Goal: Task Accomplishment & Management: Manage account settings

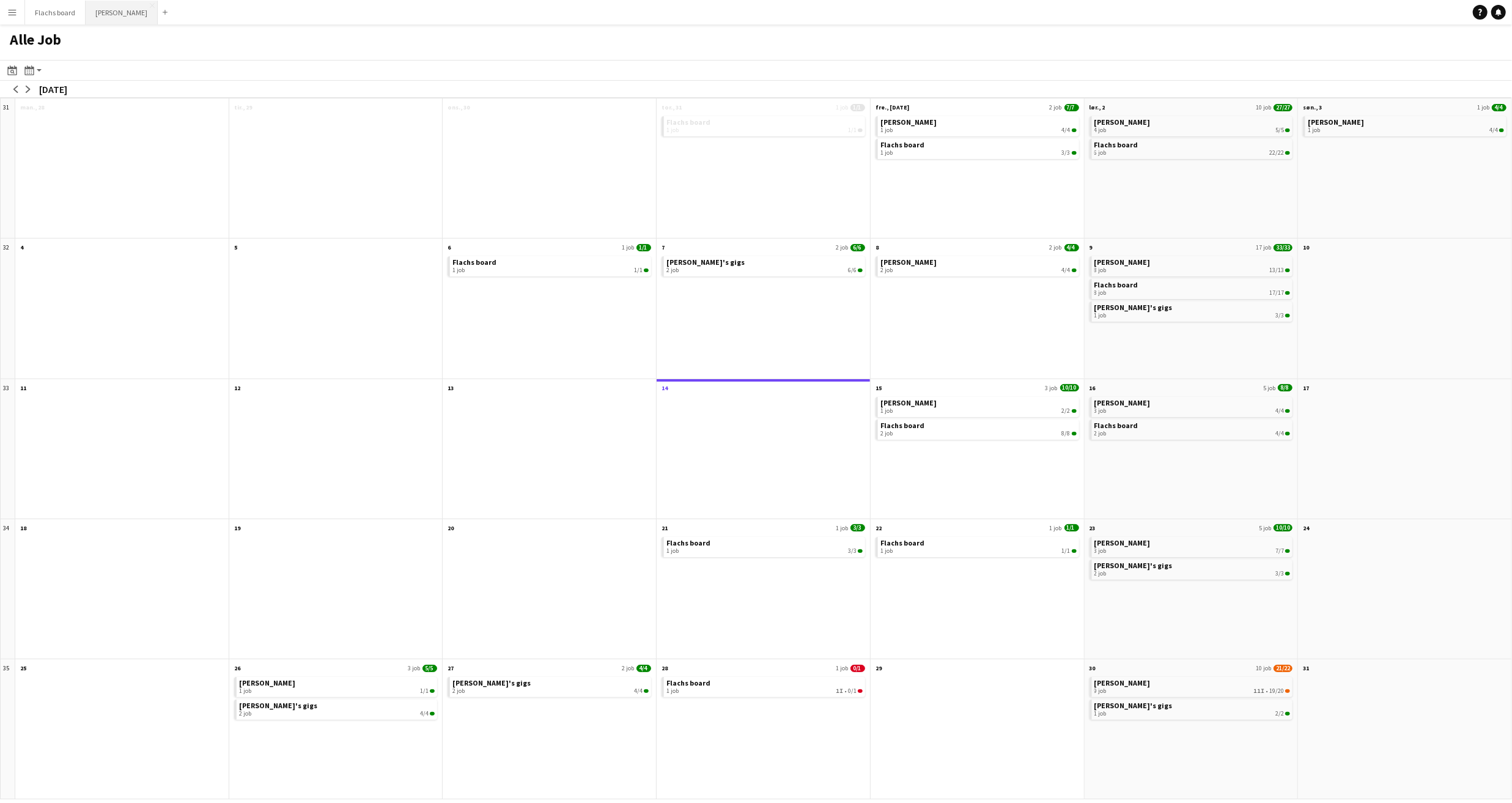
click at [101, 16] on button "Asger Gigs Luk" at bounding box center [121, 12] width 72 height 24
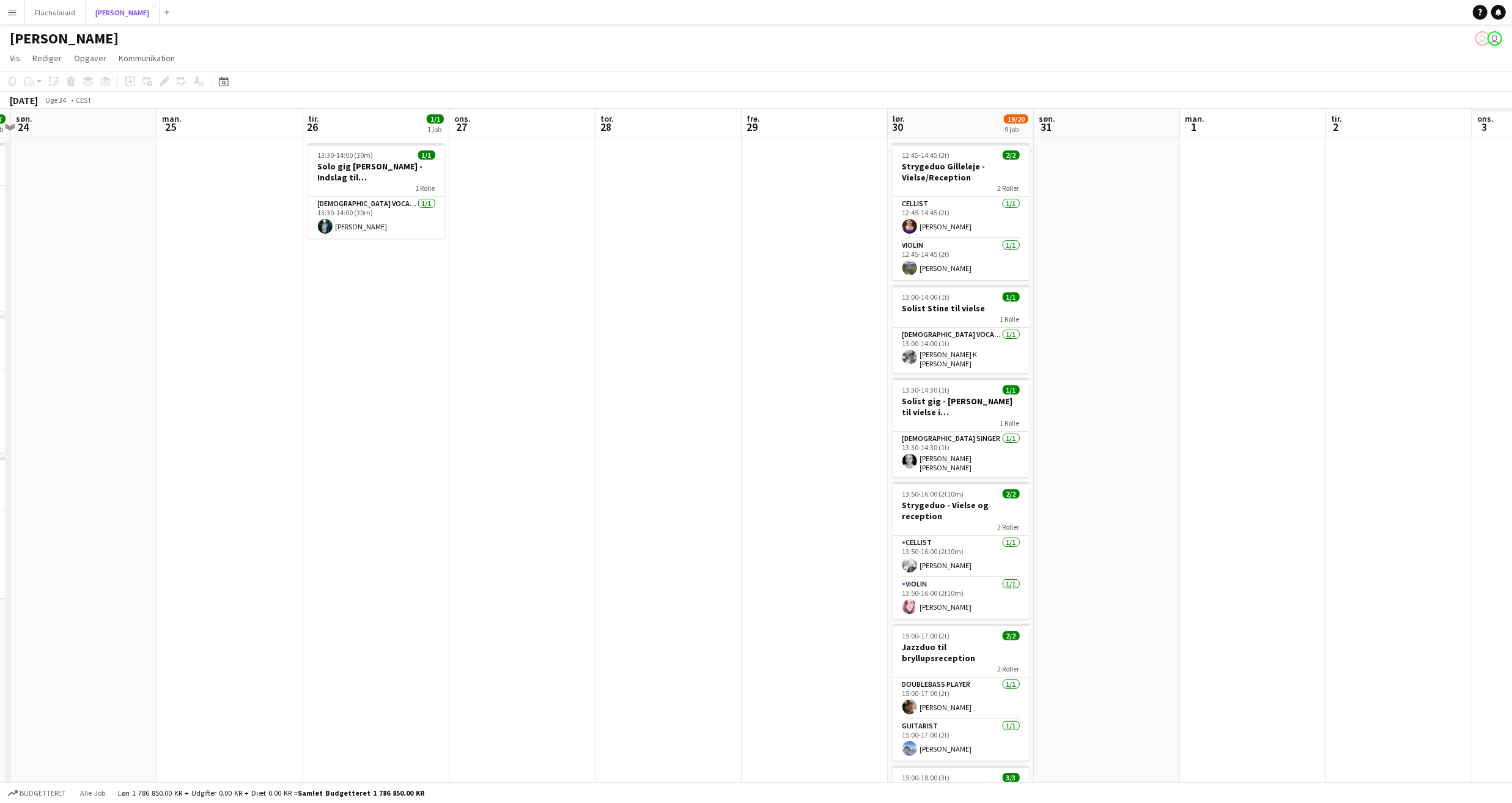
scroll to position [0, 496]
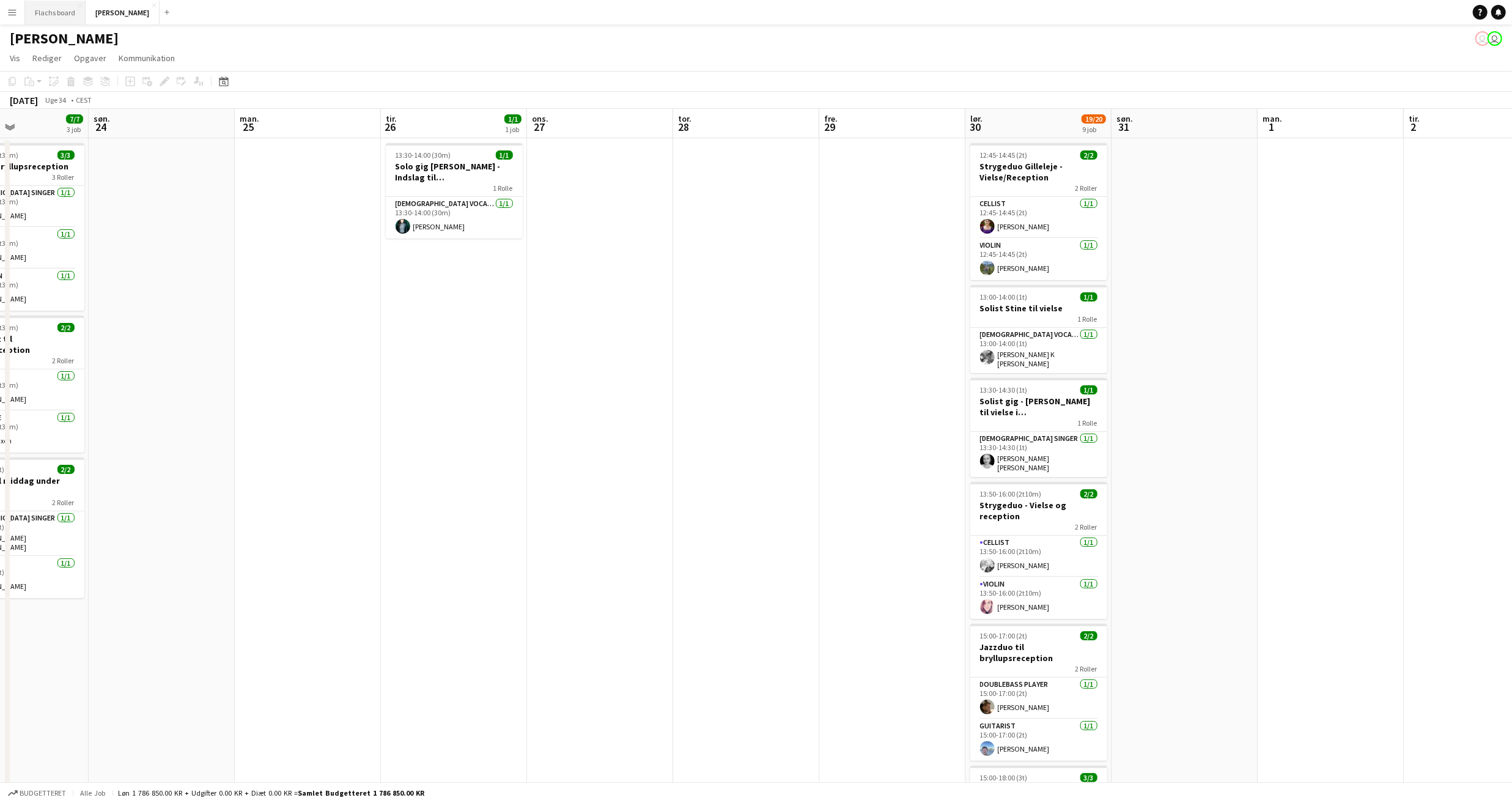
click at [40, 18] on button "Flachs board Luk" at bounding box center [55, 12] width 60 height 24
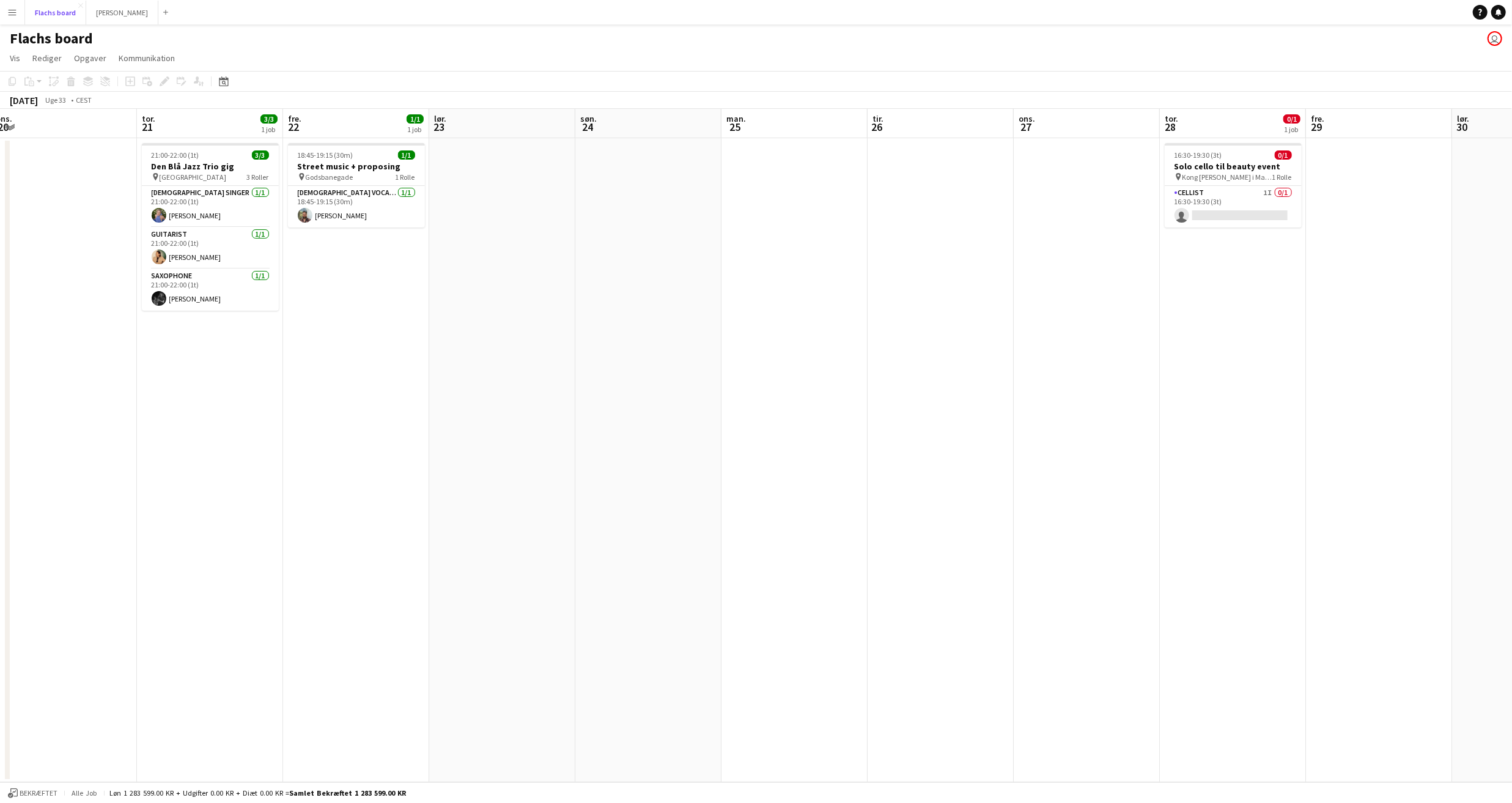
scroll to position [0, 409]
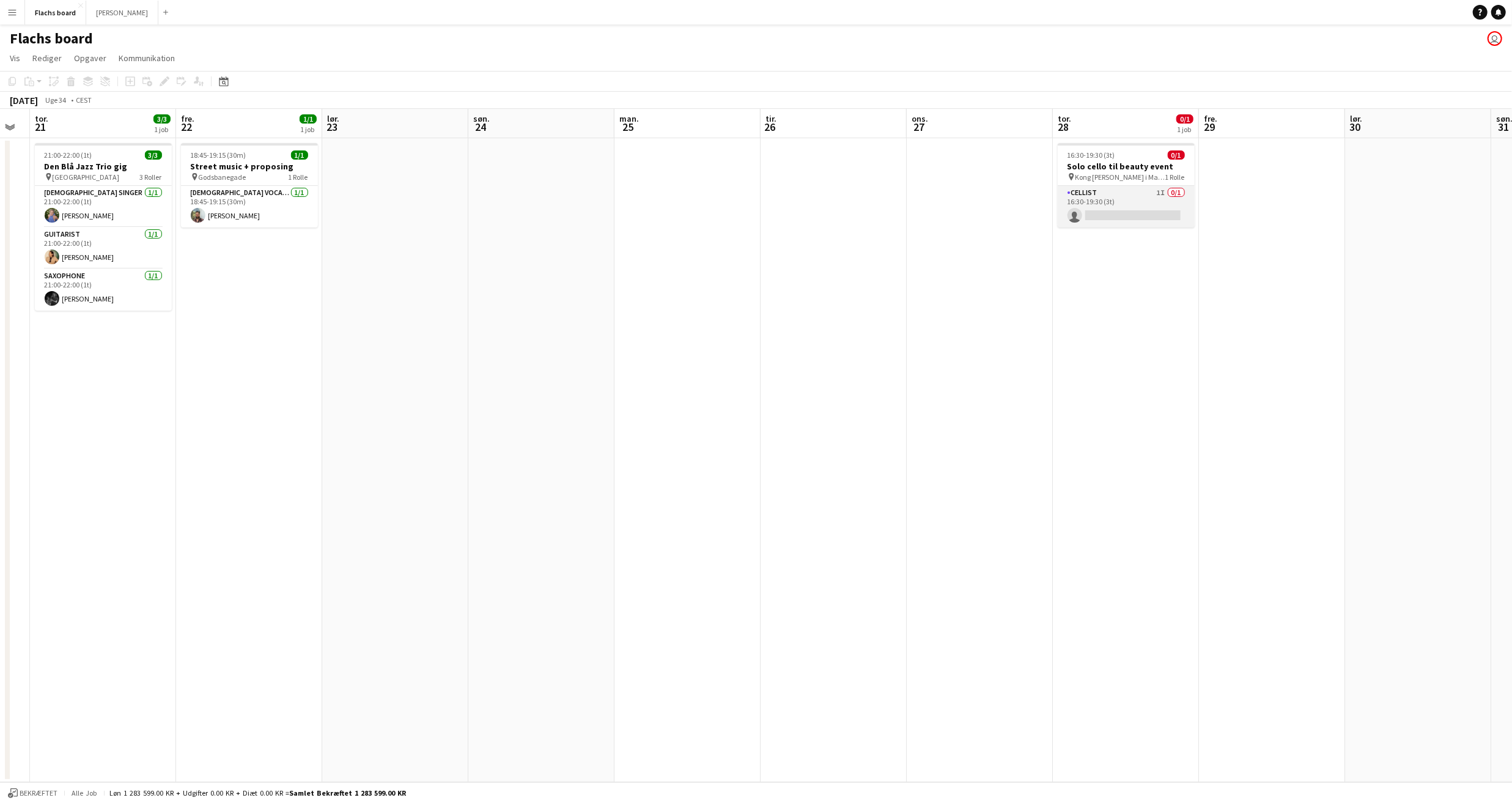
click at [1127, 213] on app-card-role "Cellist 1I 0/1 16:30-19:30 (3t) single-neutral-actions" at bounding box center [1126, 207] width 137 height 42
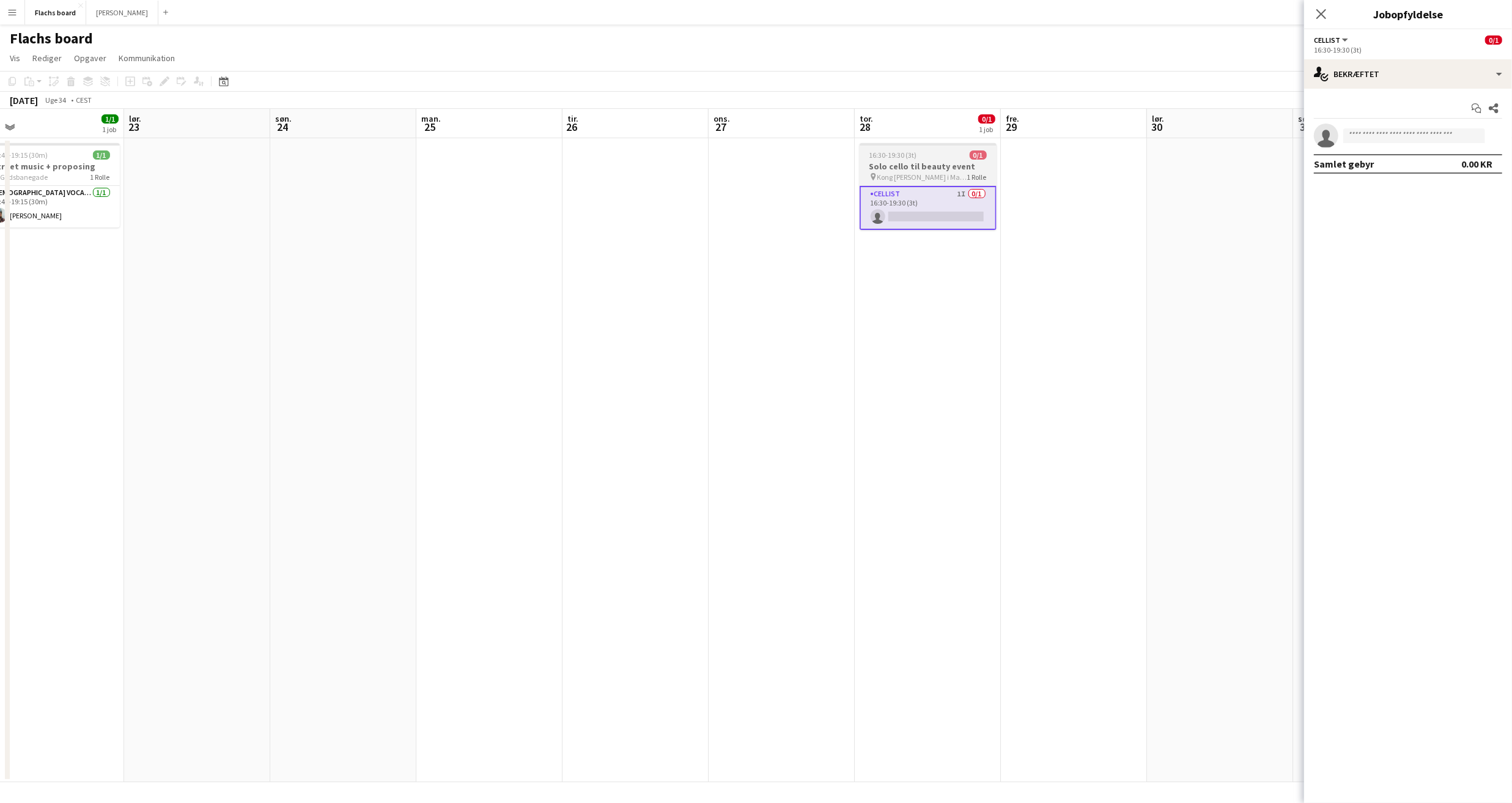
scroll to position [0, 489]
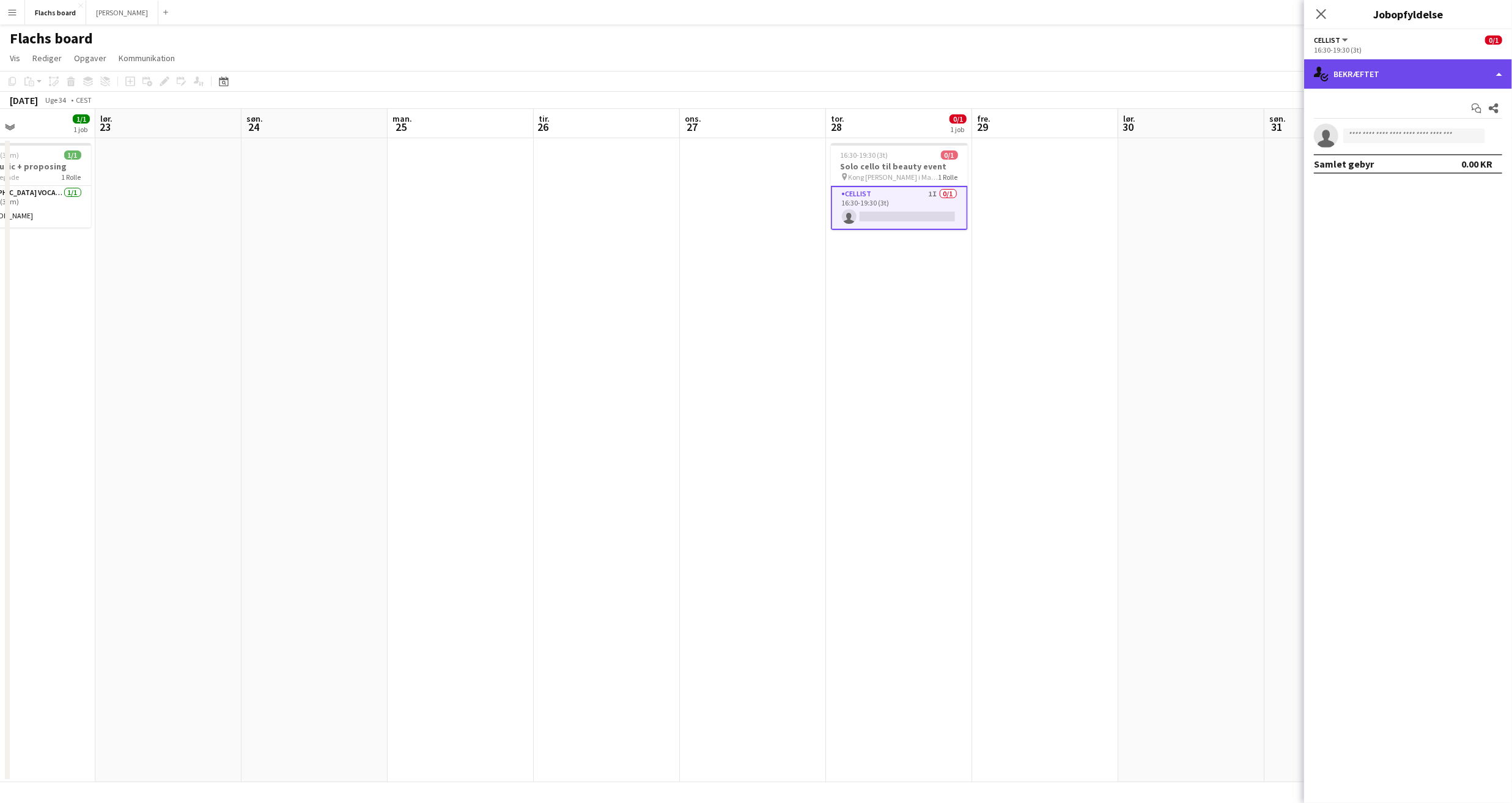
click at [1506, 68] on div "single-neutral-actions-check-2 Bekræftet" at bounding box center [1408, 74] width 208 height 29
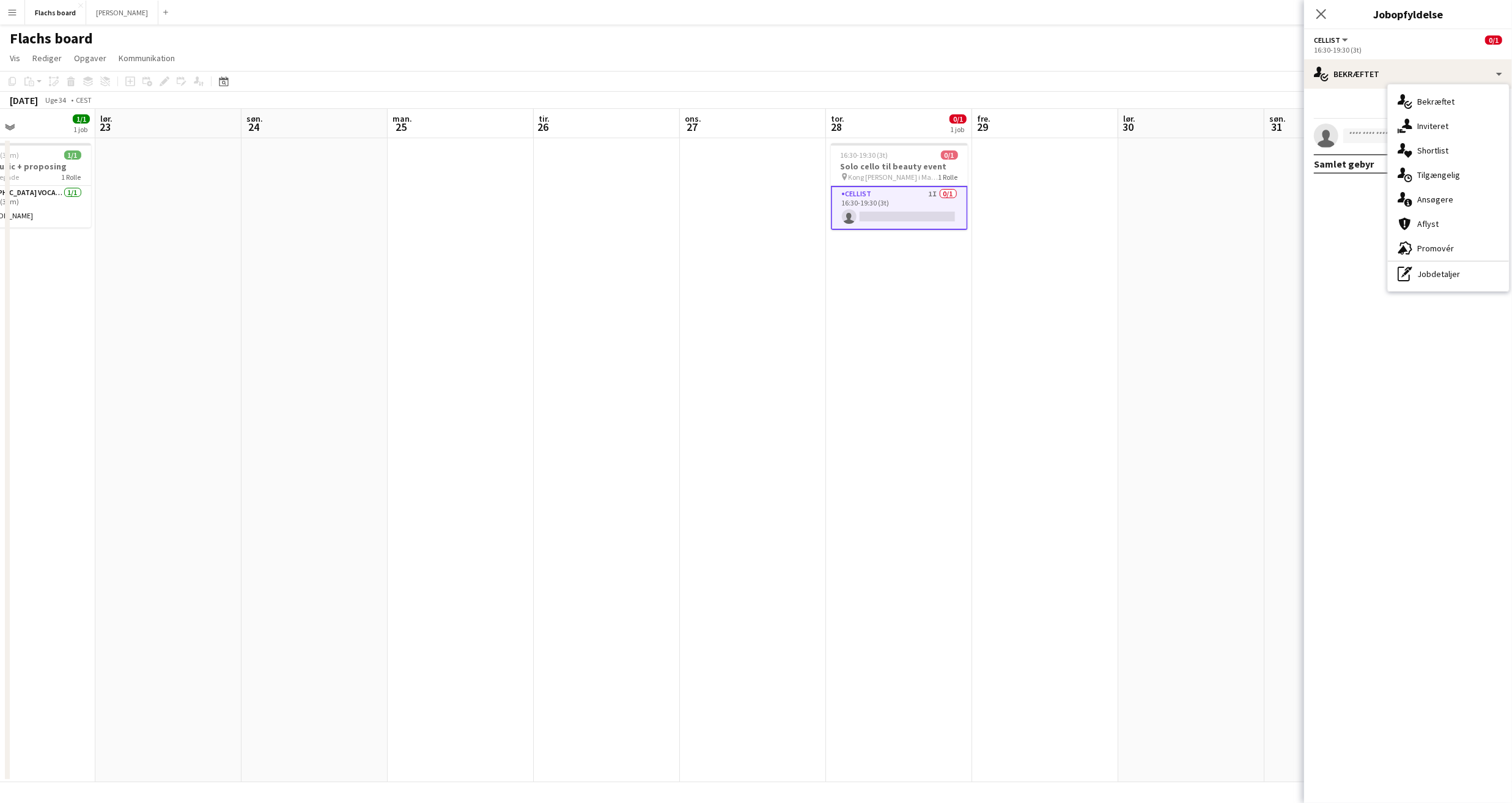
click at [1471, 168] on div "single-neutral-actions-upload Tilgængelig" at bounding box center [1449, 175] width 121 height 25
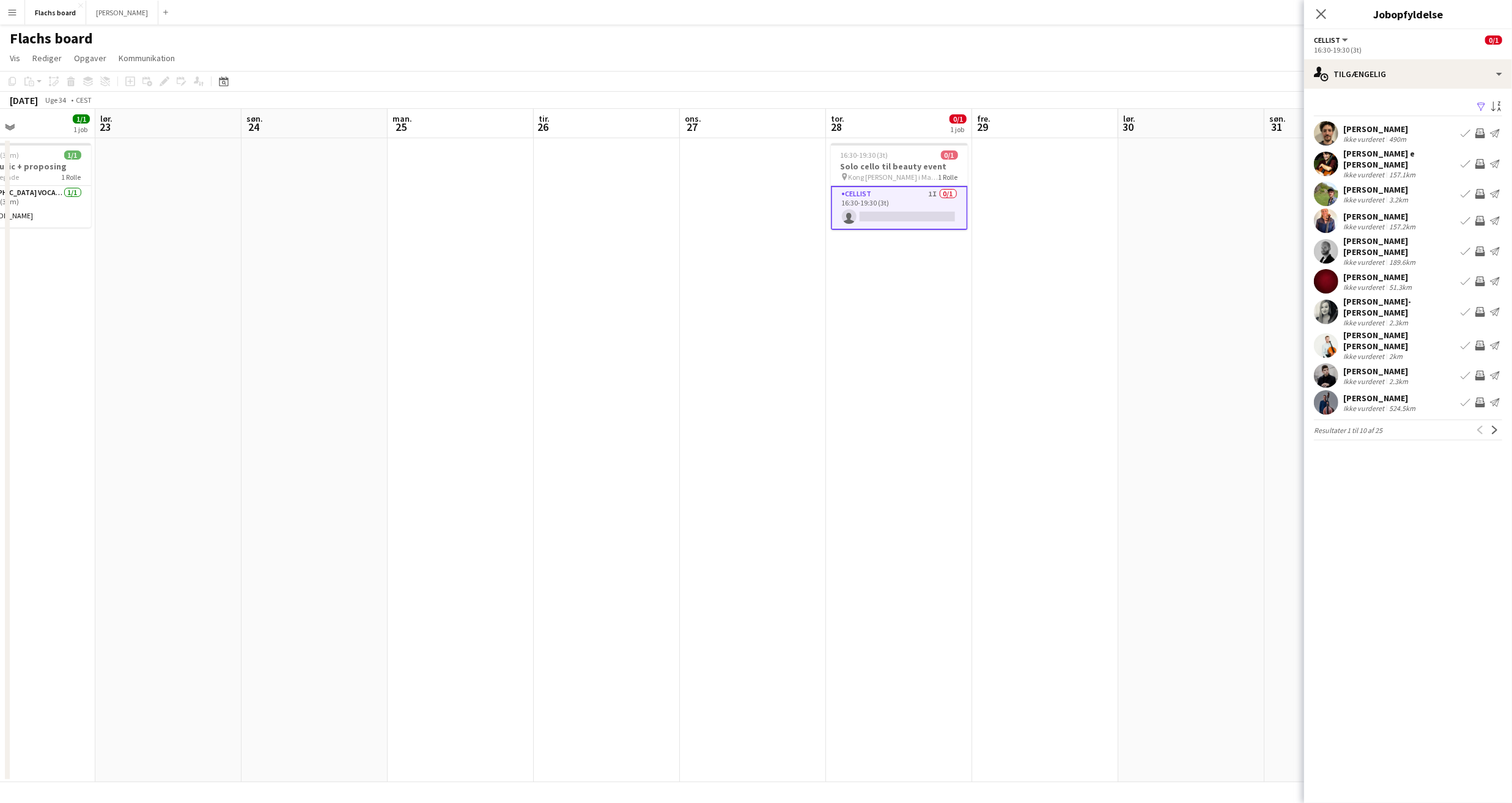
click at [1419, 160] on div "Gabriella de Carvalho e Silva Fuglsig" at bounding box center [1400, 159] width 113 height 22
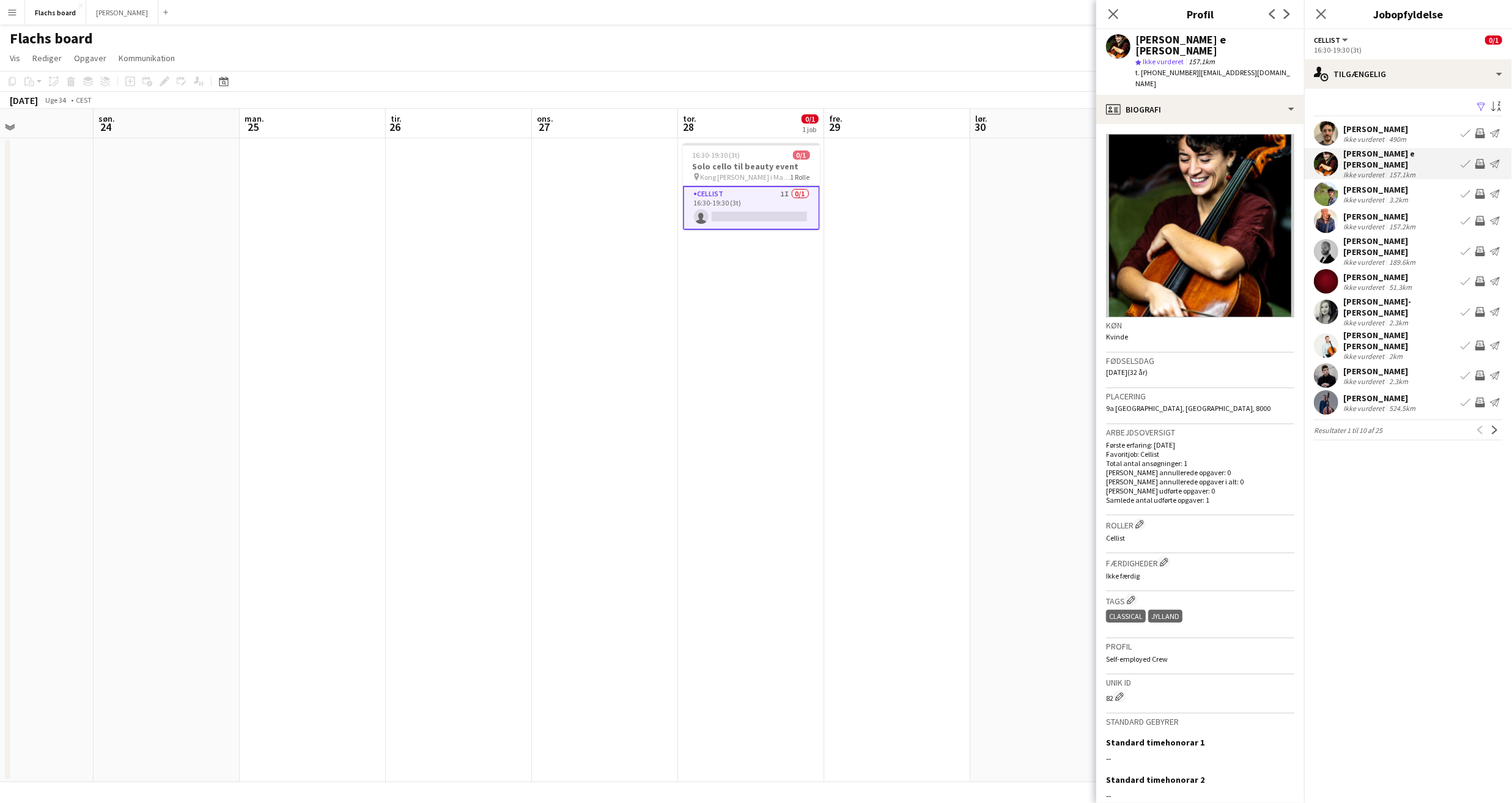
scroll to position [0, 499]
click at [1410, 216] on div "Christine Elkjær" at bounding box center [1381, 216] width 75 height 11
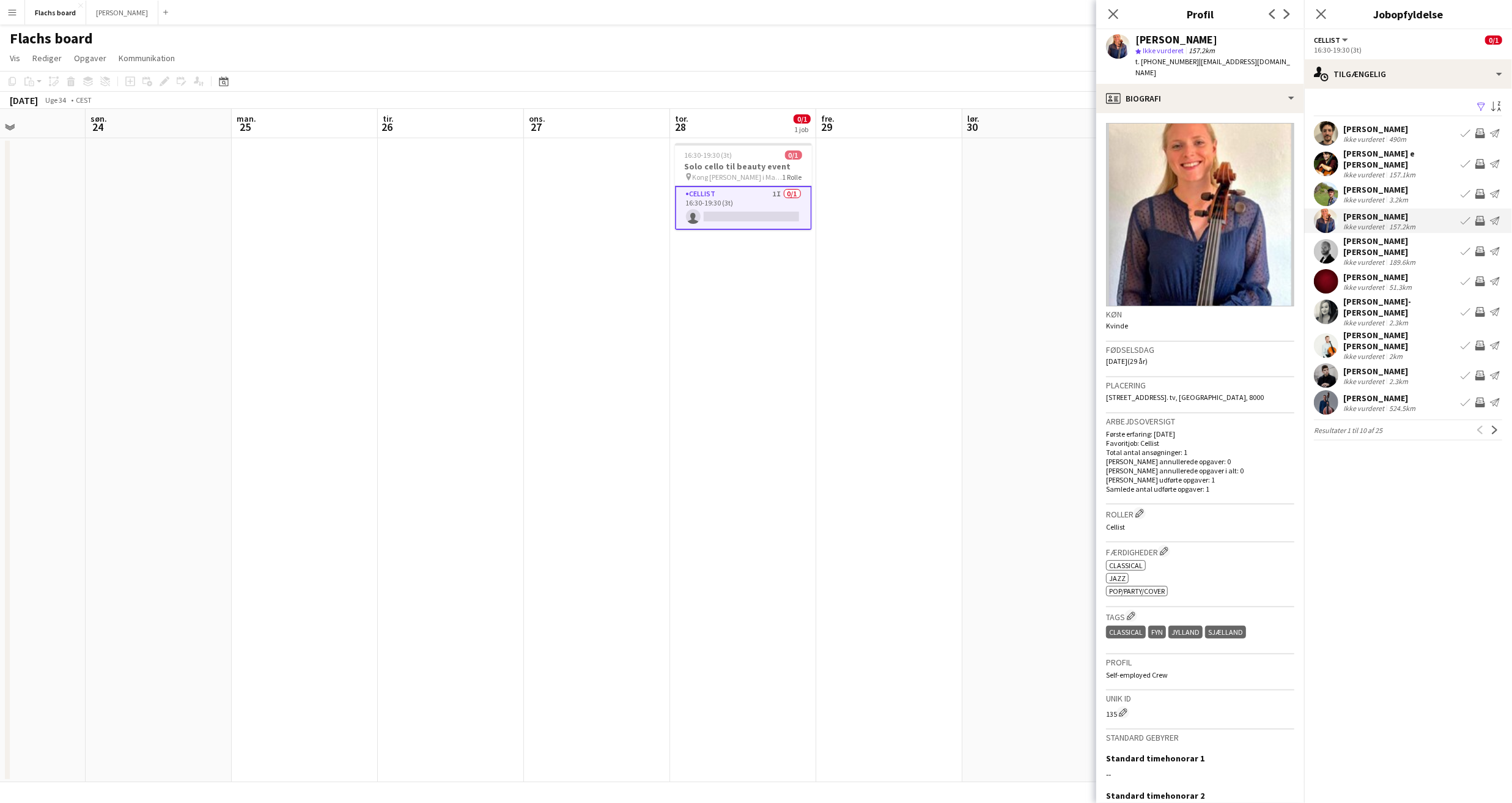
click at [1410, 318] on div "Ikke vurderet 2.3km" at bounding box center [1400, 323] width 113 height 9
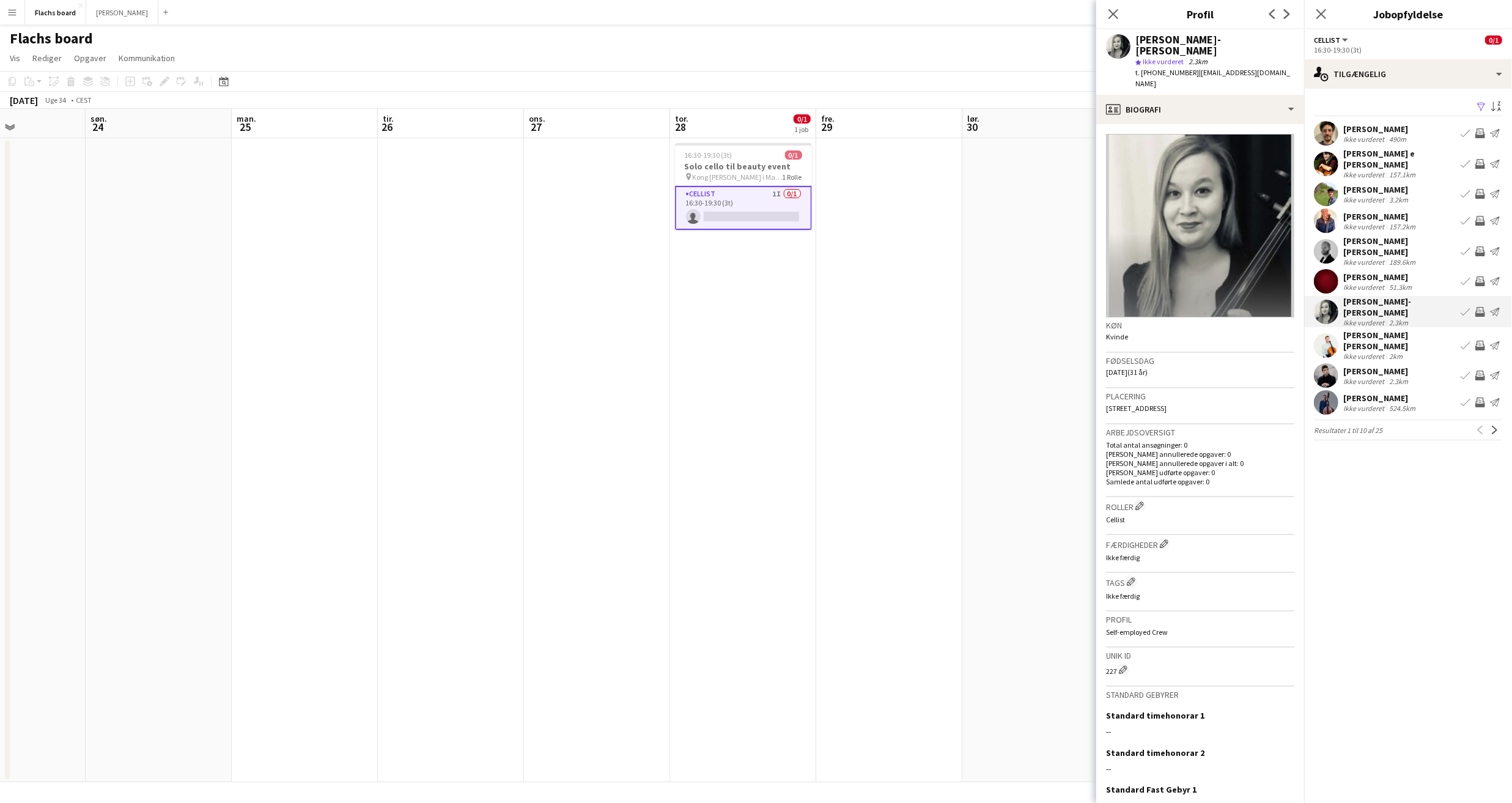
click at [1418, 330] on div "Rasmus Støier Andersen" at bounding box center [1400, 341] width 113 height 22
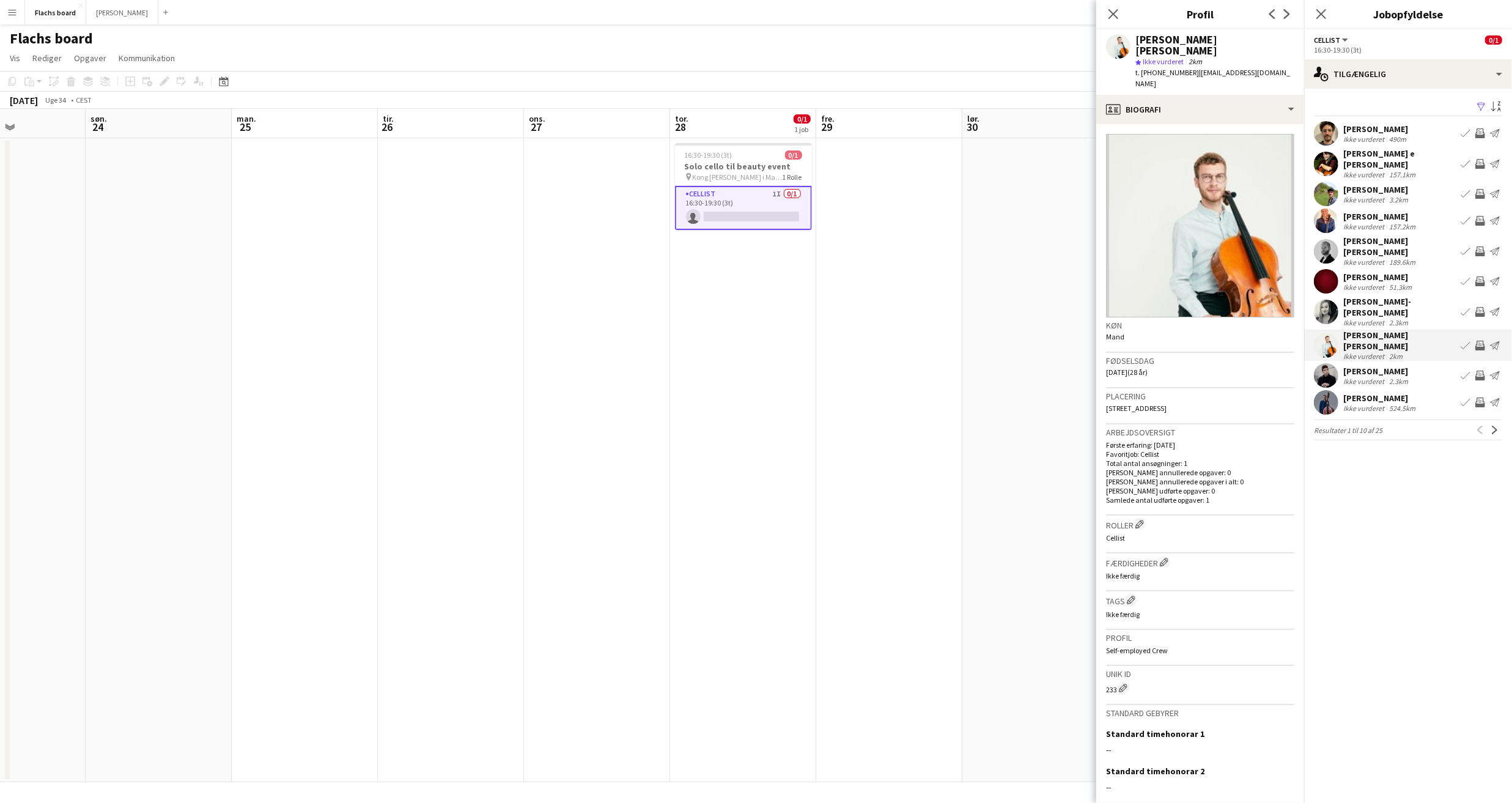
click at [1415, 363] on div "Giacomo oudin Ikke vurderet 2.3km Book team Inviter team Send notifikation" at bounding box center [1408, 376] width 208 height 25
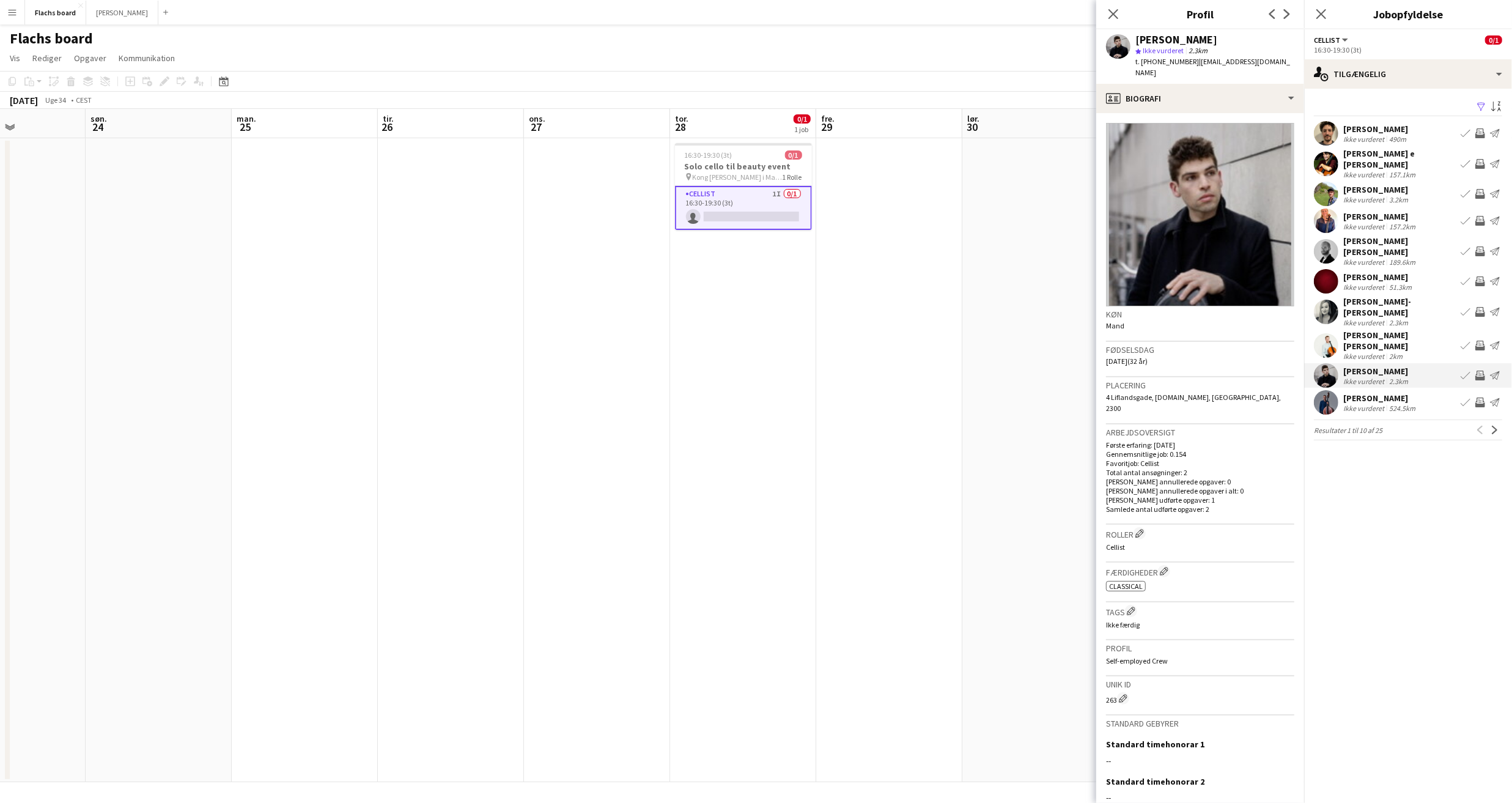
click at [1416, 393] on div "Svante Söderqvist" at bounding box center [1381, 398] width 75 height 11
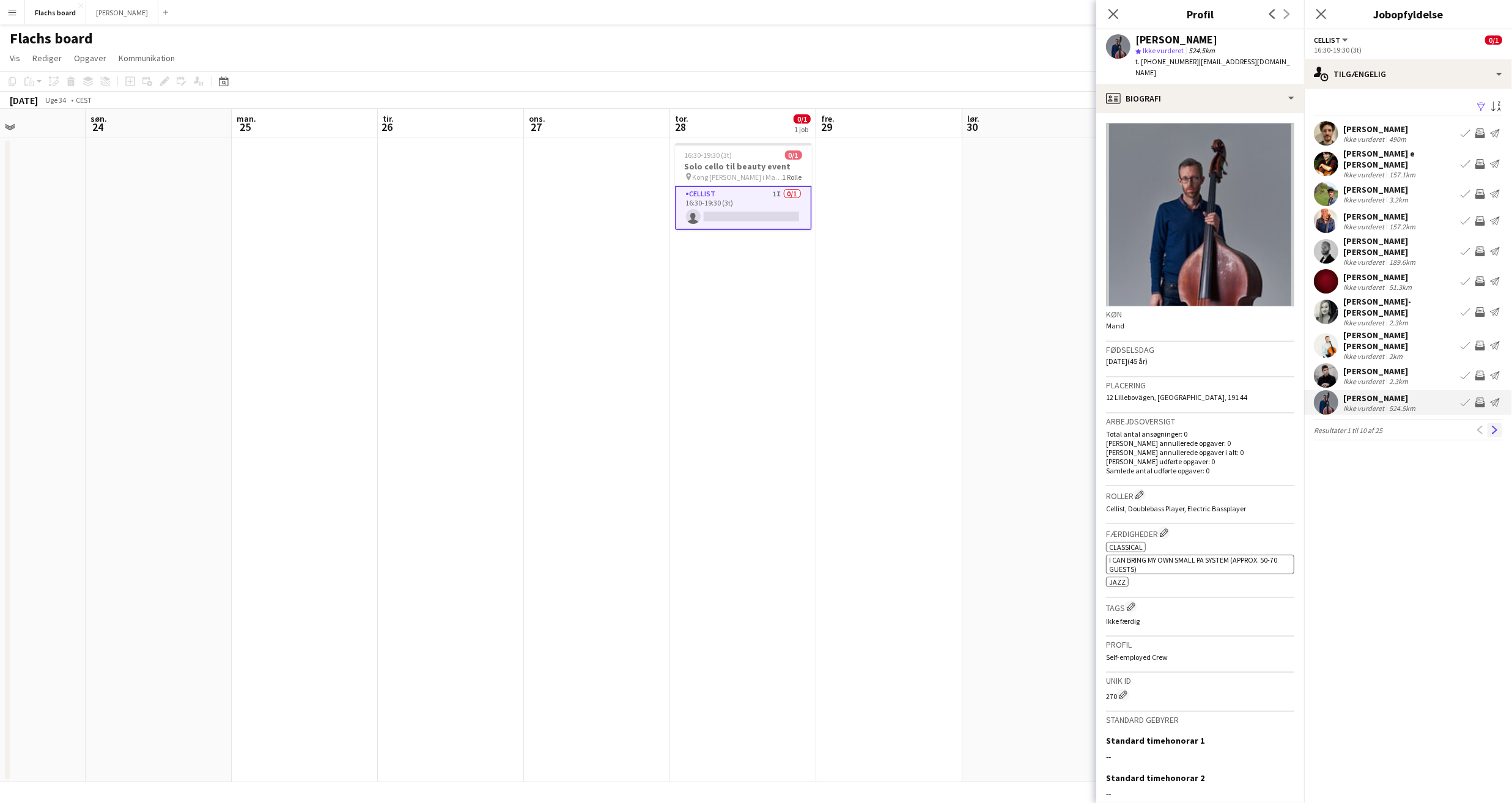
click at [1493, 426] on app-icon "Næste" at bounding box center [1495, 430] width 8 height 9
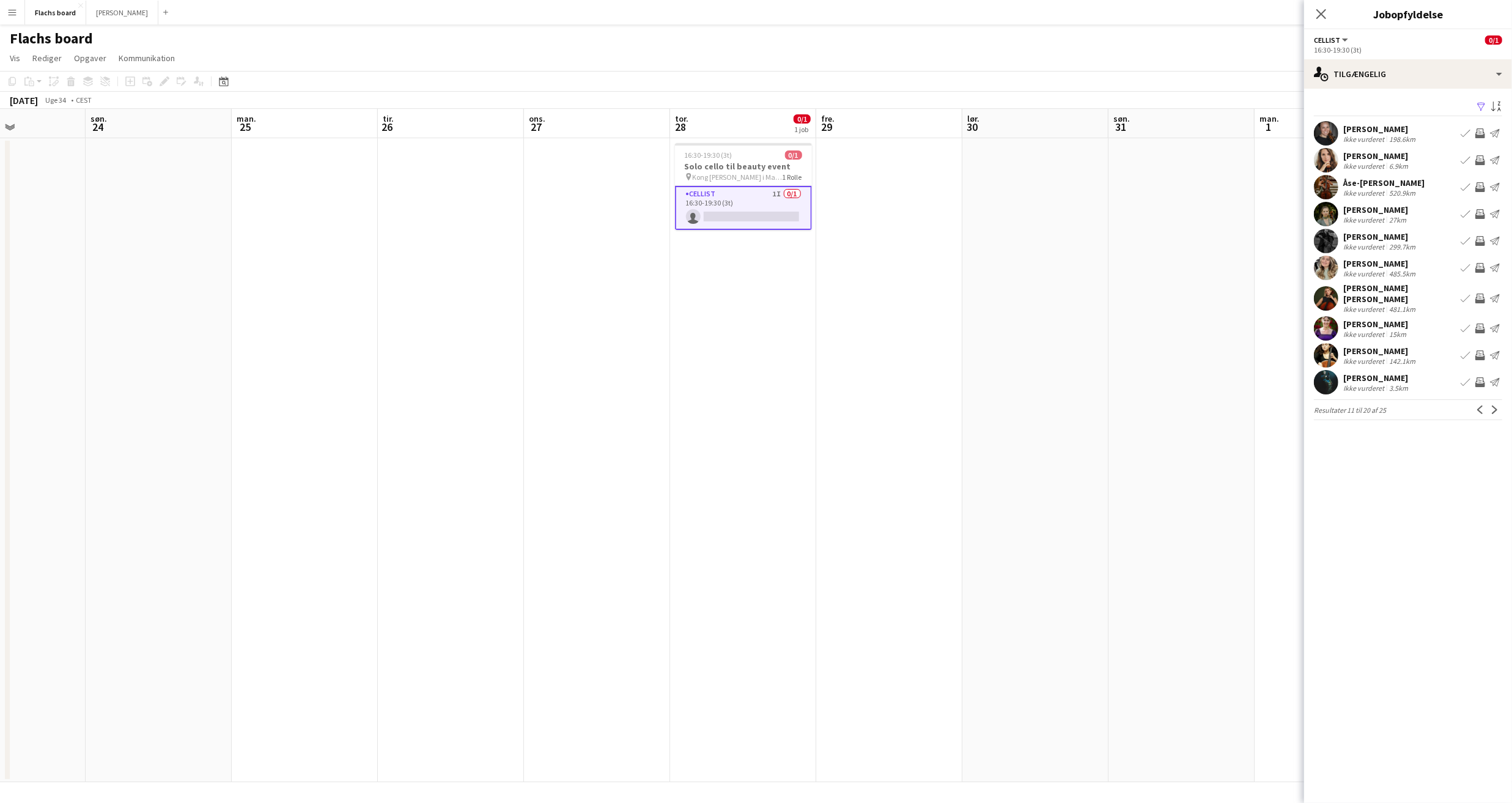
click at [1427, 128] on div "Amelie Helmstad Bek Ikke vurderet 198.6km Book team Inviter team Send notifikat…" at bounding box center [1408, 134] width 208 height 25
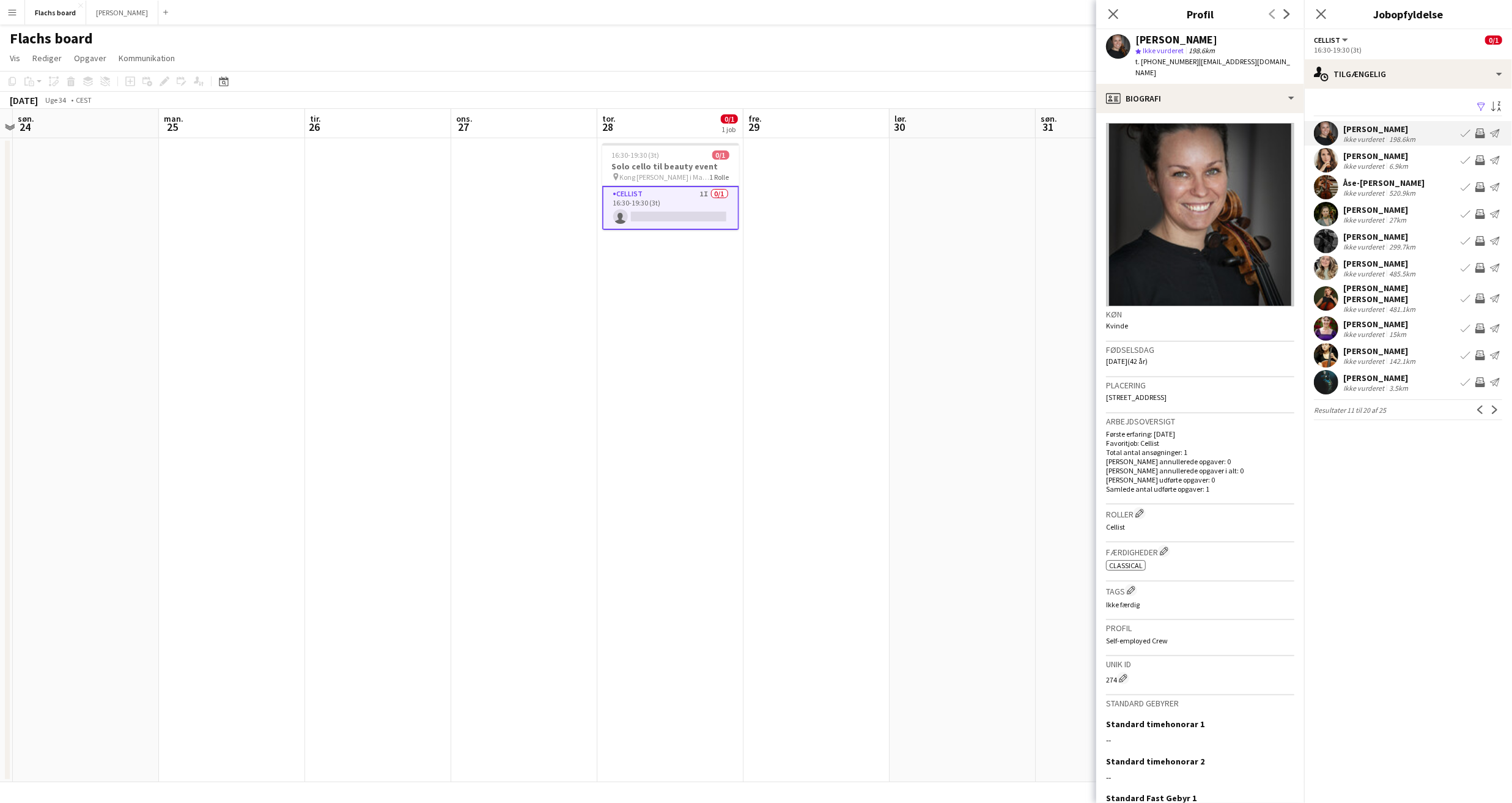
scroll to position [0, 439]
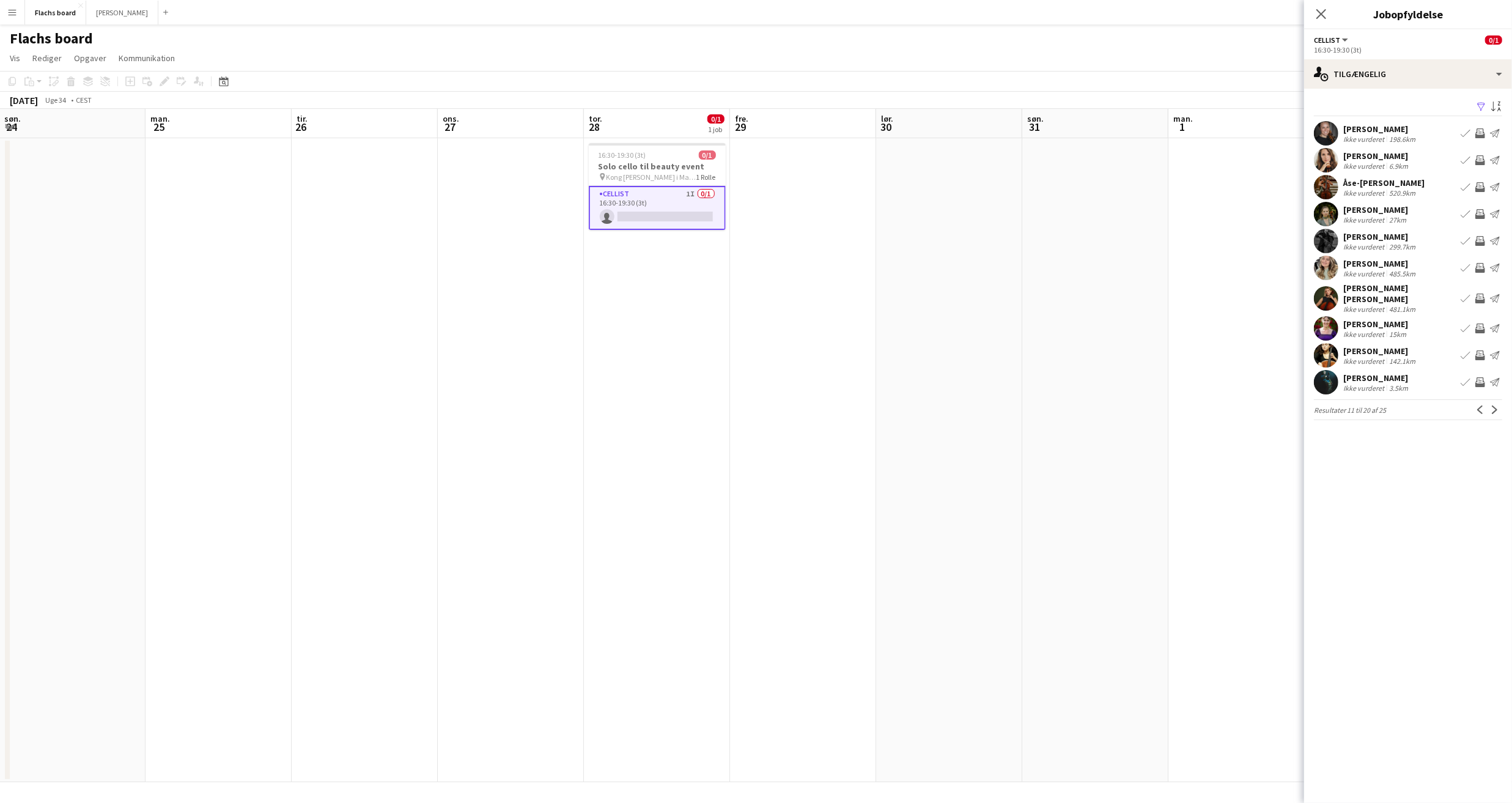
click at [1408, 162] on div "6.9km" at bounding box center [1398, 166] width 24 height 9
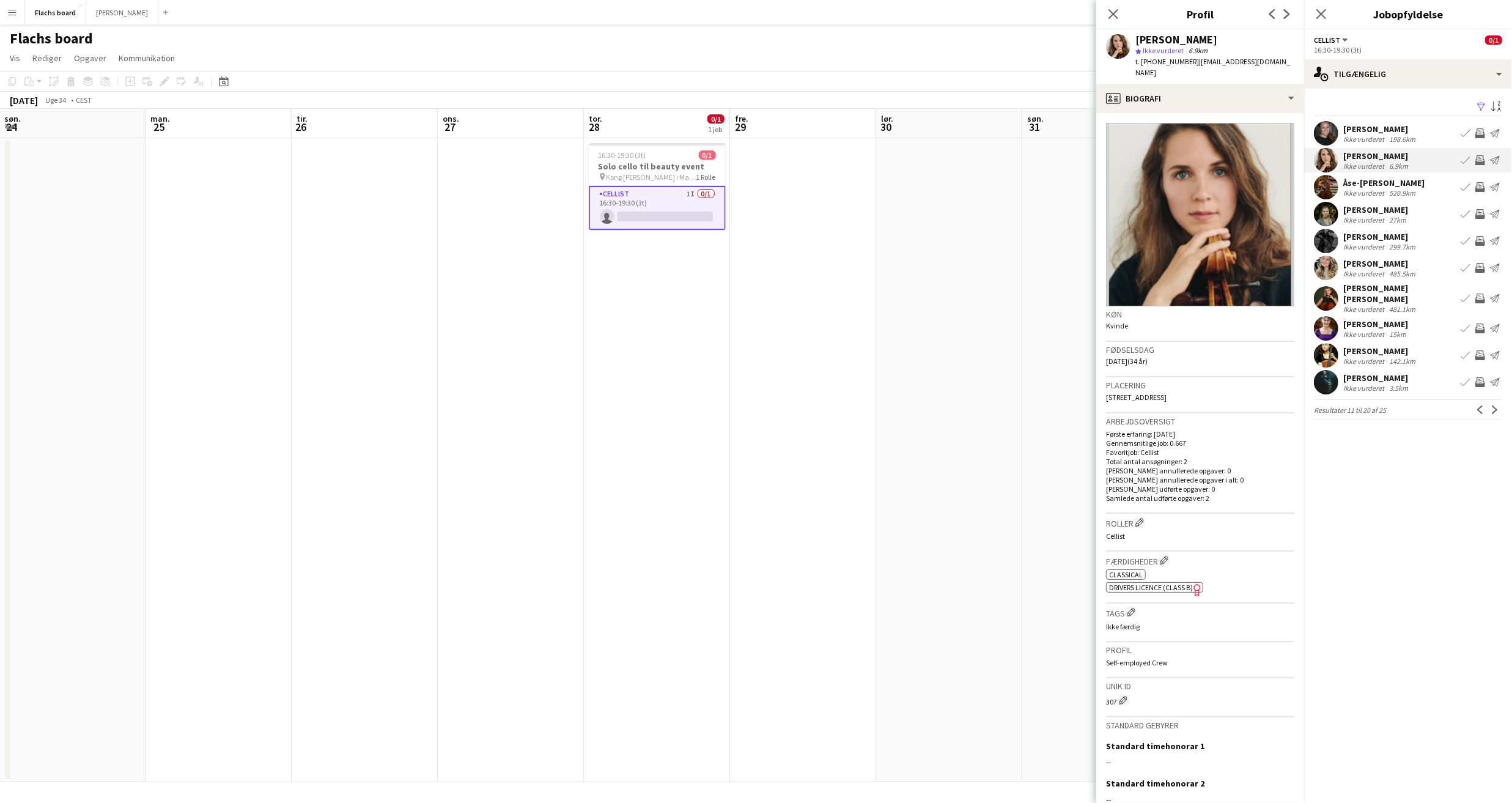
drag, startPoint x: 1232, startPoint y: 38, endPoint x: 1133, endPoint y: 39, distance: 99.0
click at [1133, 39] on div "Ida Nørby Sørensen star Ikke vurderet 6.9km t. +4528912322 | idanoerby@gmail.com" at bounding box center [1200, 56] width 208 height 54
copy div "Ida Nørby Sørensen"
click at [1480, 160] on app-icon "Inviter team" at bounding box center [1480, 160] width 10 height 10
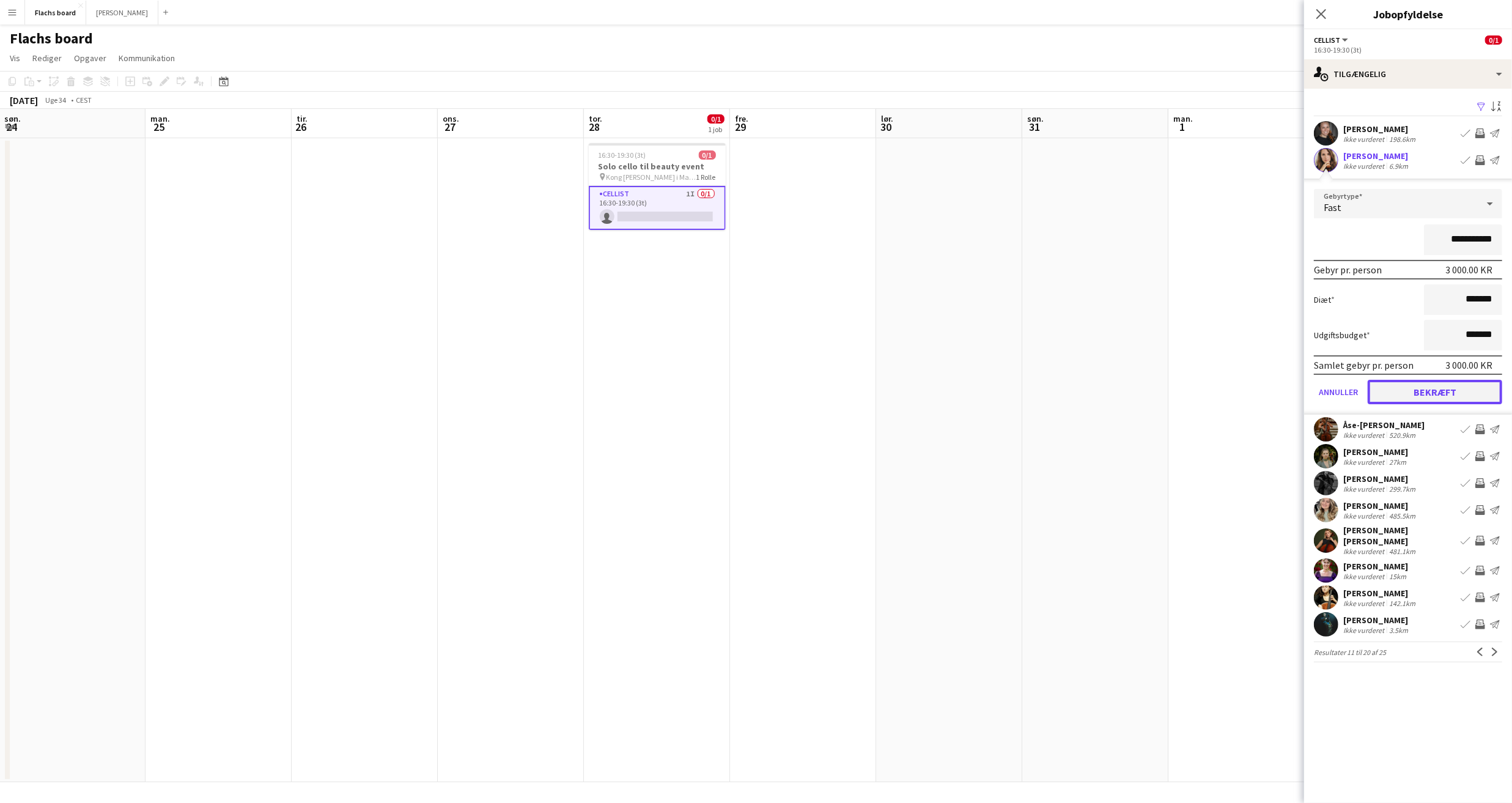
click at [1436, 389] on button "Bekræft" at bounding box center [1435, 392] width 134 height 25
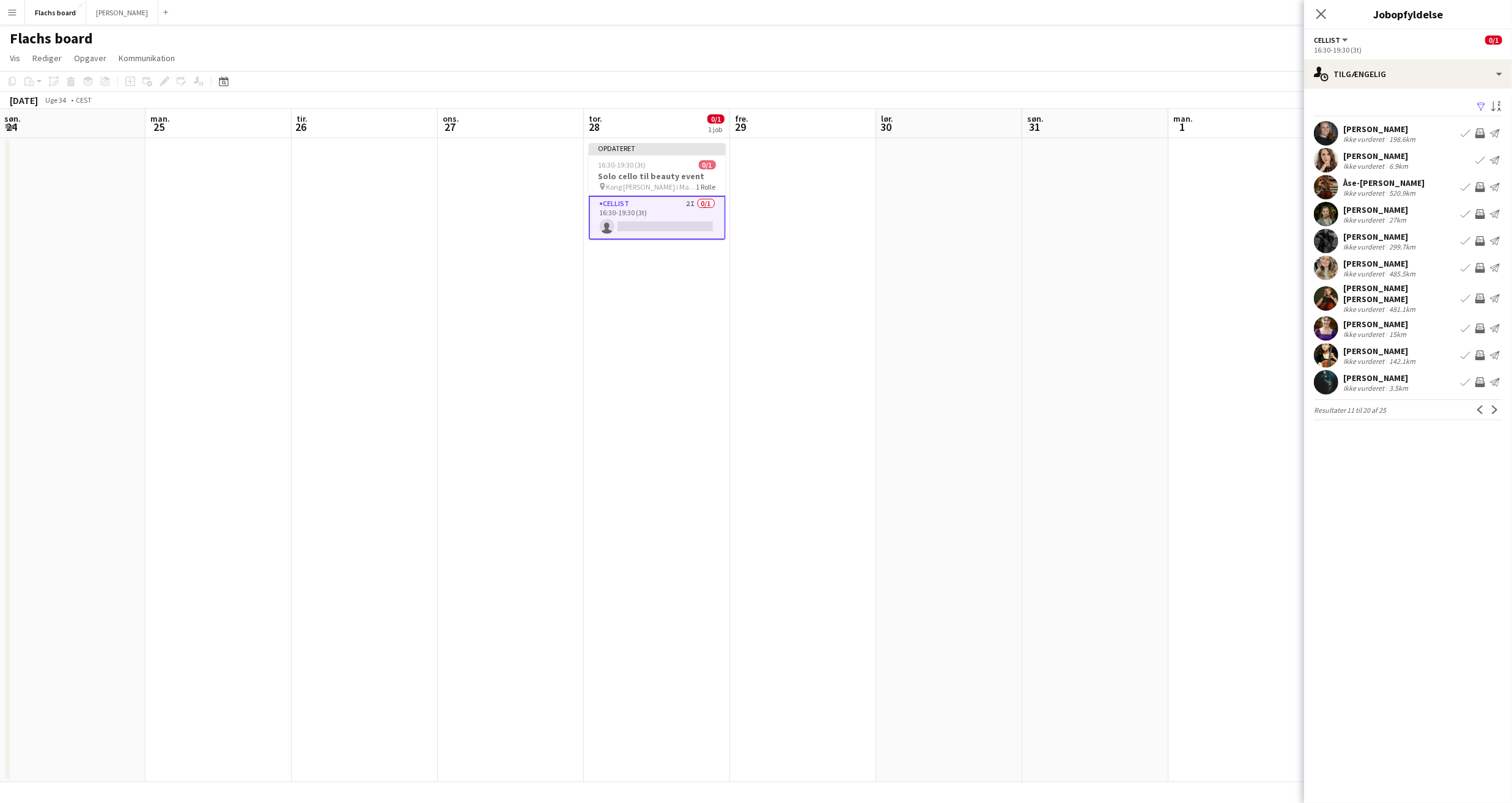
click at [1482, 325] on app-icon "Inviter team" at bounding box center [1480, 328] width 10 height 10
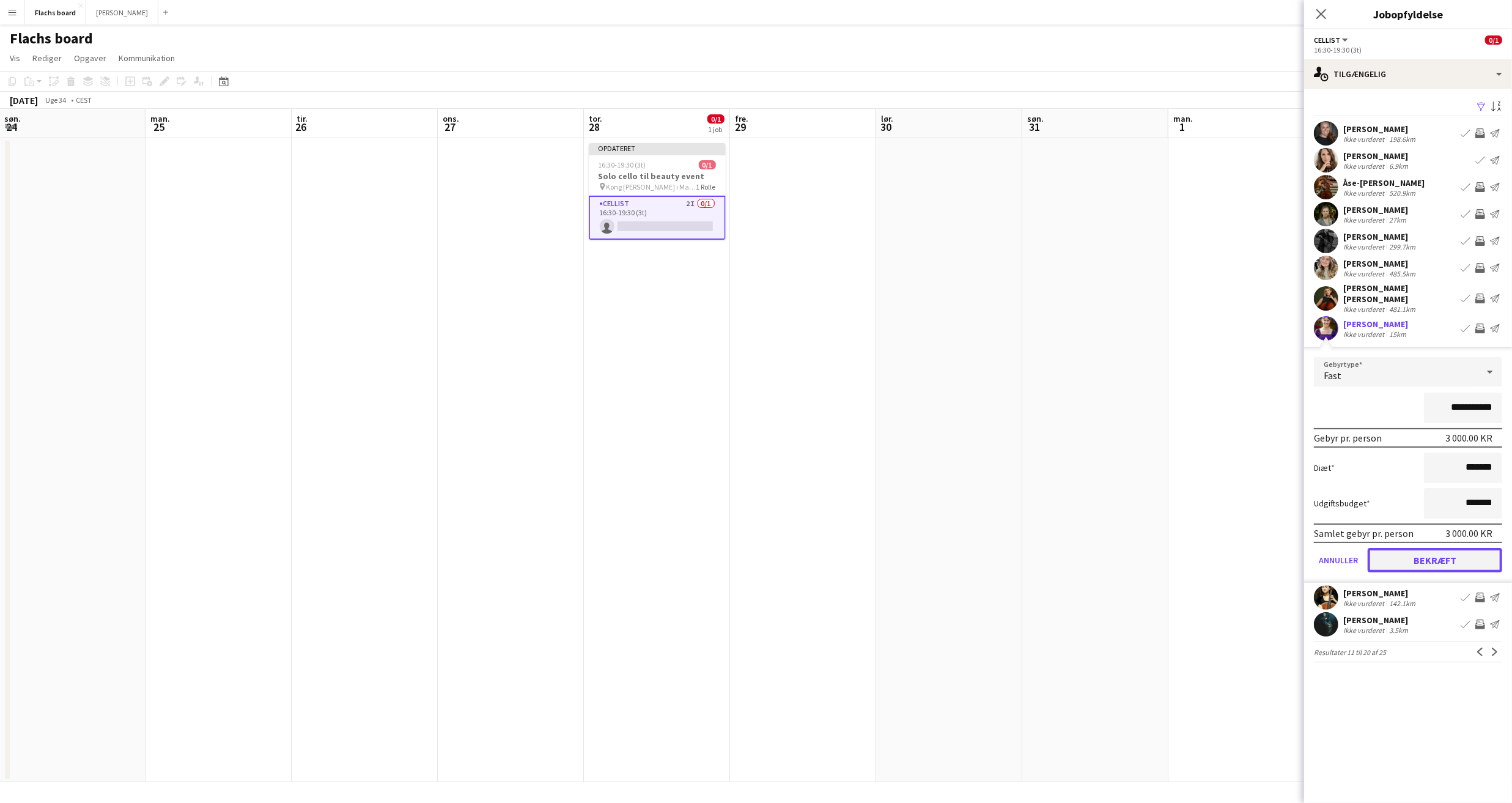
click at [1447, 549] on button "Bekræft" at bounding box center [1435, 560] width 134 height 25
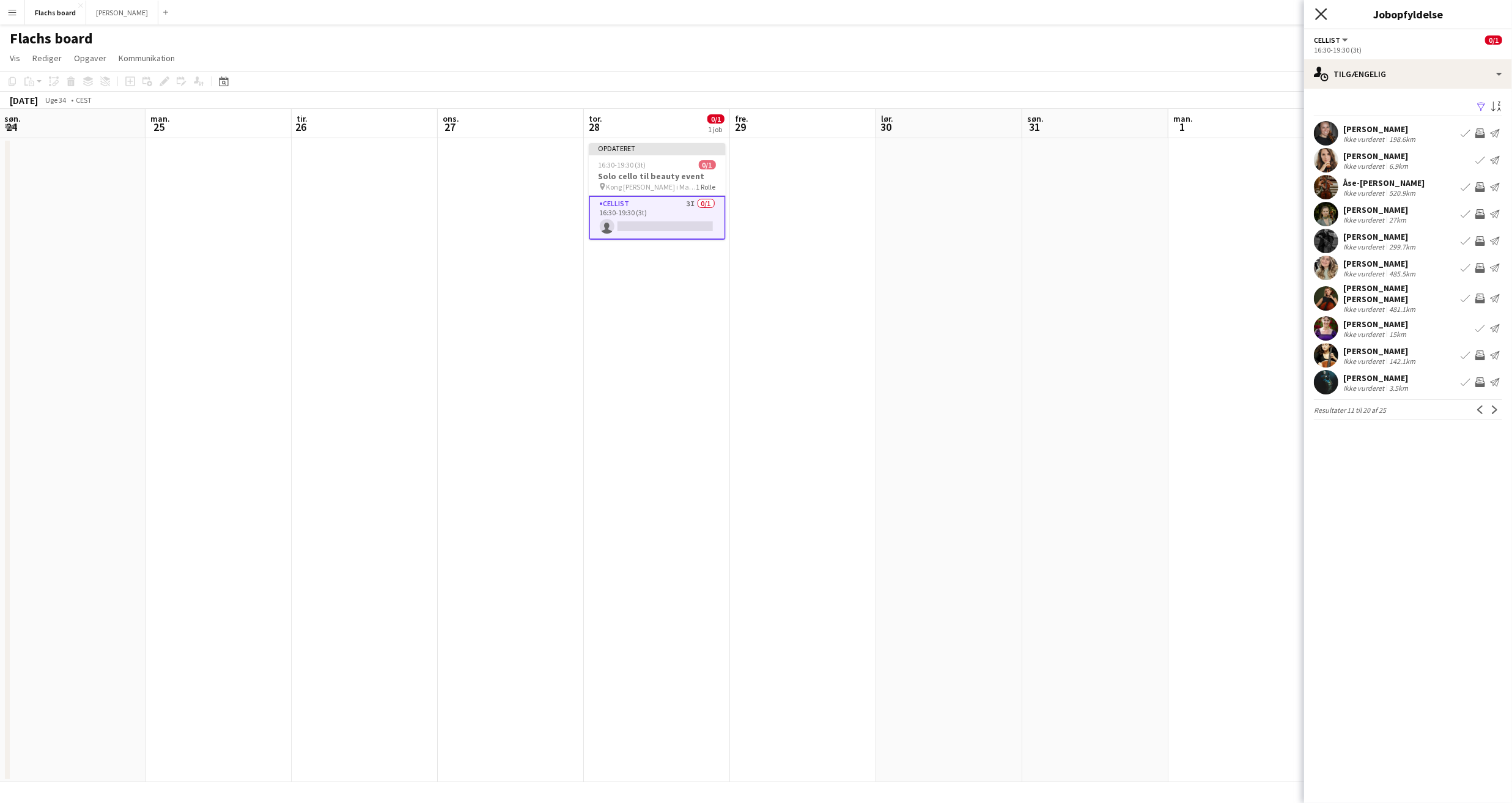
click at [1323, 19] on icon "Luk pop-in" at bounding box center [1320, 13] width 12 height 12
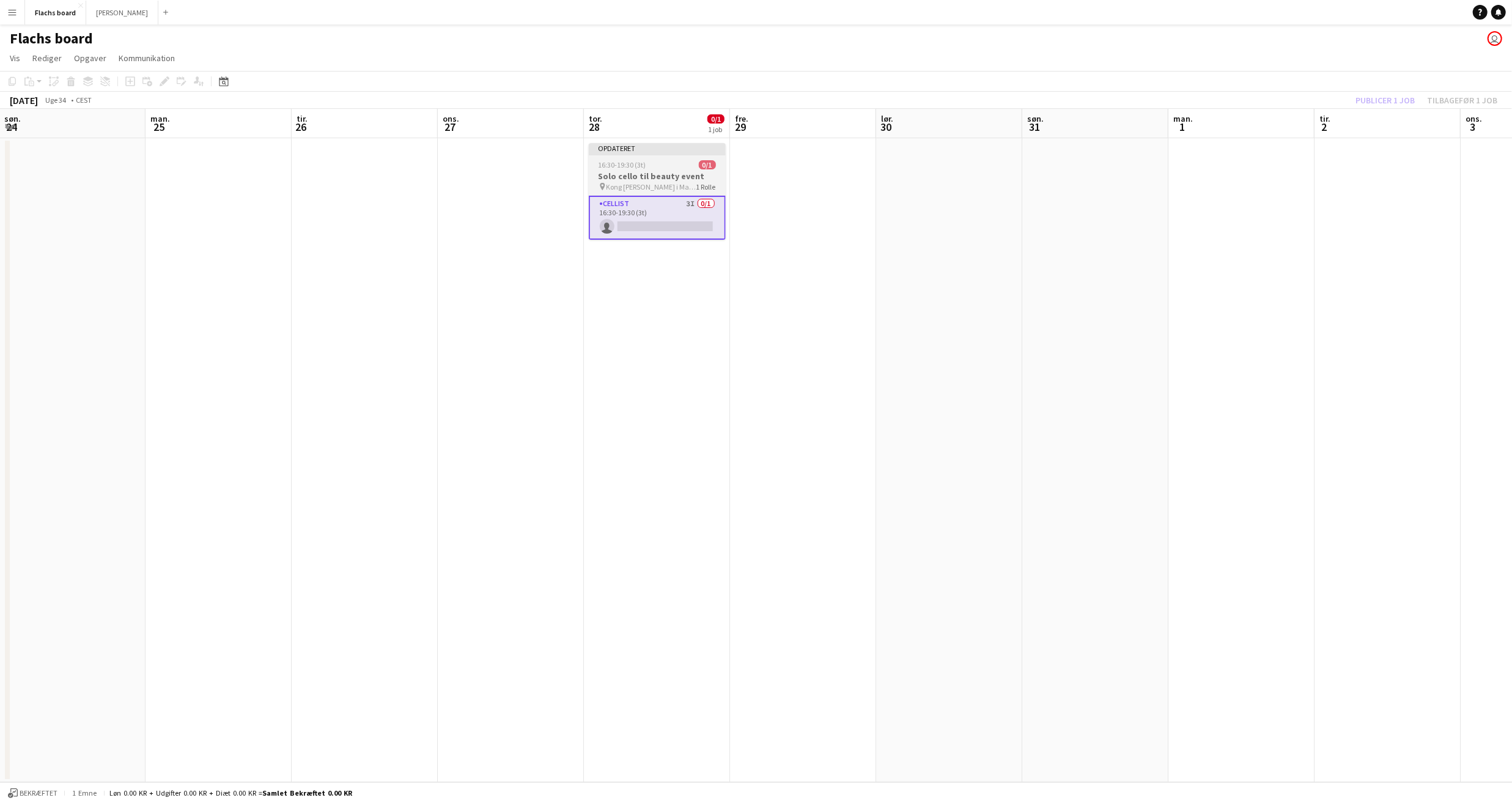
click at [650, 160] on div "16:30-19:30 (3t) 0/1" at bounding box center [657, 165] width 137 height 9
click at [1388, 101] on button "Publicer 1 job" at bounding box center [1385, 100] width 69 height 16
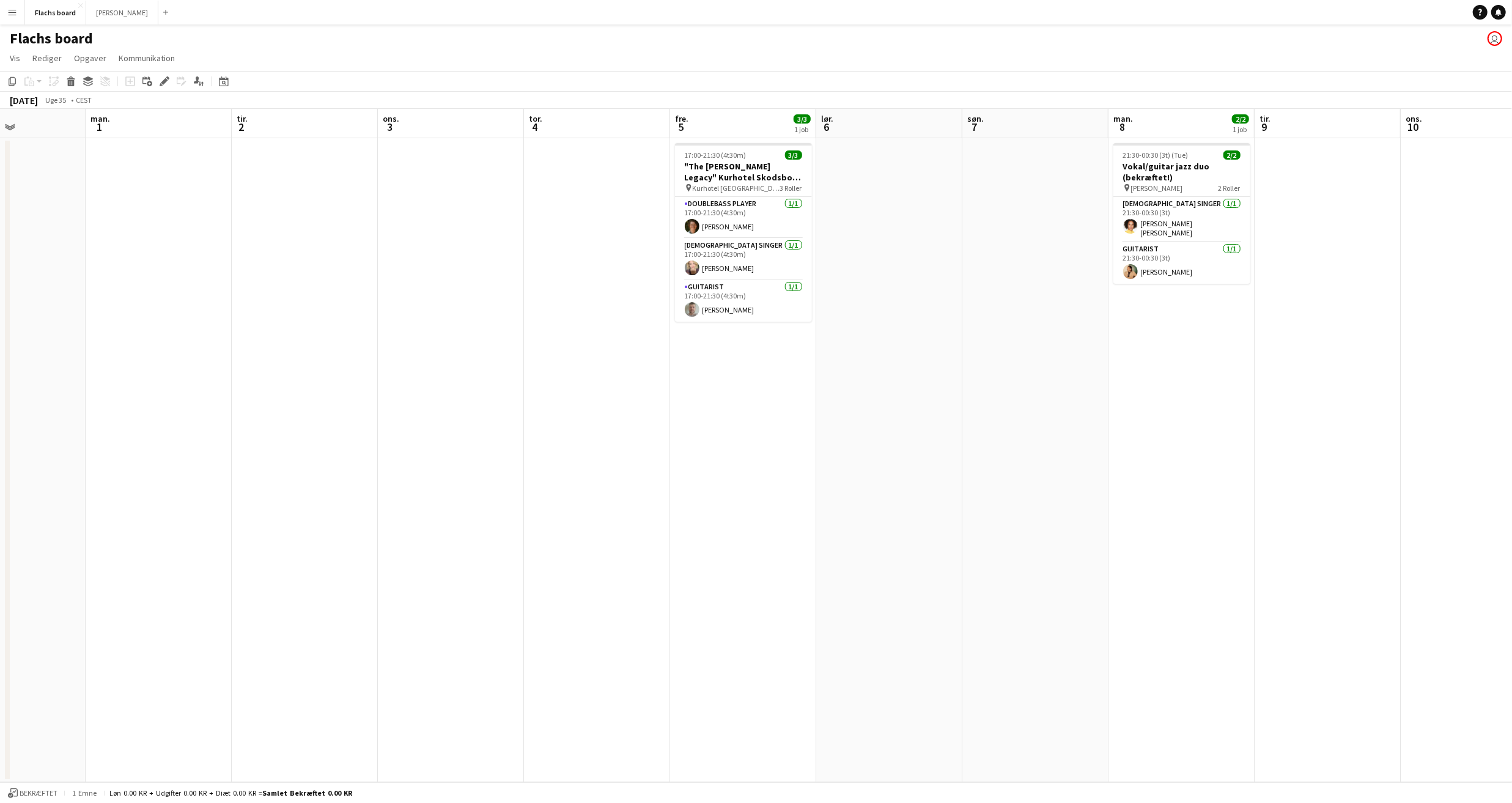
scroll to position [0, 389]
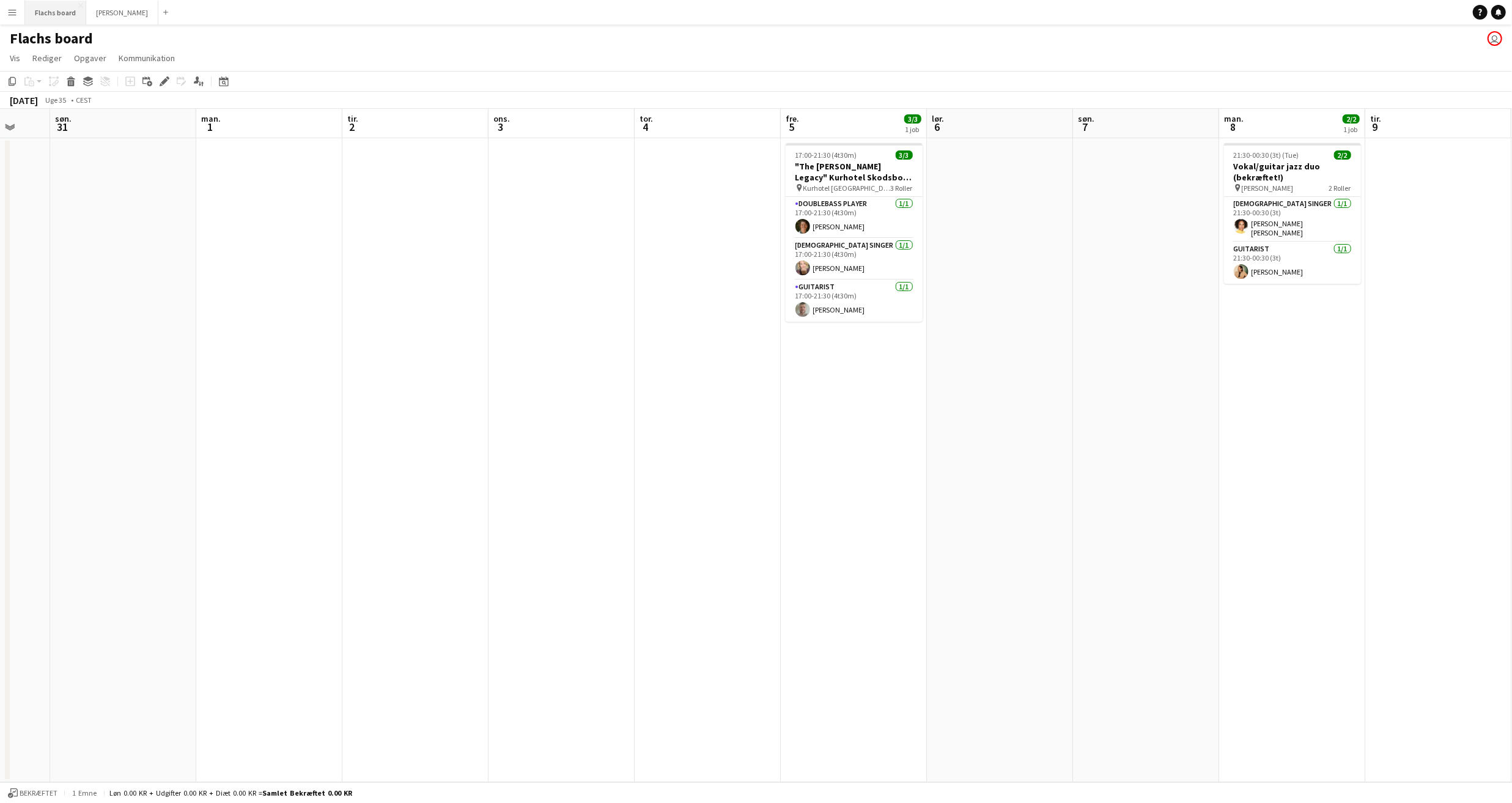
click at [56, 8] on button "Flachs board Luk" at bounding box center [55, 12] width 61 height 24
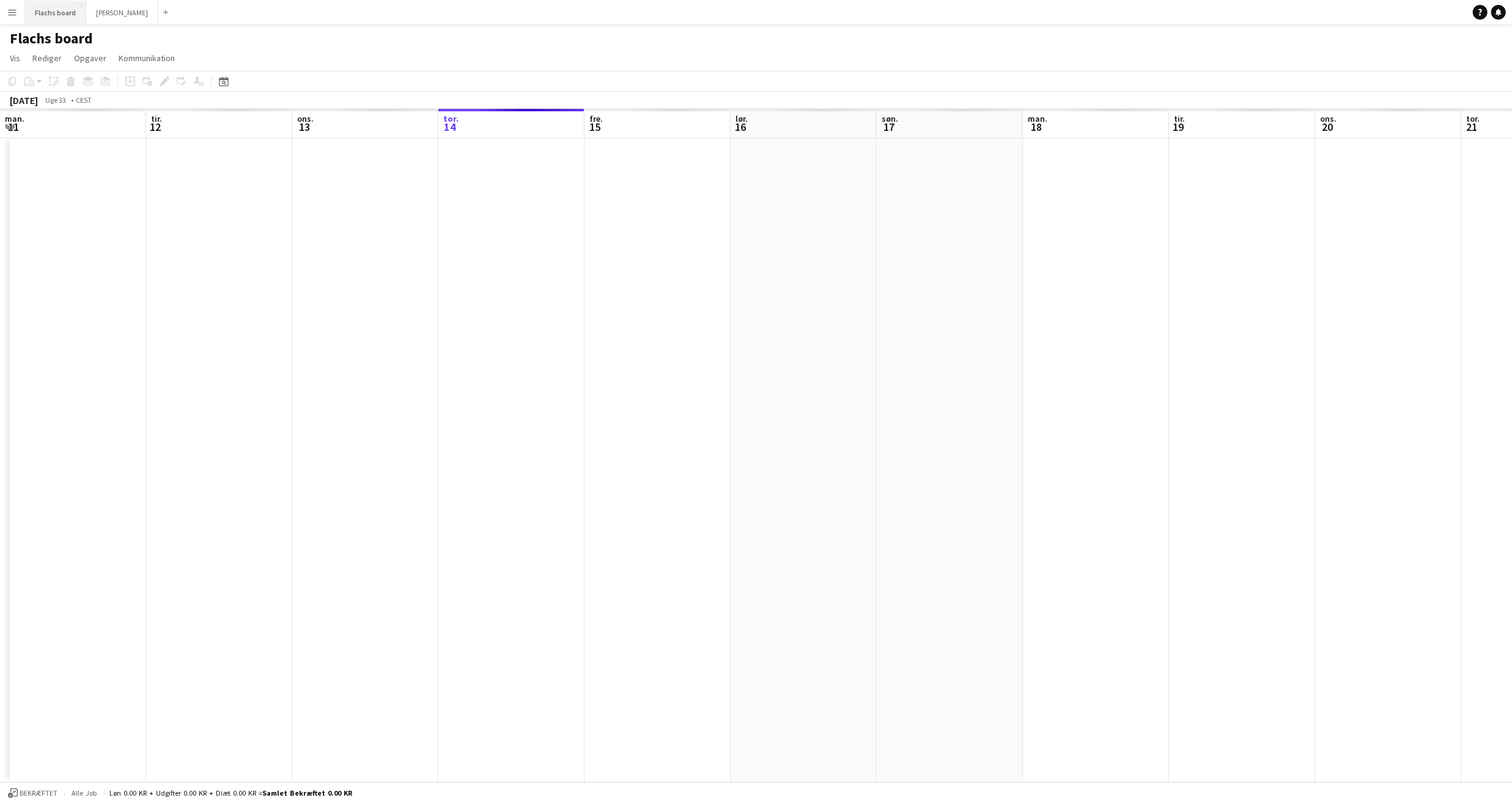
scroll to position [0, 292]
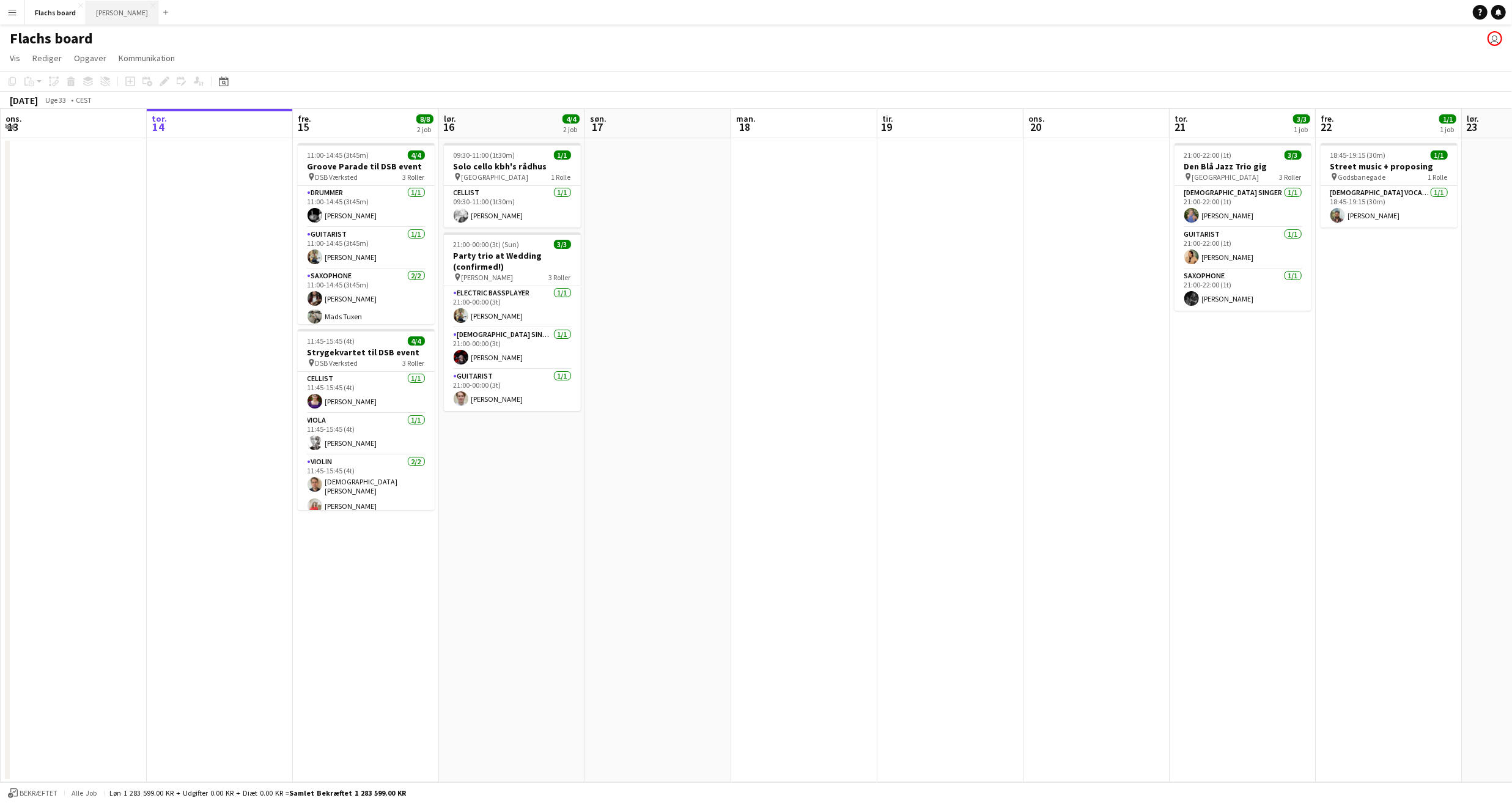
click at [100, 11] on button "Asger Gigs Luk" at bounding box center [122, 12] width 72 height 24
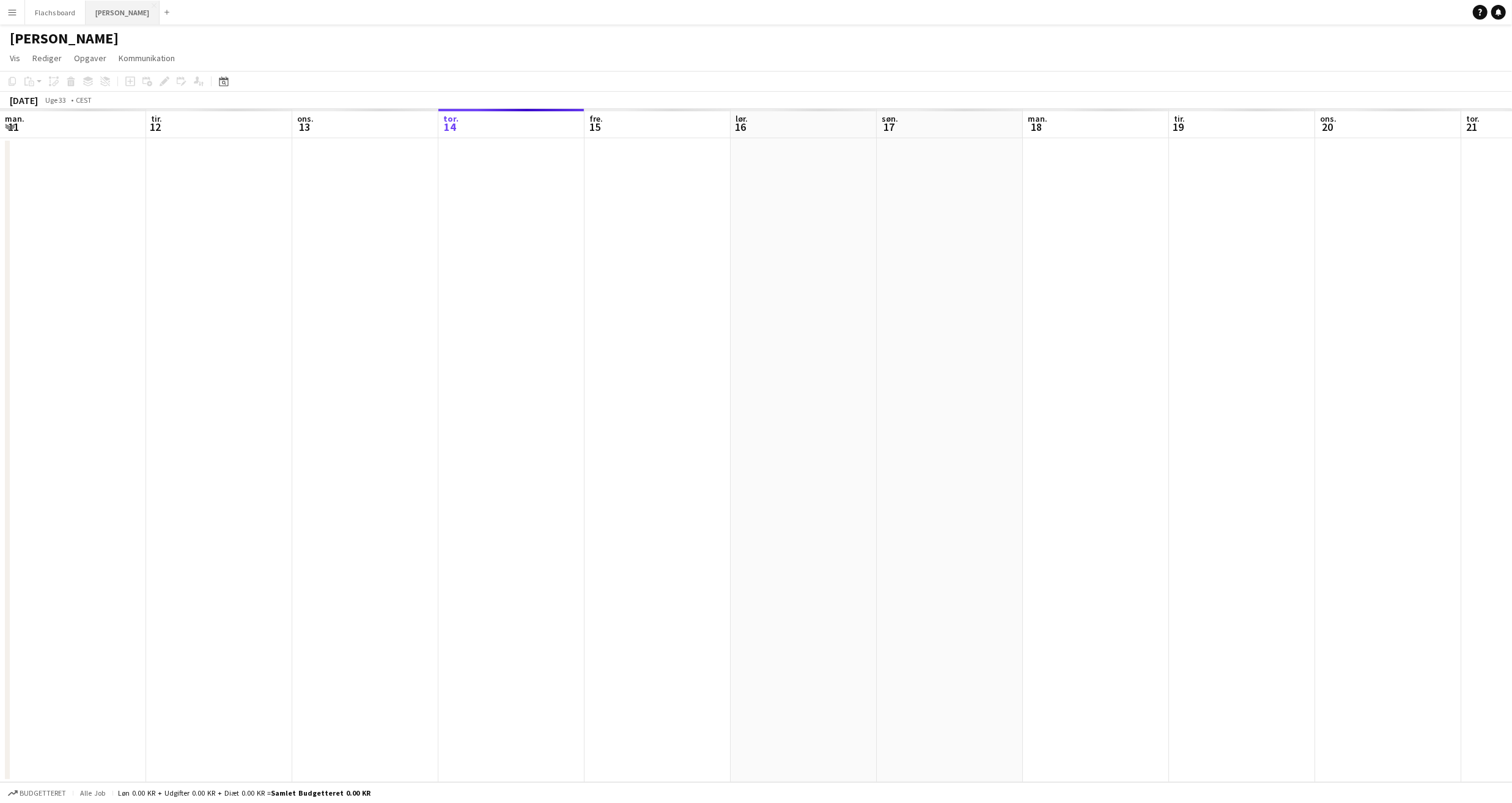
scroll to position [0, 292]
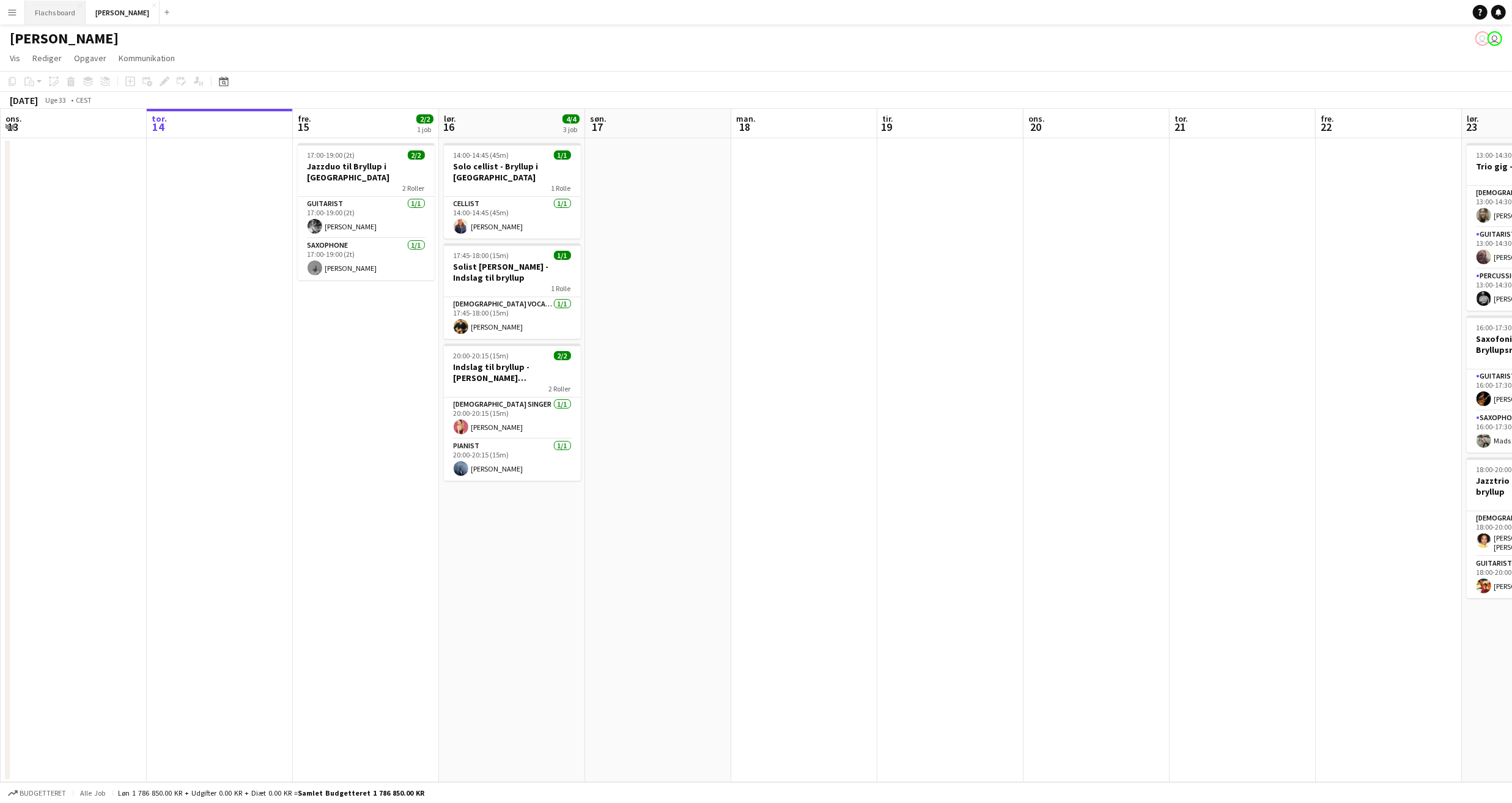
click at [46, 12] on button "Flachs board Luk" at bounding box center [55, 12] width 60 height 24
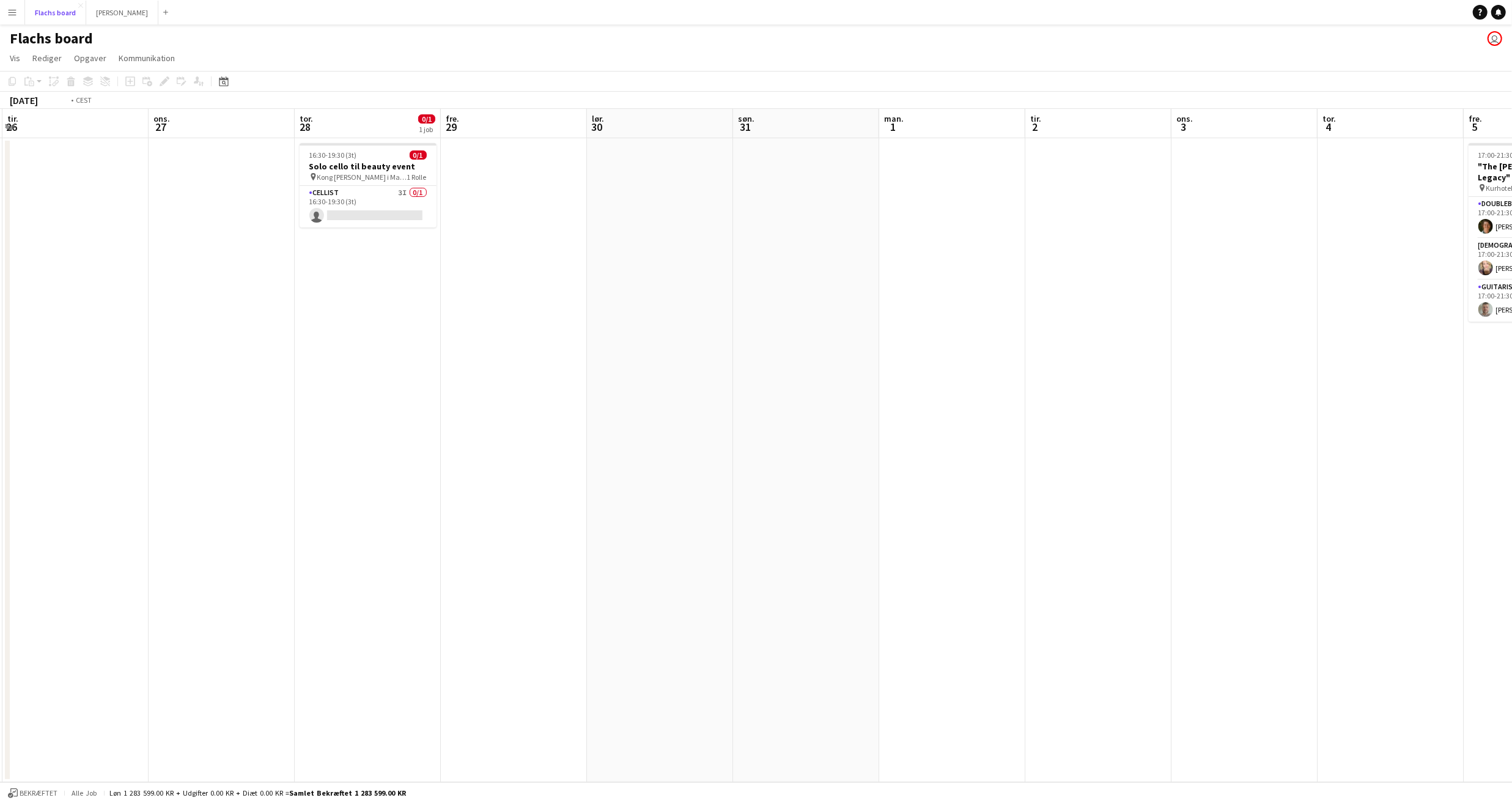
scroll to position [0, 273]
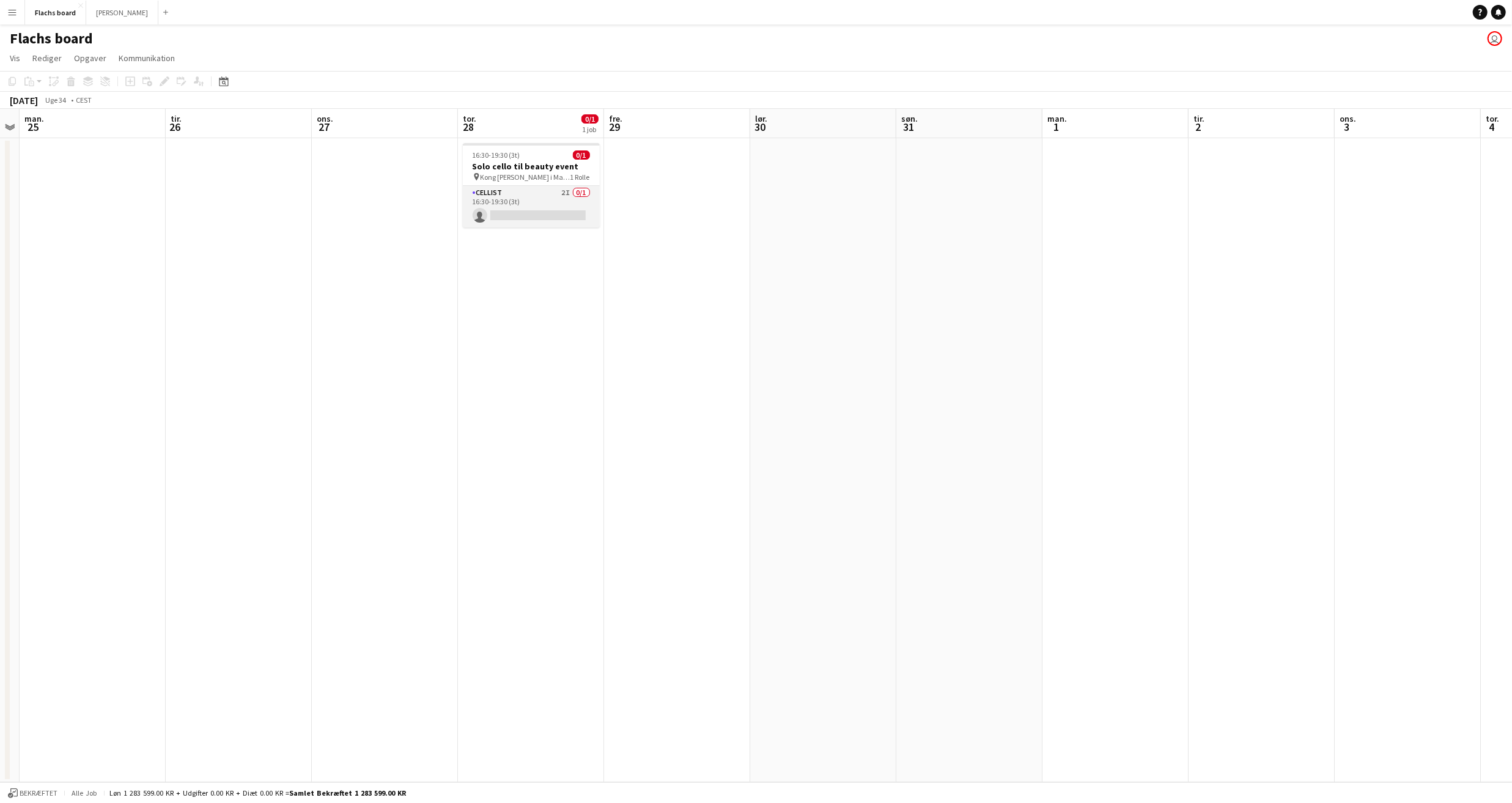
click at [521, 209] on app-card-role "Cellist 2I 0/1 16:30-19:30 (3t) single-neutral-actions" at bounding box center [531, 207] width 137 height 42
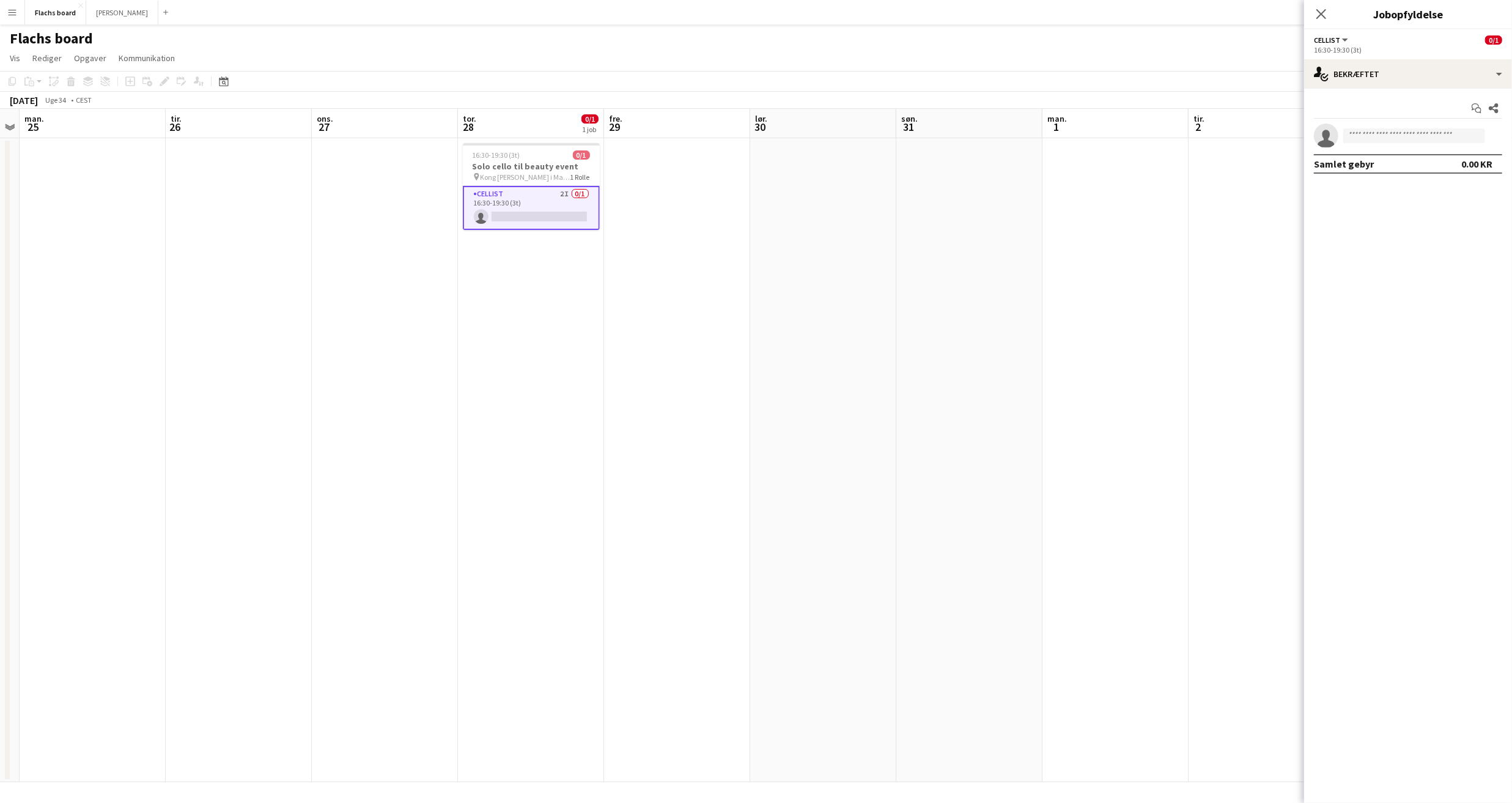
click at [1381, 92] on div "Start chat Del single-neutral-actions Samlet gebyr 0.00 KR" at bounding box center [1408, 136] width 208 height 95
click at [1384, 80] on div "single-neutral-actions-check-2 Bekræftet" at bounding box center [1408, 74] width 208 height 29
click at [1411, 124] on icon "single-neutral-actions-share-1" at bounding box center [1405, 126] width 15 height 15
click at [1370, 128] on span "Afvist" at bounding box center [1372, 131] width 25 height 9
click at [1327, 130] on span "Afventer" at bounding box center [1332, 131] width 36 height 9
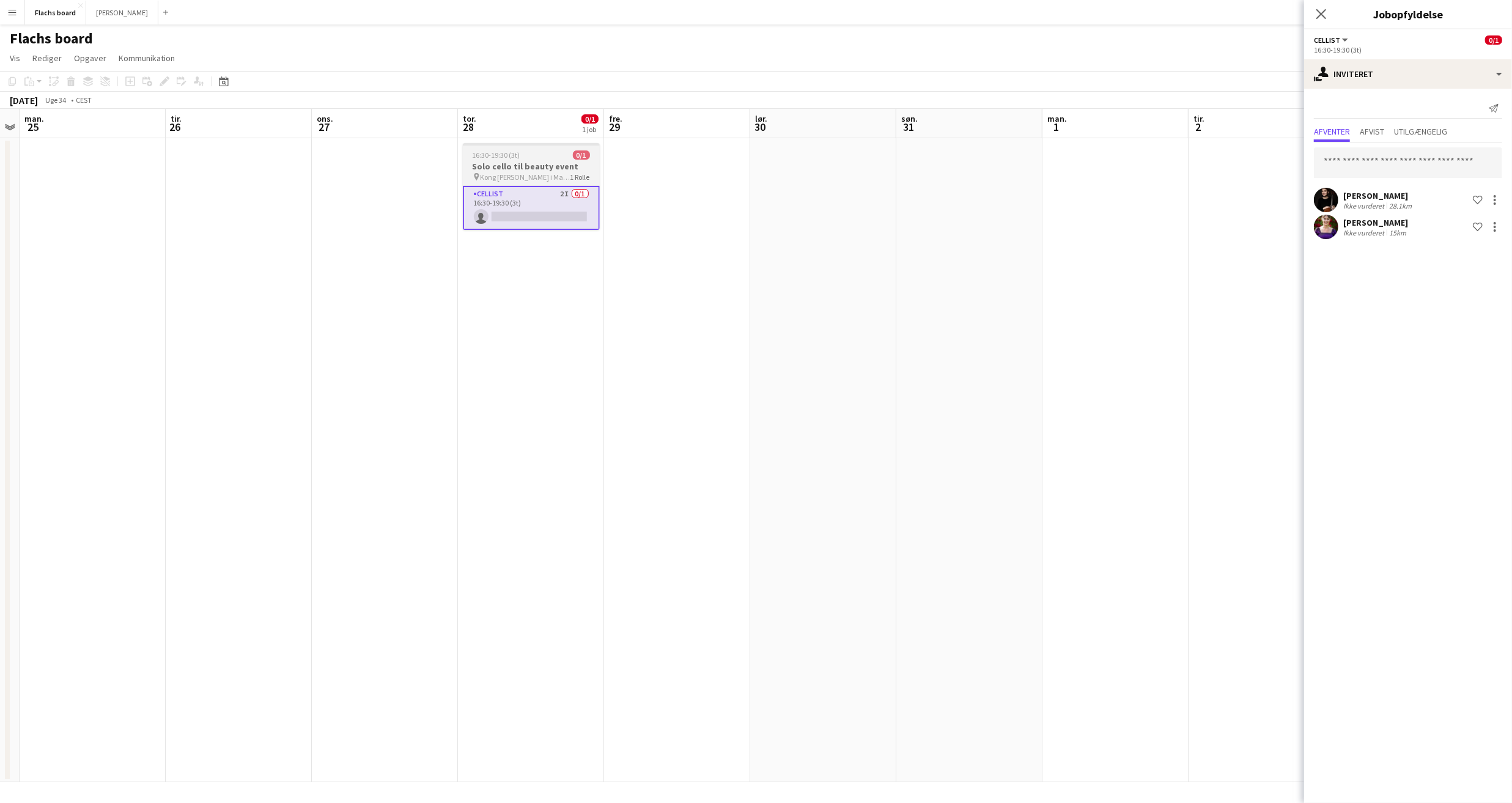
click at [543, 158] on div "16:30-19:30 (3t) 0/1" at bounding box center [531, 155] width 137 height 9
click at [805, 325] on app-date-cell at bounding box center [823, 460] width 146 height 644
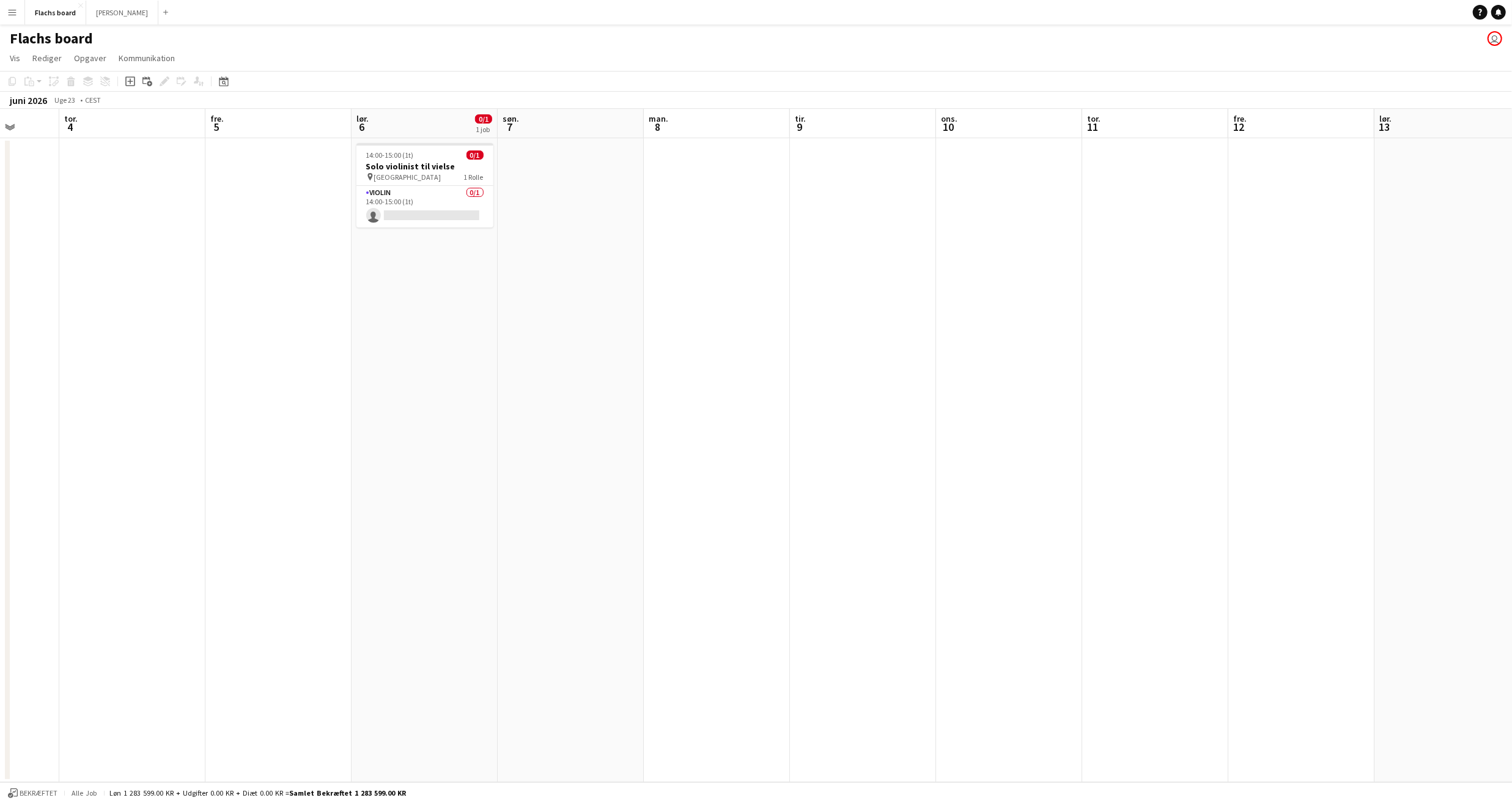
scroll to position [0, 372]
click at [463, 202] on app-card-role "Violin 0/1 14:00-15:00 (1t) single-neutral-actions" at bounding box center [431, 207] width 137 height 42
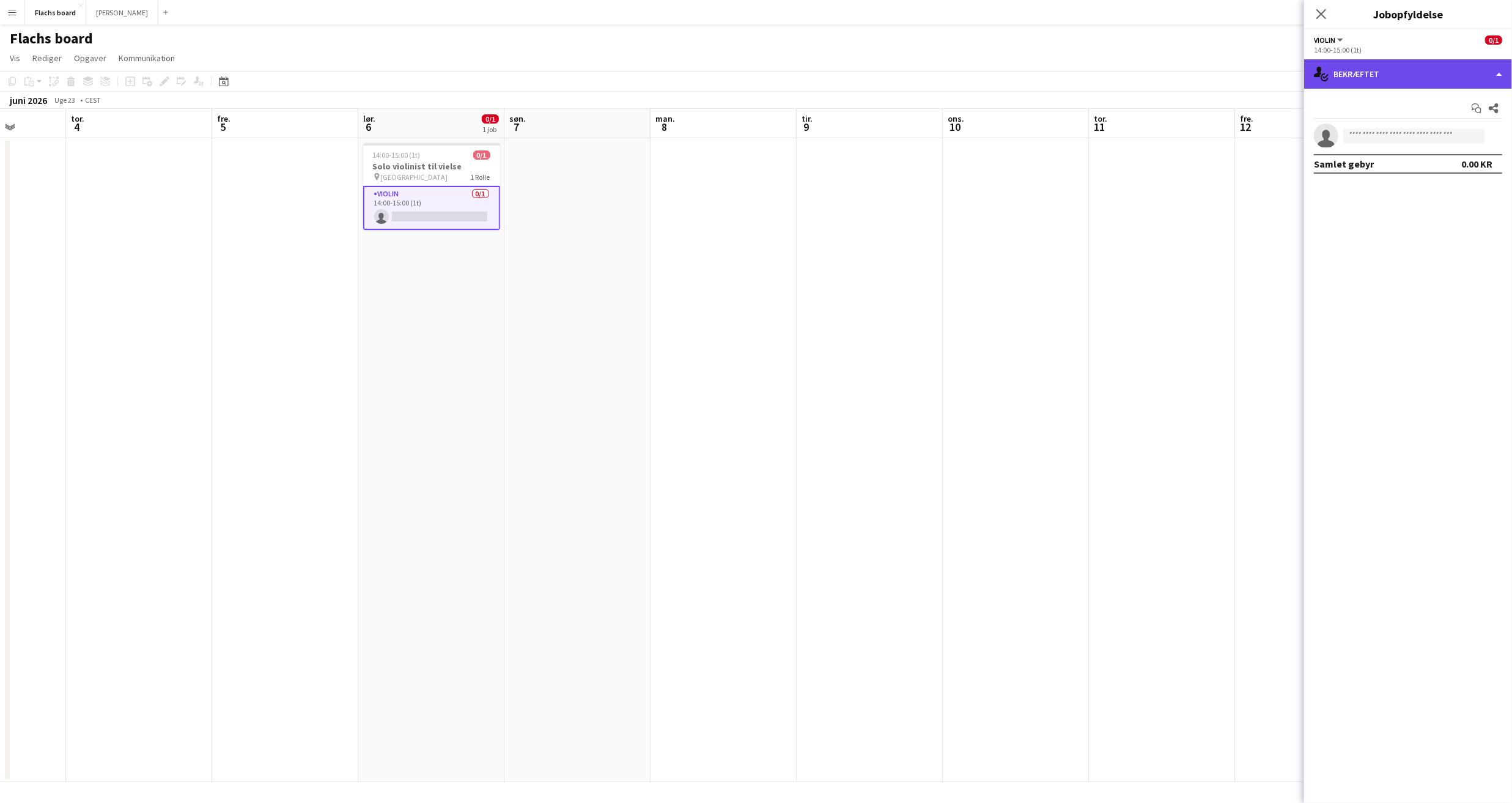
click at [1429, 80] on div "single-neutral-actions-check-2 Bekræftet" at bounding box center [1408, 74] width 208 height 29
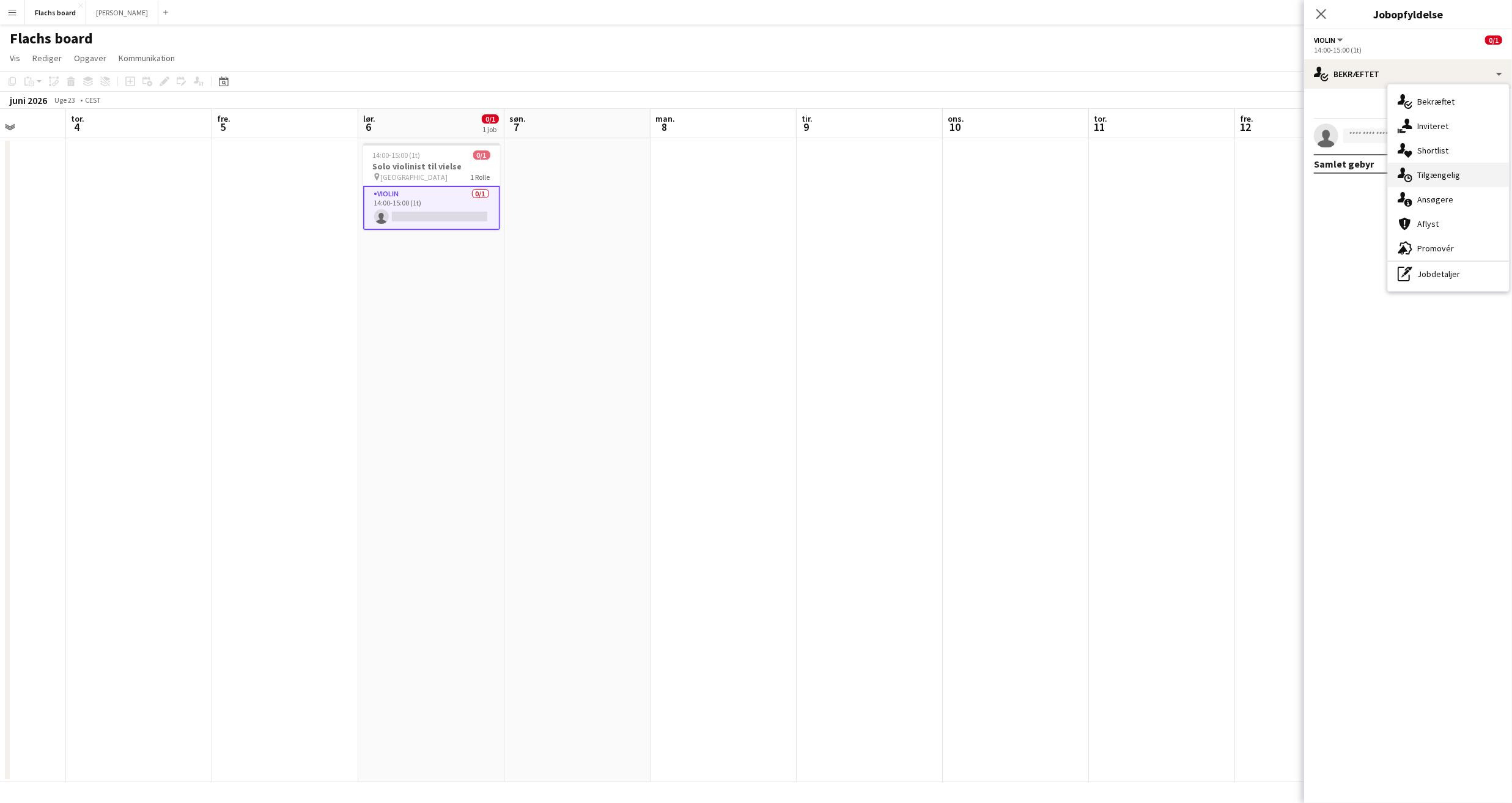
click at [1448, 175] on div "single-neutral-actions-upload Tilgængelig" at bounding box center [1449, 175] width 121 height 25
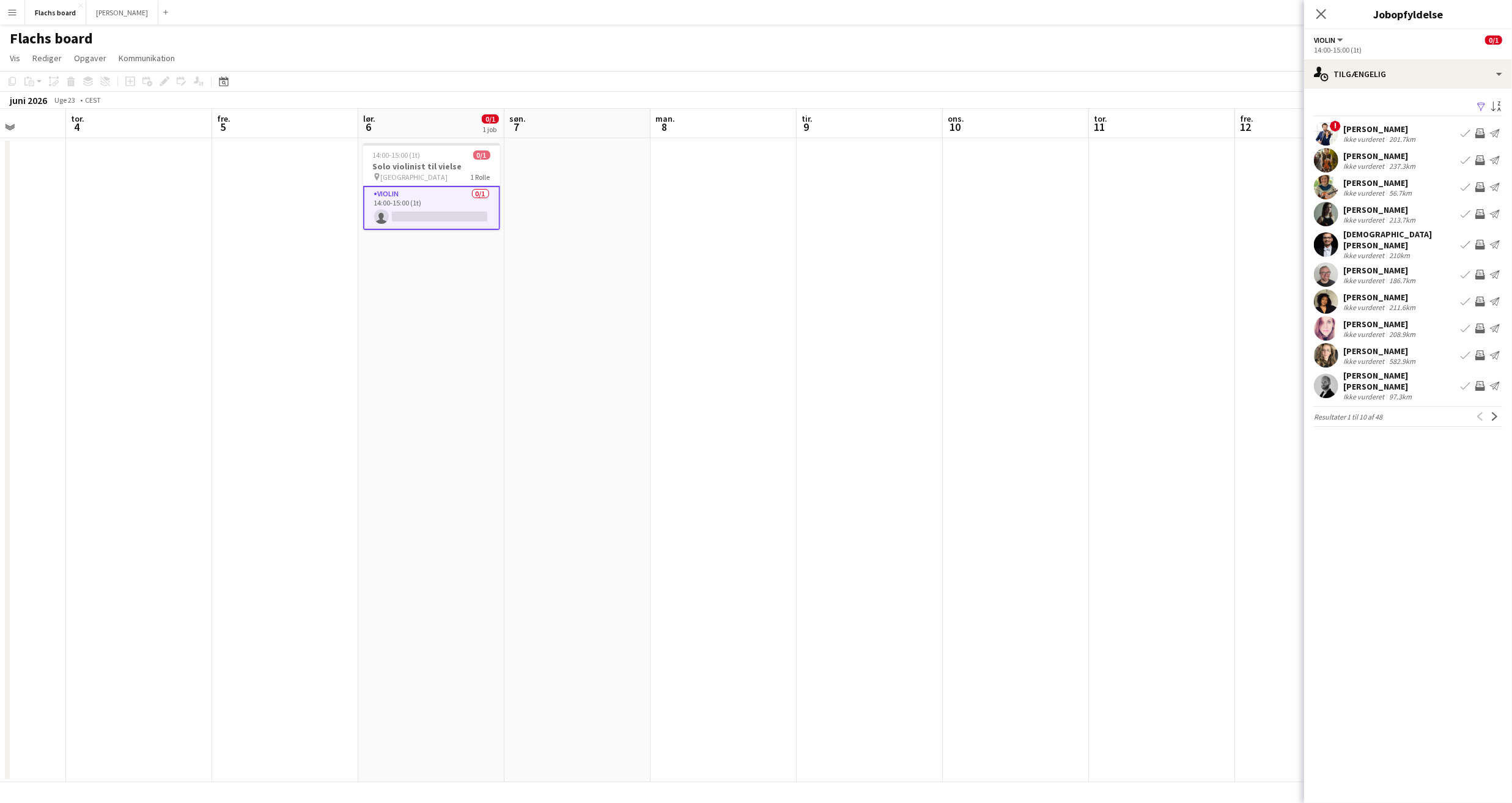
click at [665, 239] on app-date-cell at bounding box center [723, 460] width 146 height 644
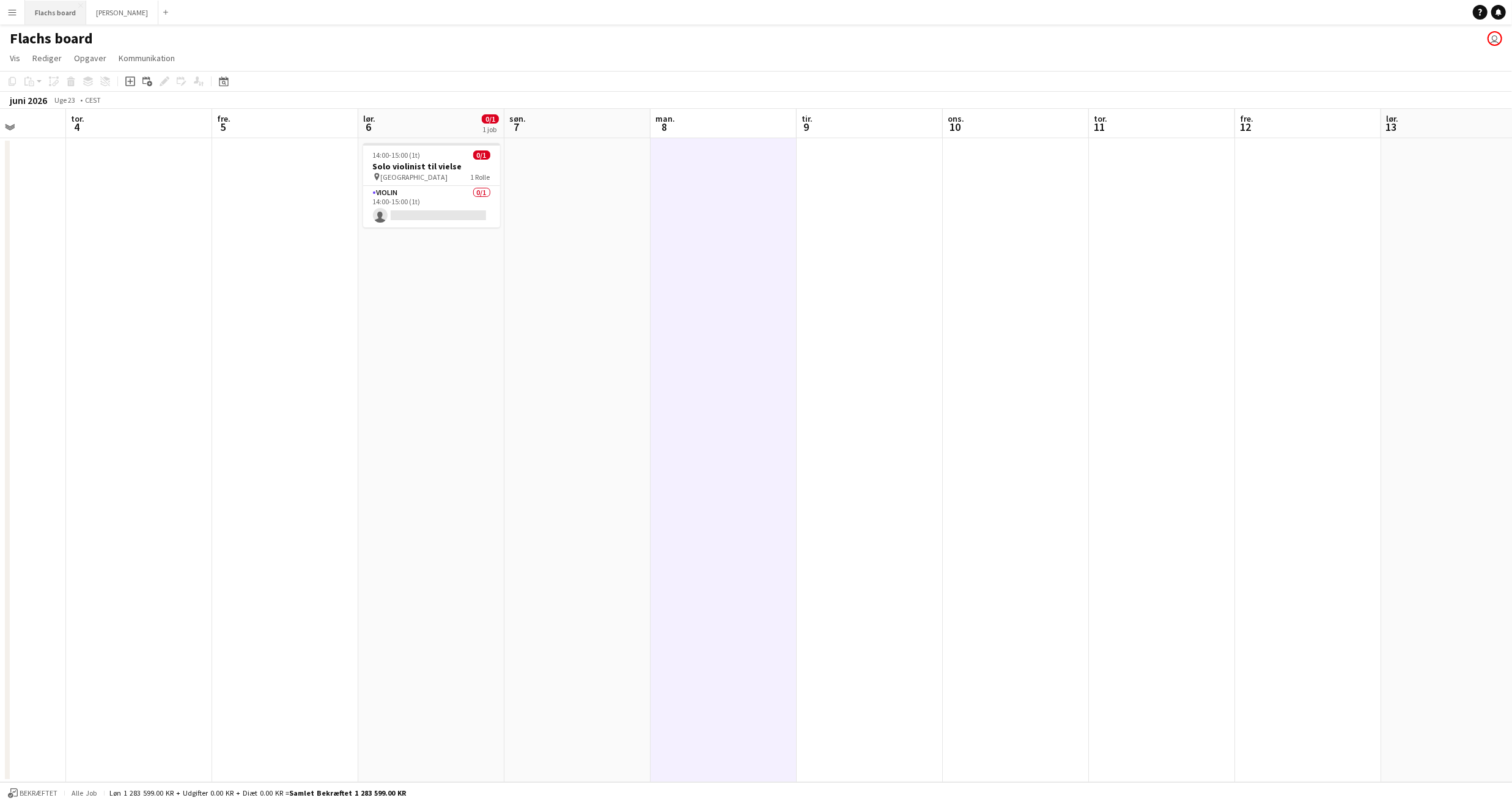
click at [41, 5] on button "Flachs board Luk" at bounding box center [55, 12] width 61 height 24
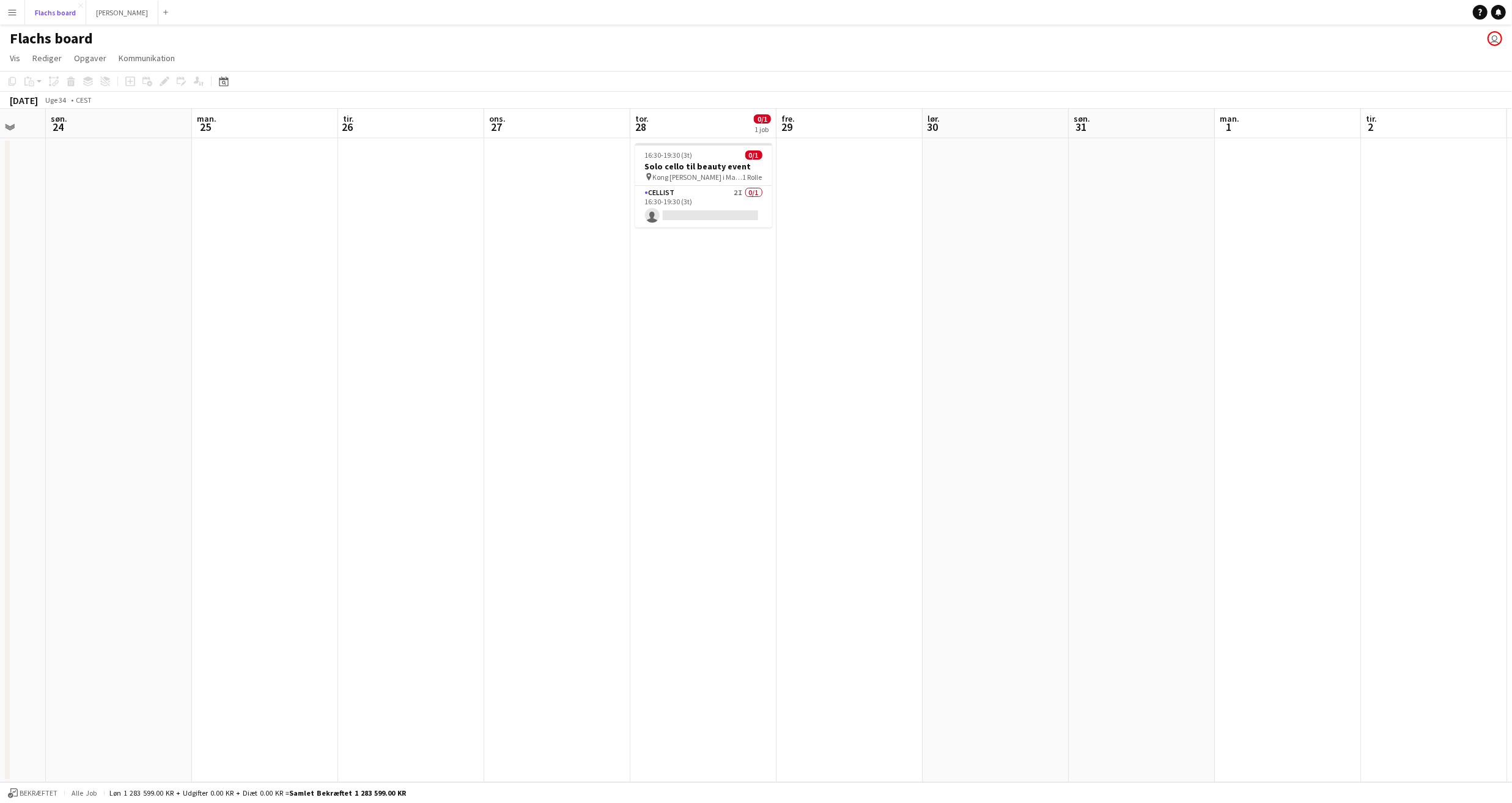
scroll to position [0, 543]
click at [710, 204] on app-card-role "Cellist 2I 0/1 16:30-19:30 (3t) single-neutral-actions" at bounding box center [699, 207] width 137 height 42
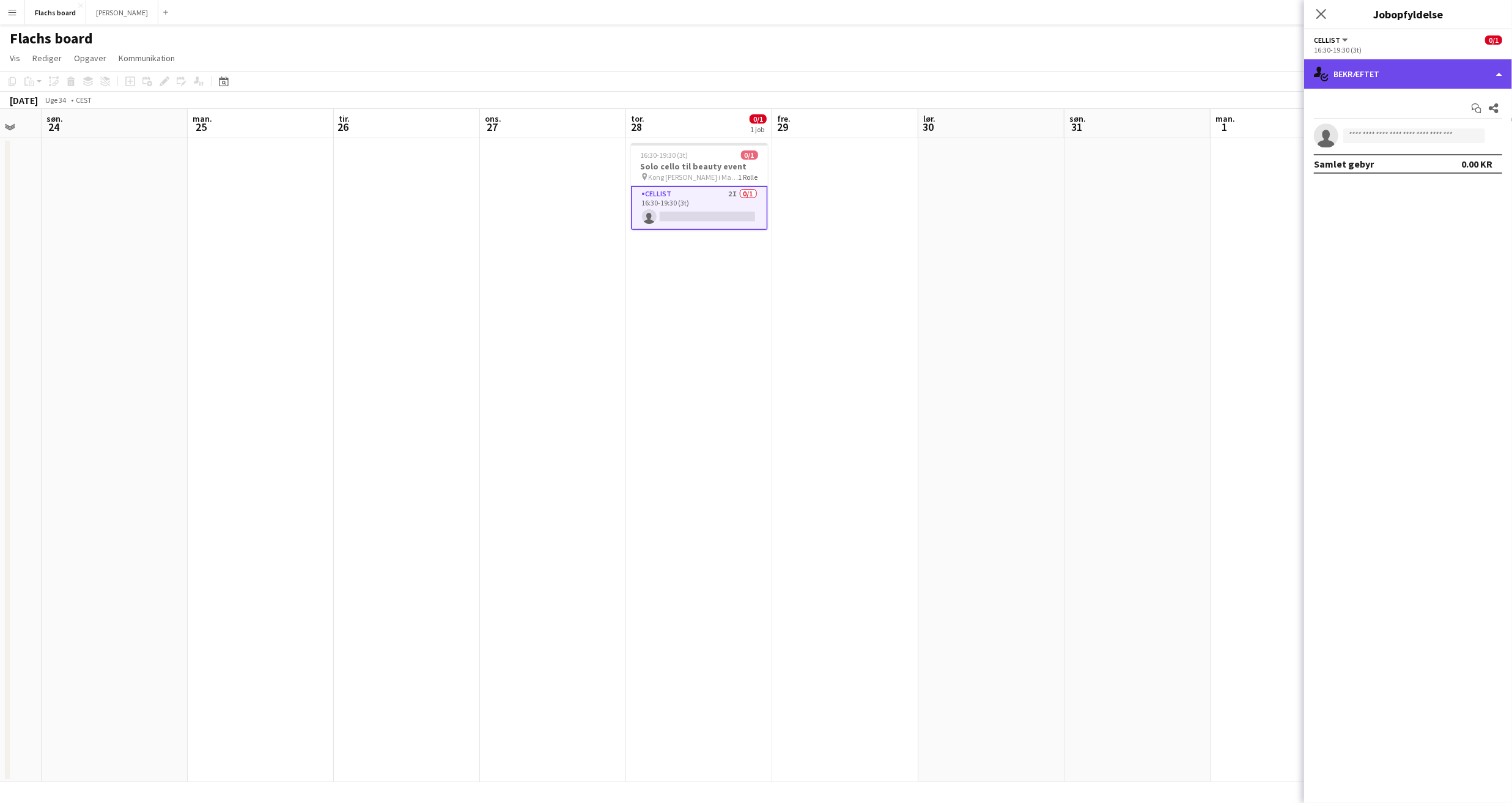
click at [1371, 72] on div "single-neutral-actions-check-2 Bekræftet" at bounding box center [1408, 74] width 208 height 29
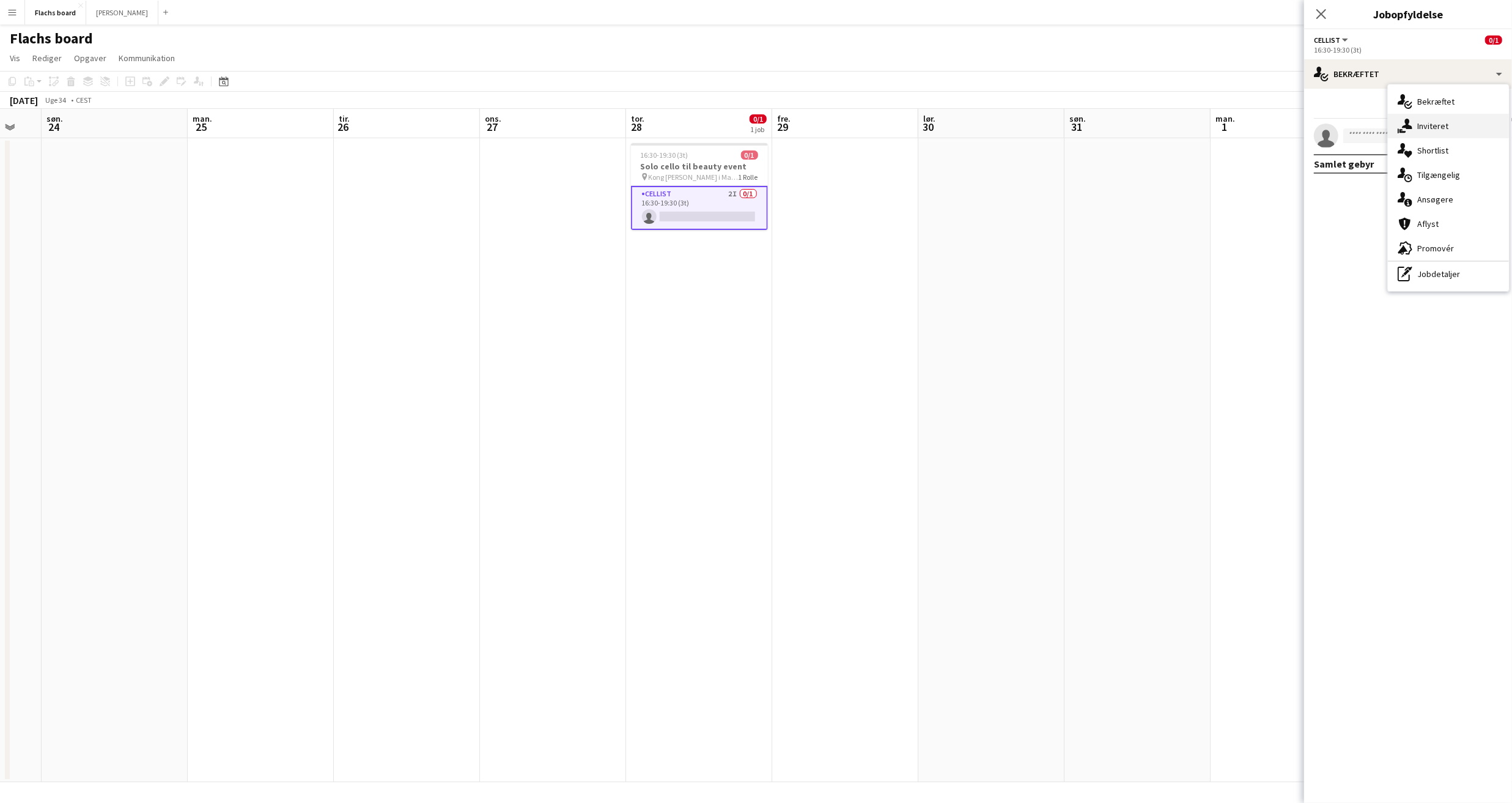
click at [1425, 119] on div "single-neutral-actions-share-1 Inviteret" at bounding box center [1449, 126] width 121 height 25
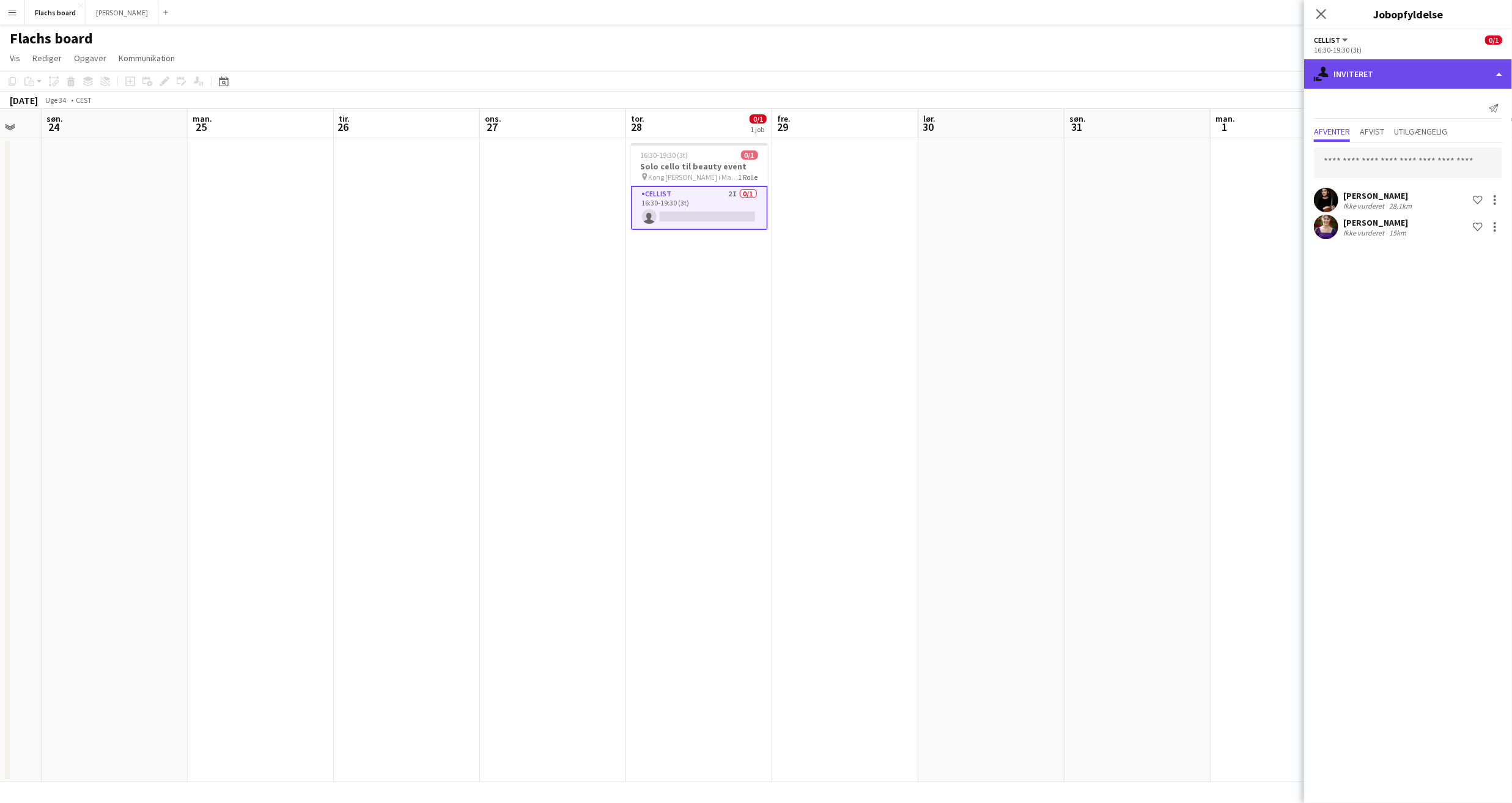
click at [1384, 69] on div "single-neutral-actions-share-1 Inviteret" at bounding box center [1408, 74] width 208 height 29
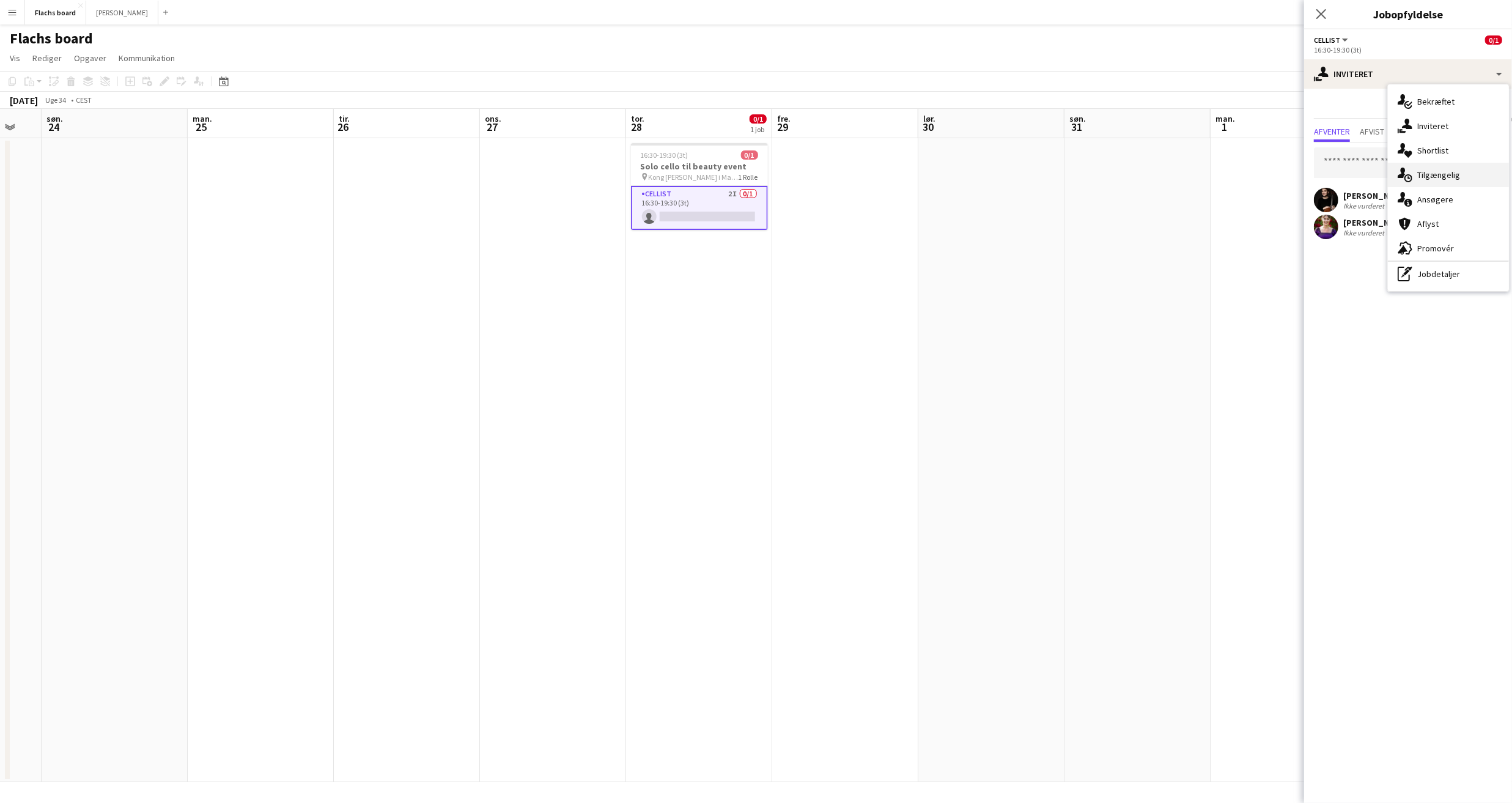
click at [1428, 175] on div "single-neutral-actions-upload Tilgængelig" at bounding box center [1449, 175] width 121 height 25
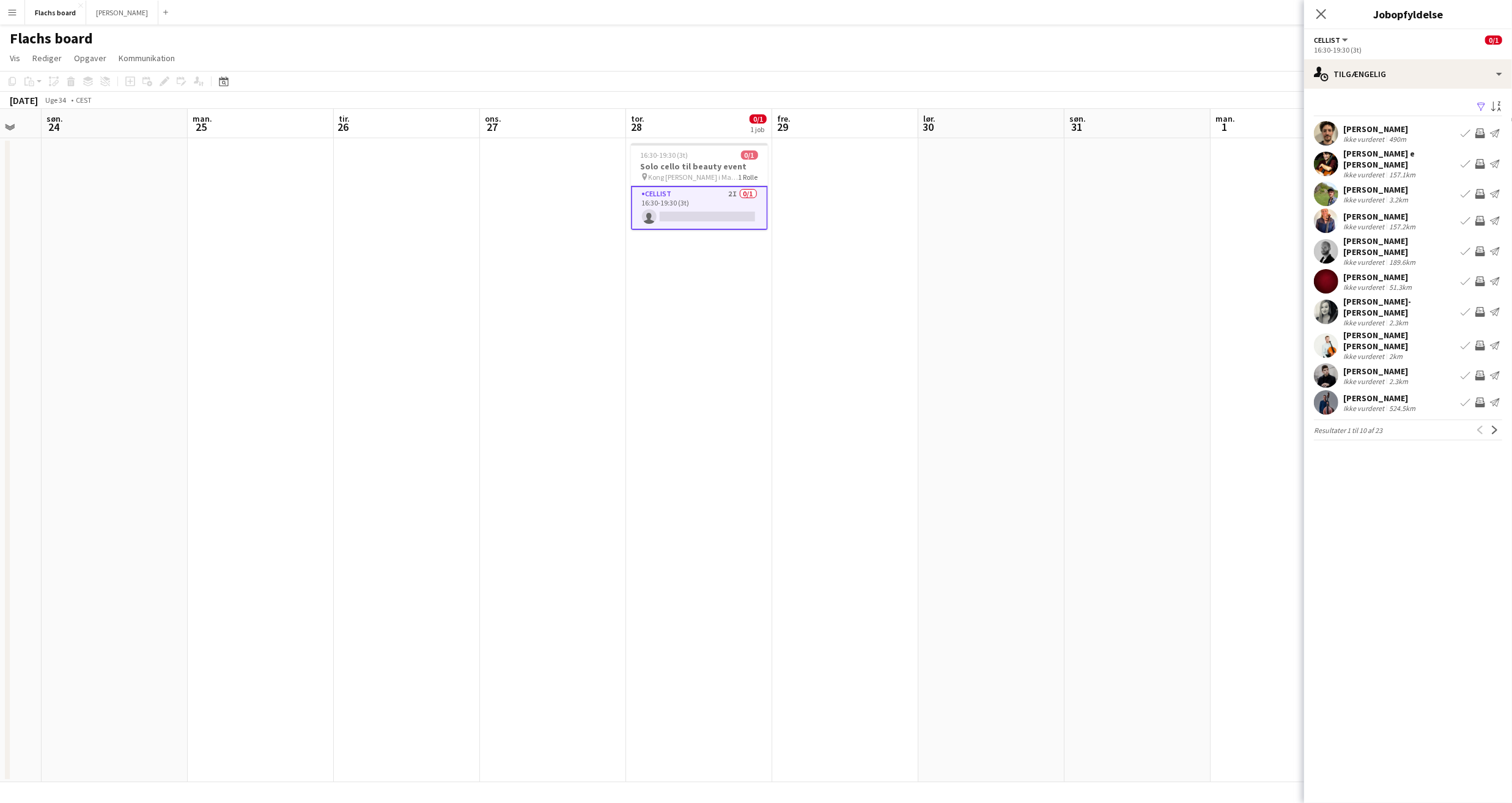
click at [1407, 301] on div "Erika Aino-Emilia Siurua" at bounding box center [1400, 307] width 113 height 22
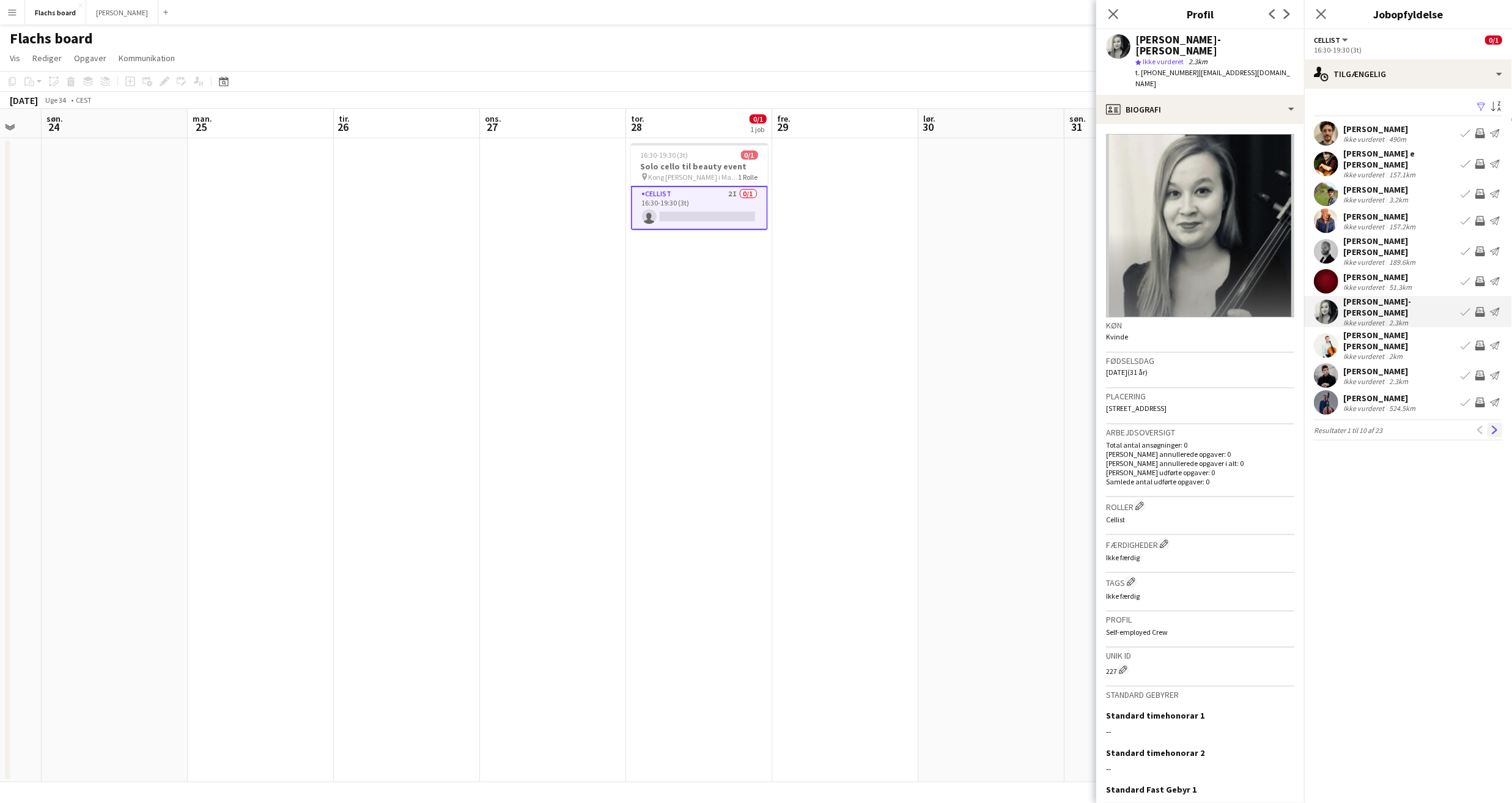
click at [1493, 426] on app-icon "Næste" at bounding box center [1495, 430] width 8 height 9
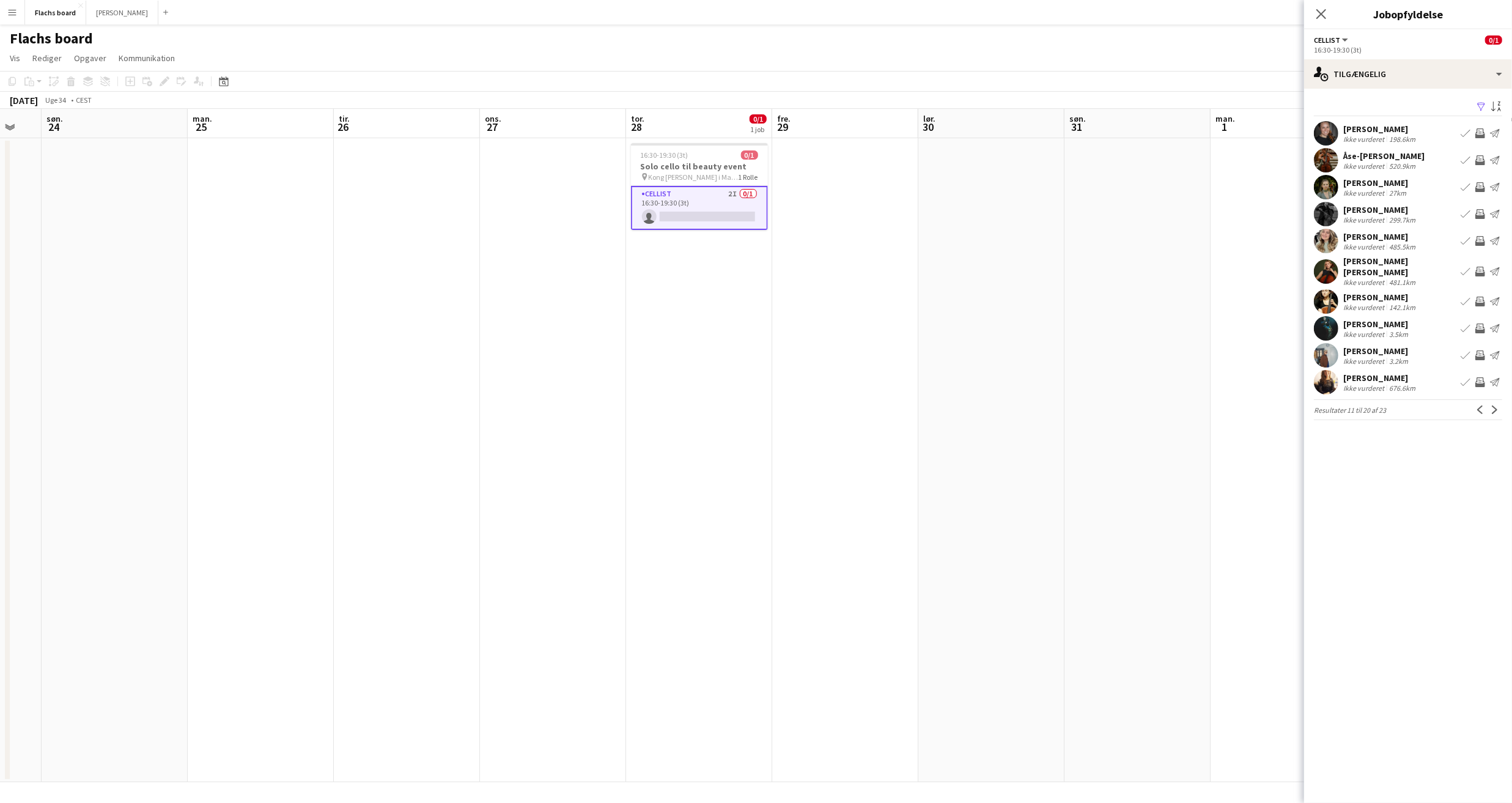
click at [1415, 186] on div "Fanni Pelle Ikke vurderet 27km Book team Inviter team Send notifikation" at bounding box center [1408, 187] width 208 height 25
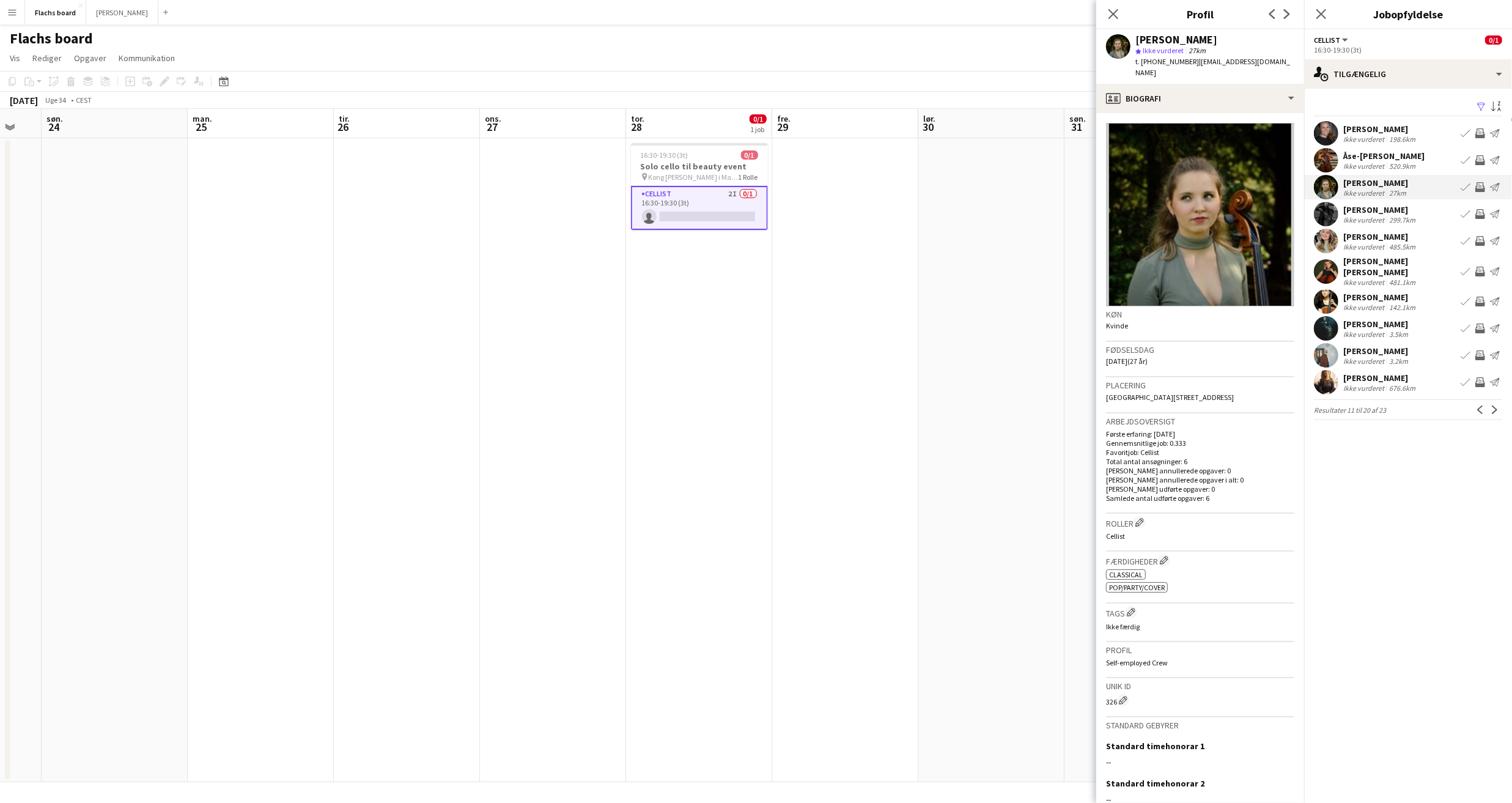
click at [1425, 262] on div "Malin Rosa Mertens Ikke vurderet 481.1km Book team Inviter team Send notifikati…" at bounding box center [1408, 271] width 208 height 31
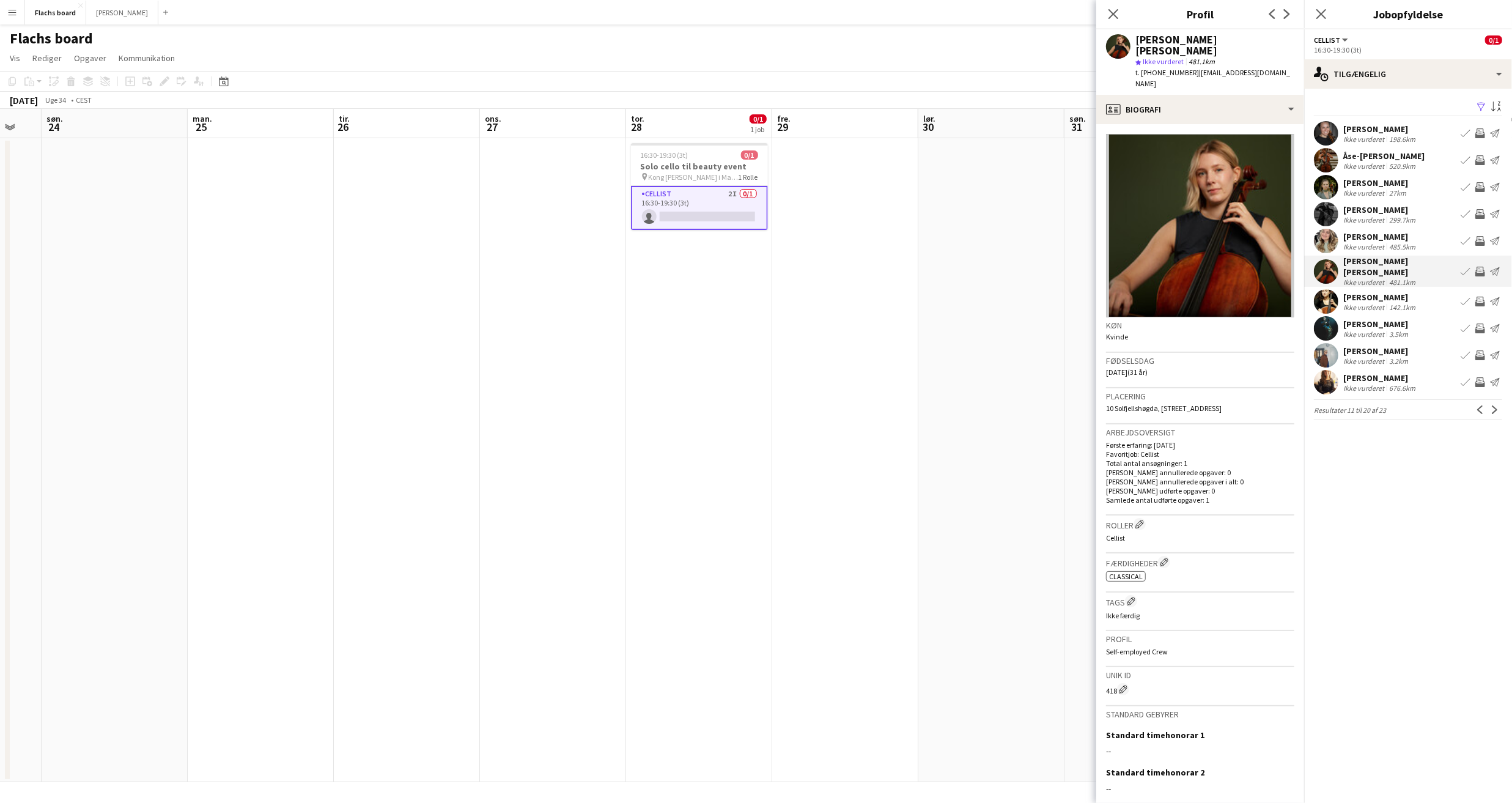
click at [1434, 301] on div "Ksymena Slusarczyk Ikke vurderet 142.1km Book team Inviter team Send notifikati…" at bounding box center [1408, 301] width 208 height 25
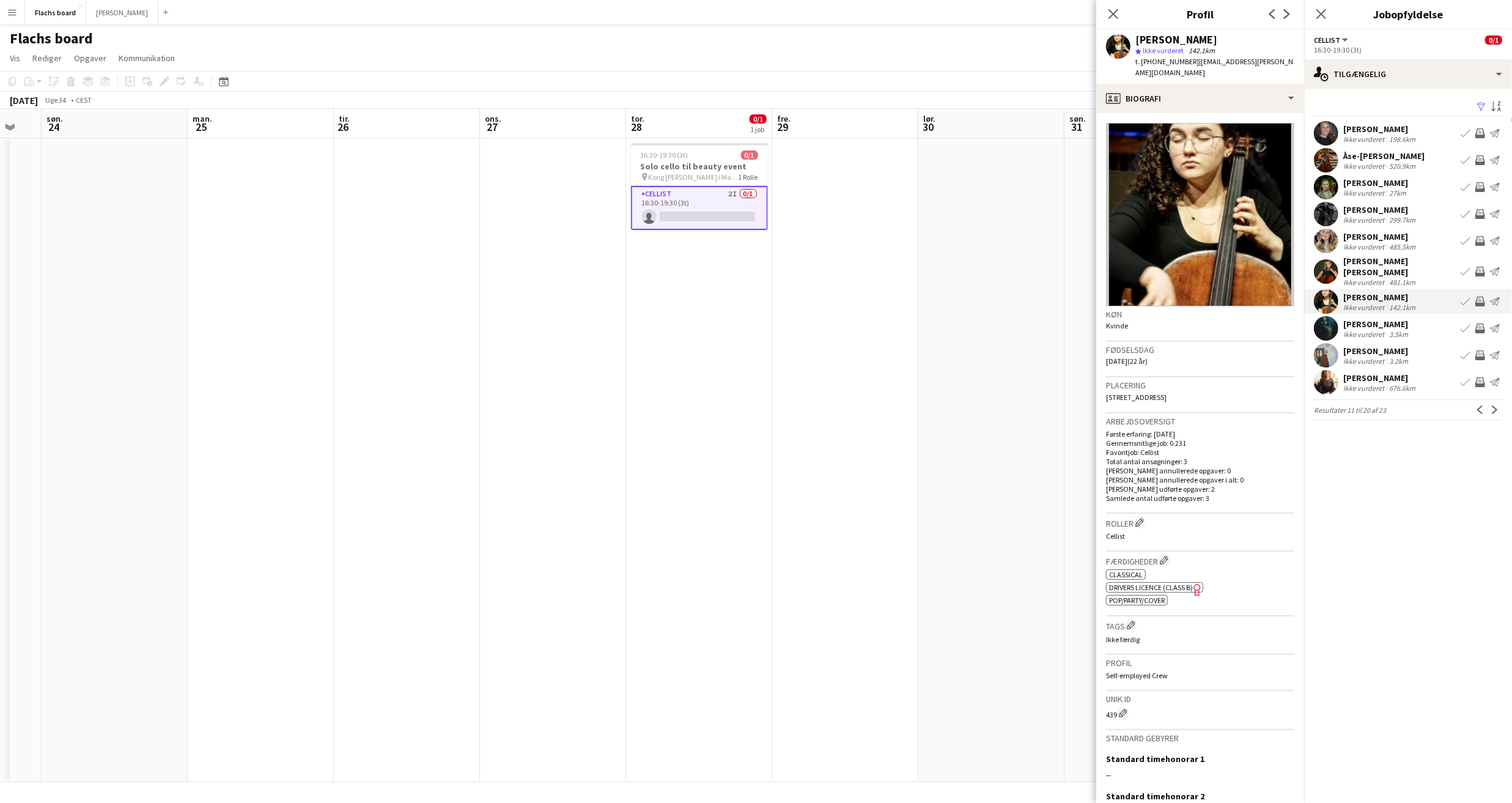
click at [1432, 327] on div "Benedikte Dalgas Ikke vurderet 3.5km Book team Inviter team Send notifikation" at bounding box center [1408, 328] width 208 height 25
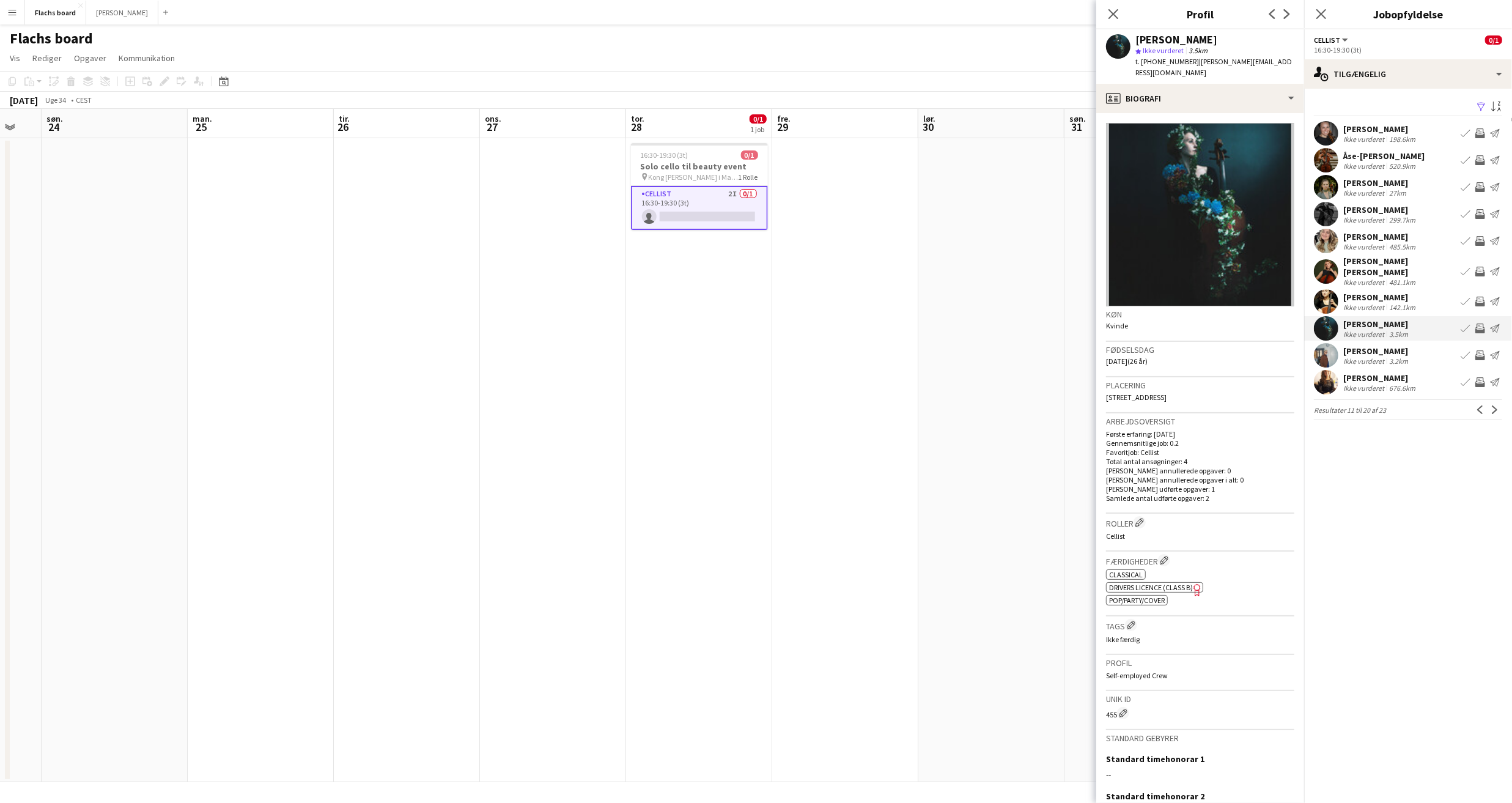
drag, startPoint x: 1238, startPoint y: 41, endPoint x: 1132, endPoint y: 36, distance: 106.1
click at [1132, 36] on div "Benedikte Dalgas star Ikke vurderet 3.5km t. +4525704747 | benedikt.d@hotmail.c…" at bounding box center [1200, 56] width 208 height 54
copy div "Benedikte Dalgas"
click at [1497, 406] on app-icon "Næste" at bounding box center [1495, 410] width 8 height 9
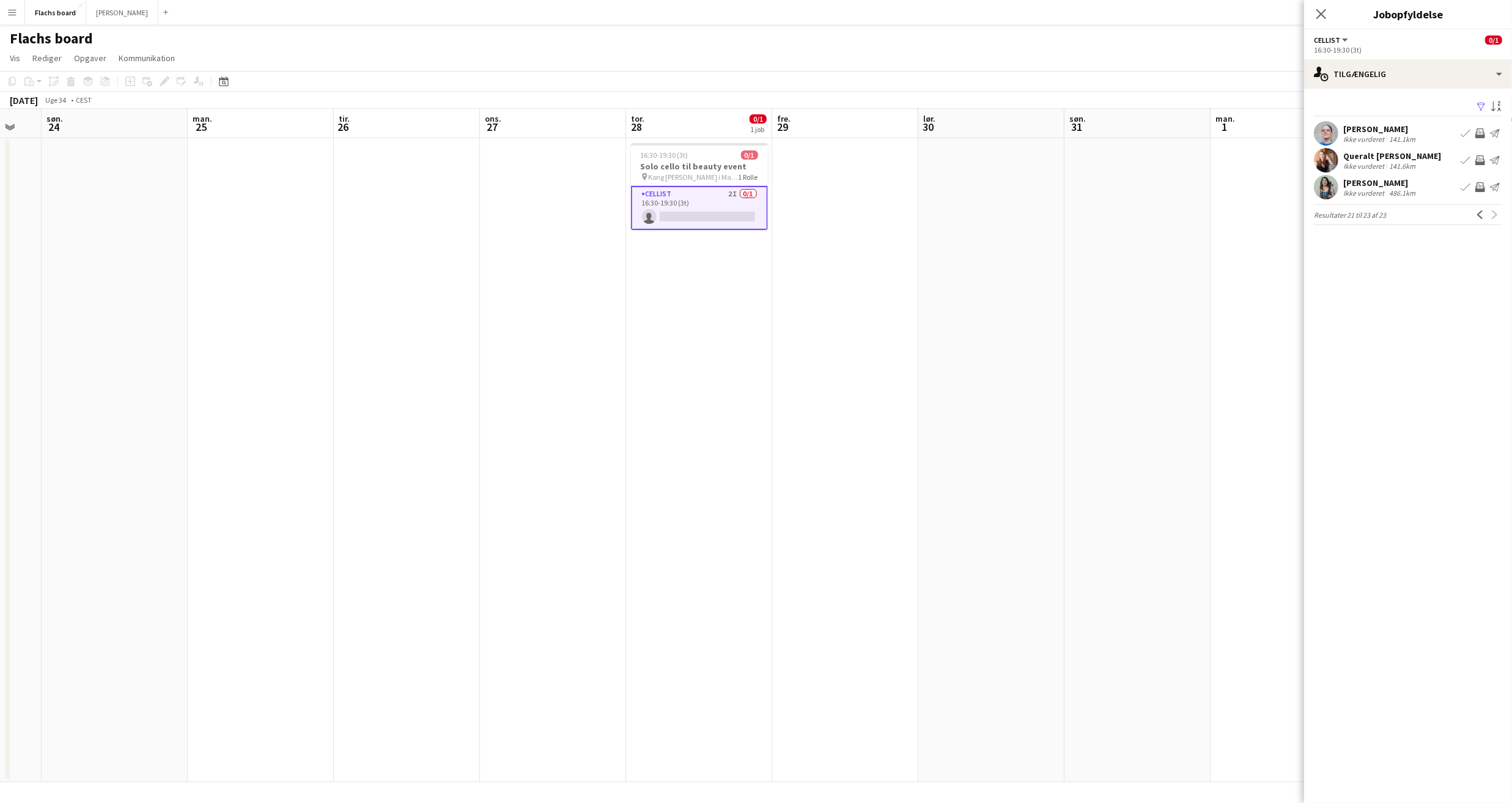
click at [1396, 131] on div "Filippa Westerberg" at bounding box center [1381, 129] width 75 height 11
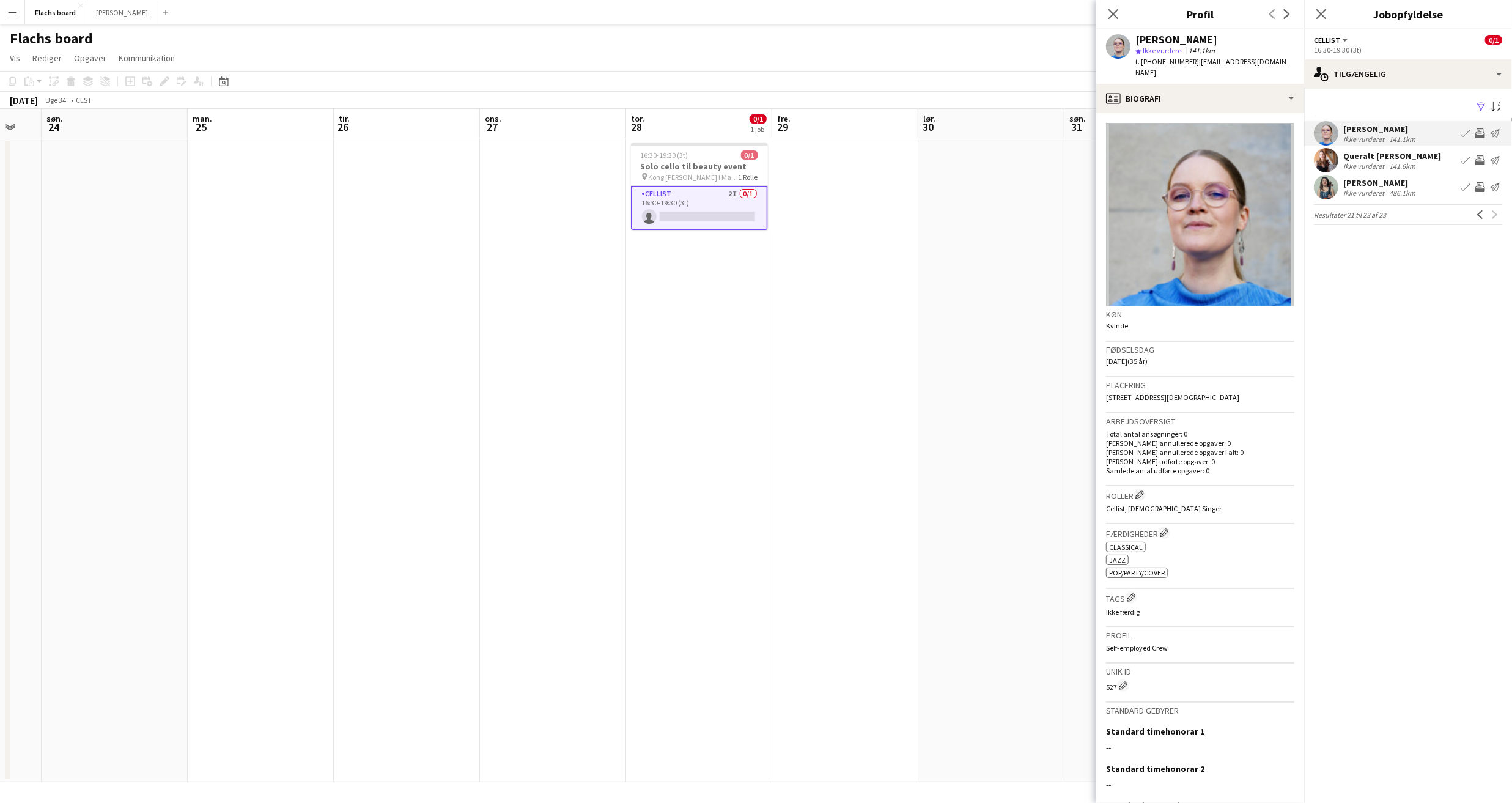
click at [1385, 168] on div "Ikke vurderet" at bounding box center [1365, 166] width 43 height 9
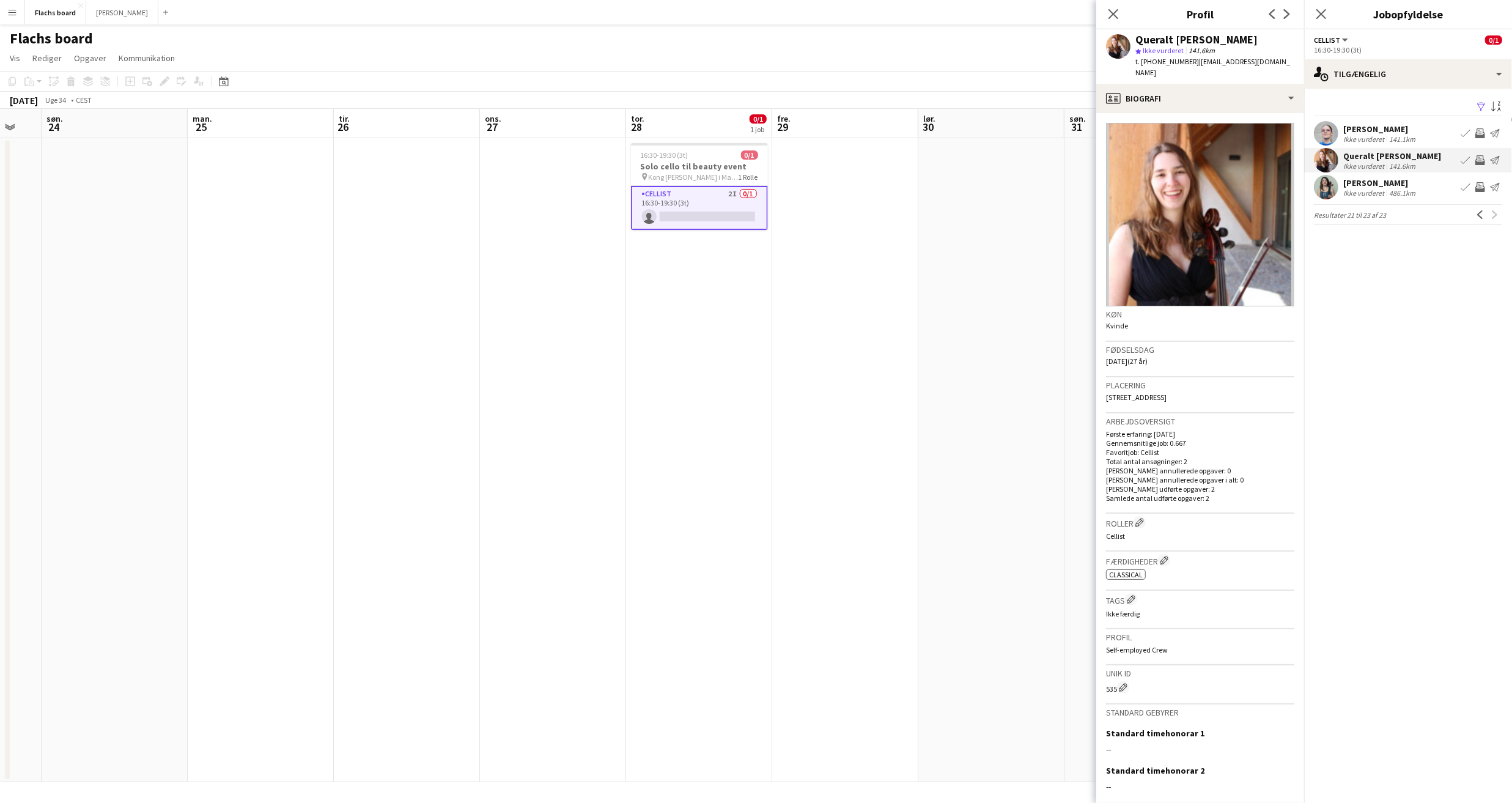
click at [1385, 128] on div "Filippa Westerberg" at bounding box center [1381, 129] width 75 height 11
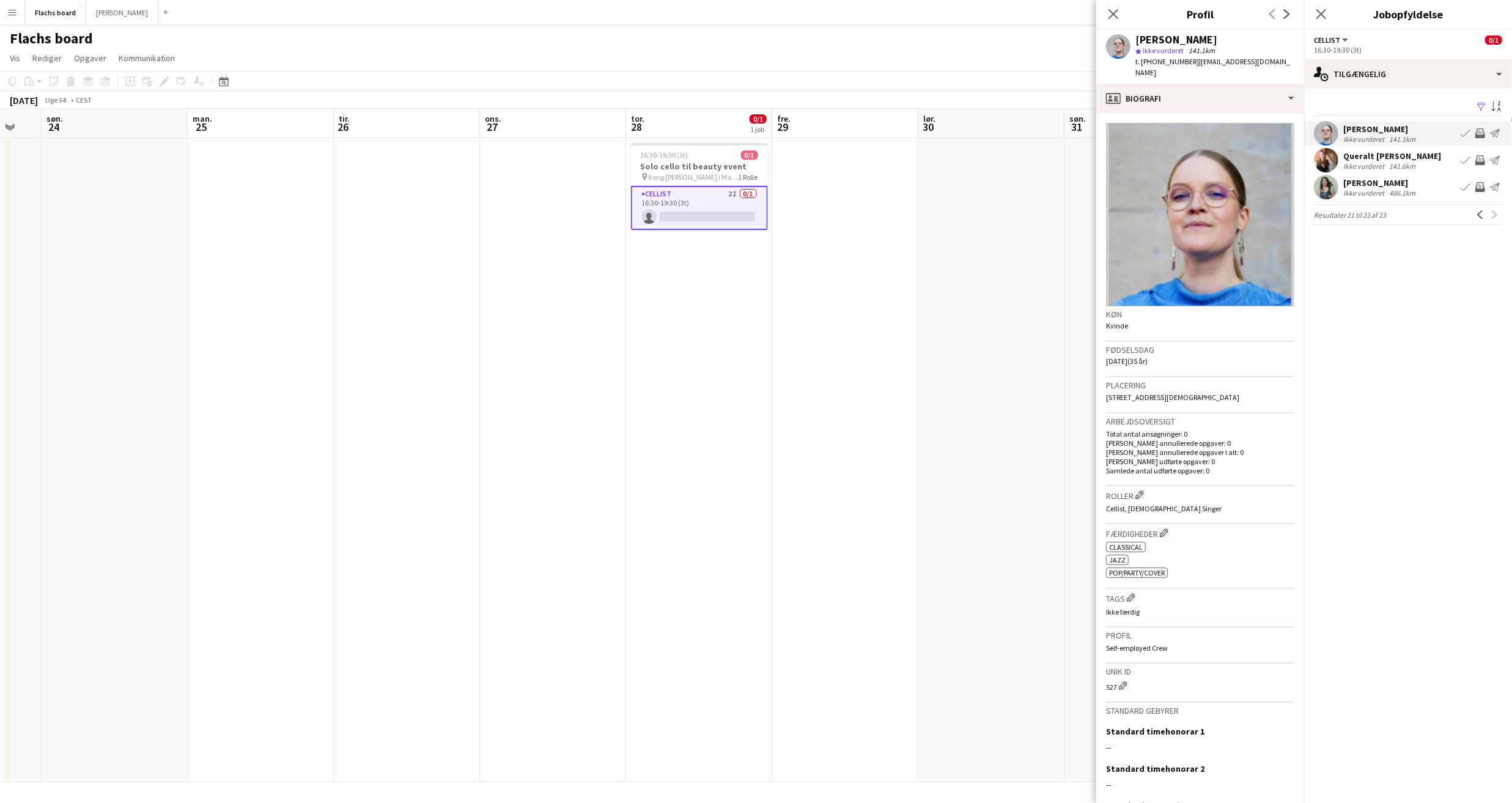
click at [1481, 134] on app-icon "Inviter team" at bounding box center [1480, 133] width 10 height 10
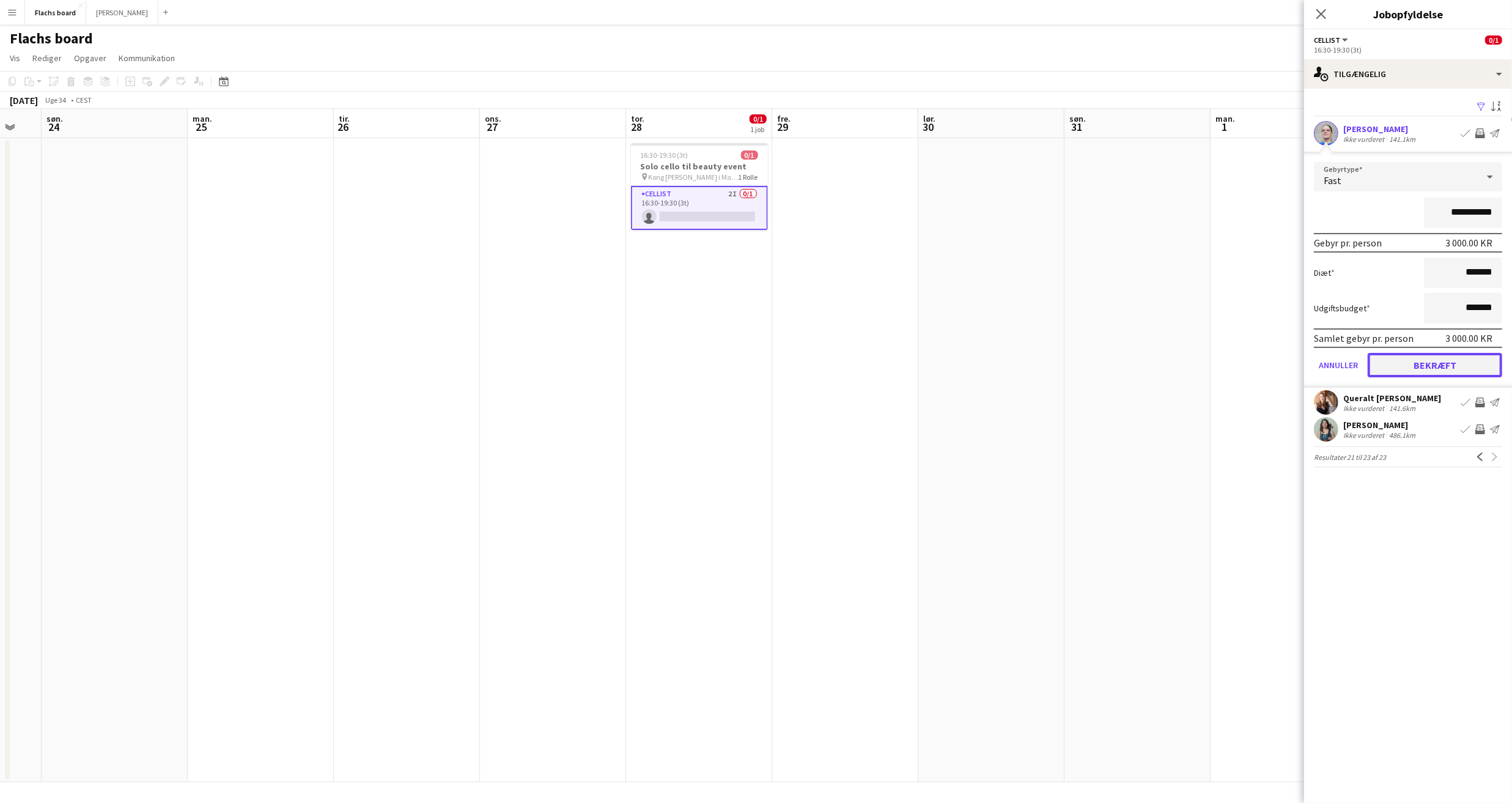
click at [1438, 359] on button "Bekræft" at bounding box center [1435, 366] width 134 height 25
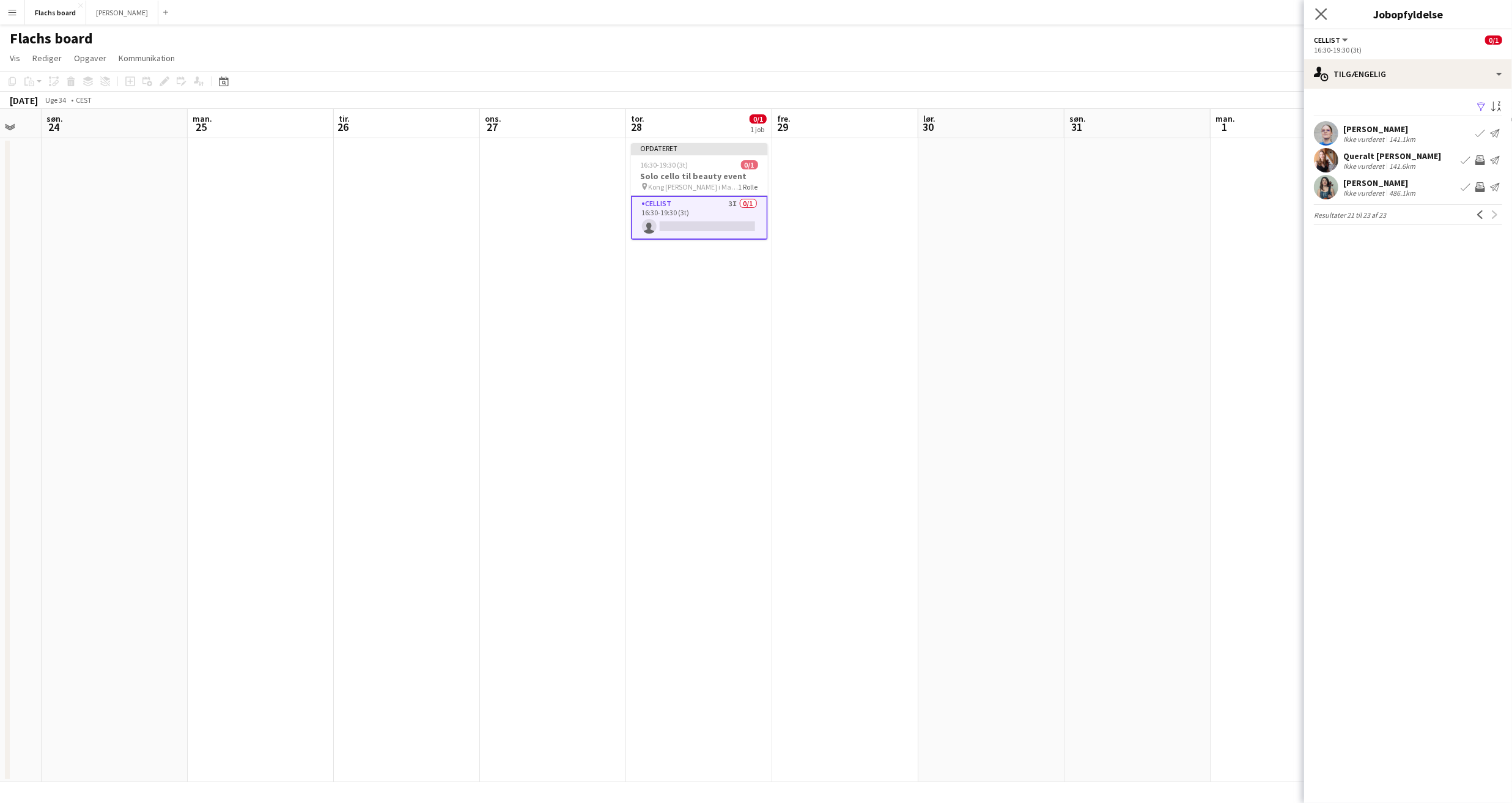
click at [1317, 5] on app-icon "Luk pop-in" at bounding box center [1321, 14] width 18 height 18
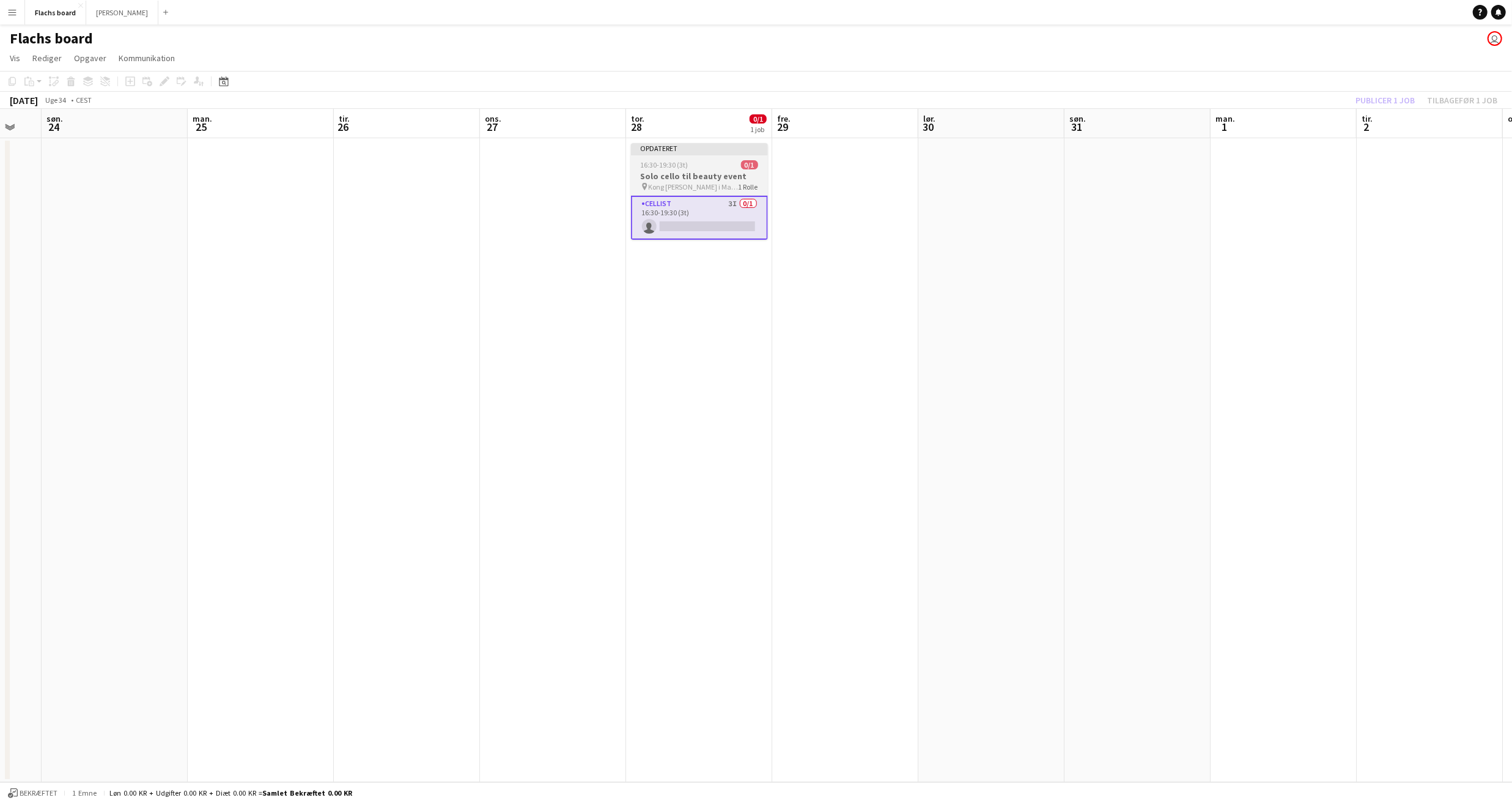
click at [688, 147] on div "Opdateret" at bounding box center [699, 148] width 137 height 10
click at [1374, 97] on button "Publicer 1 job" at bounding box center [1385, 100] width 69 height 16
click at [614, 387] on app-date-cell at bounding box center [552, 460] width 146 height 644
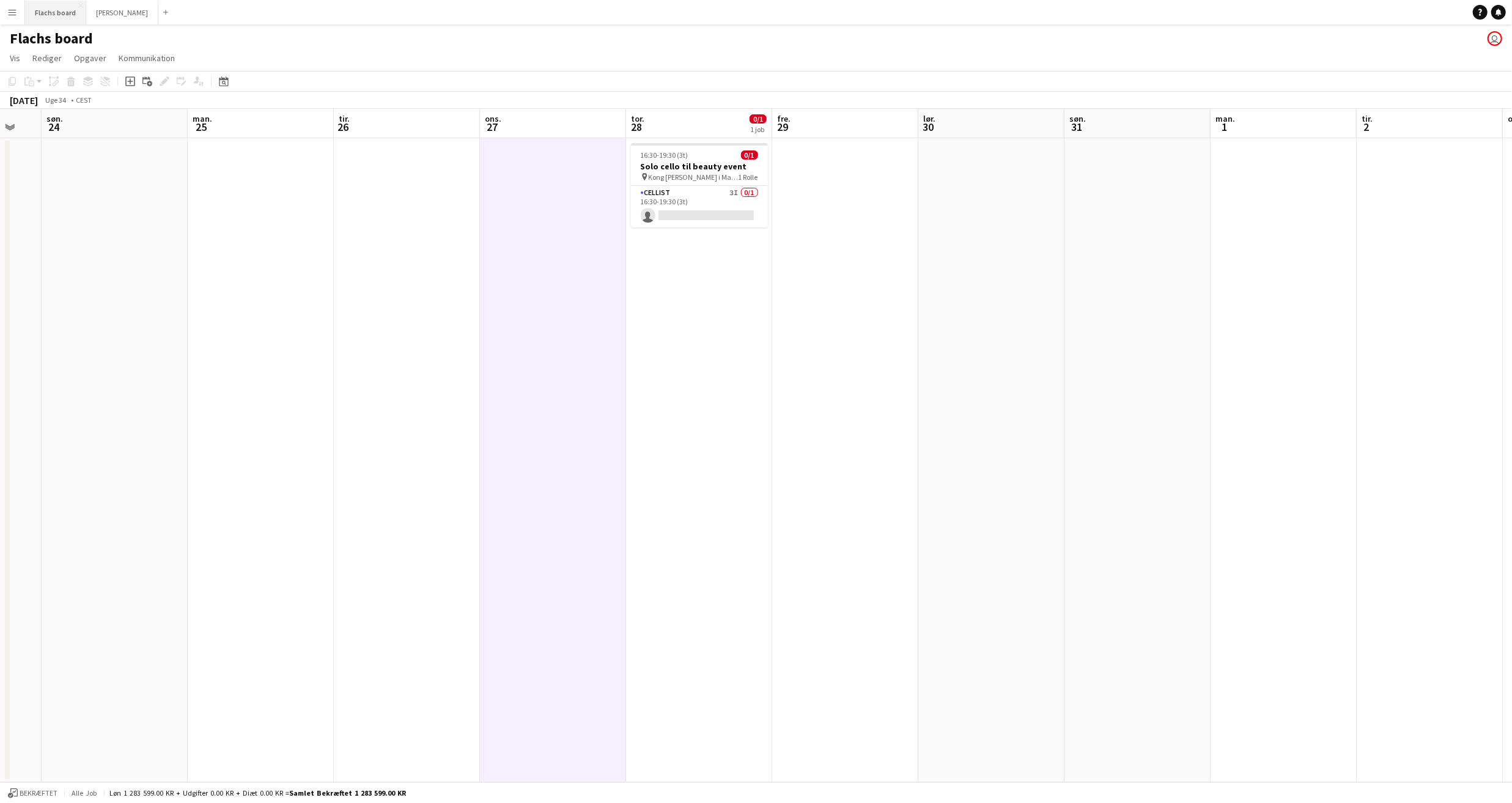
click at [49, 13] on button "Flachs board Luk" at bounding box center [55, 12] width 61 height 24
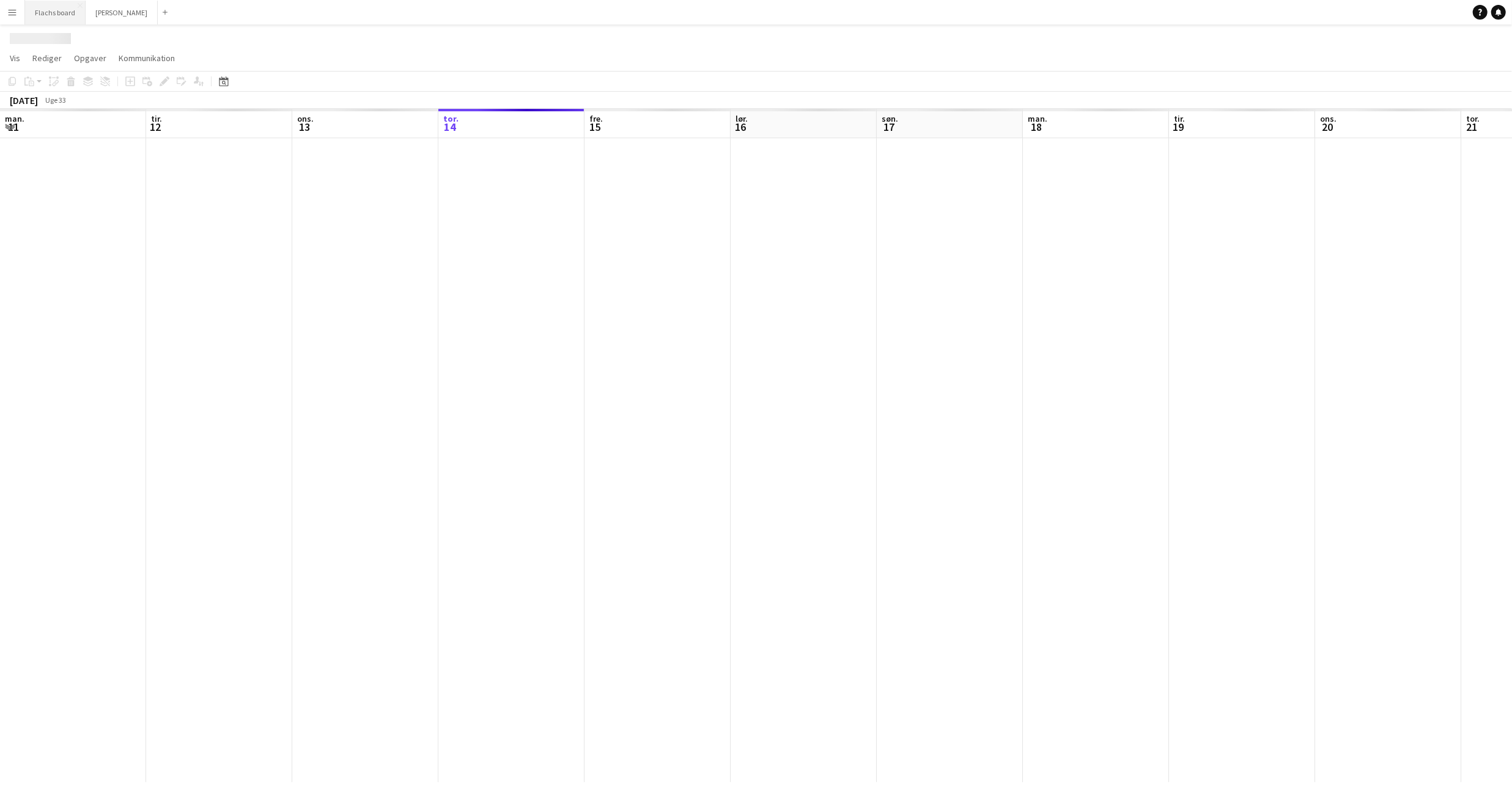
scroll to position [0, 292]
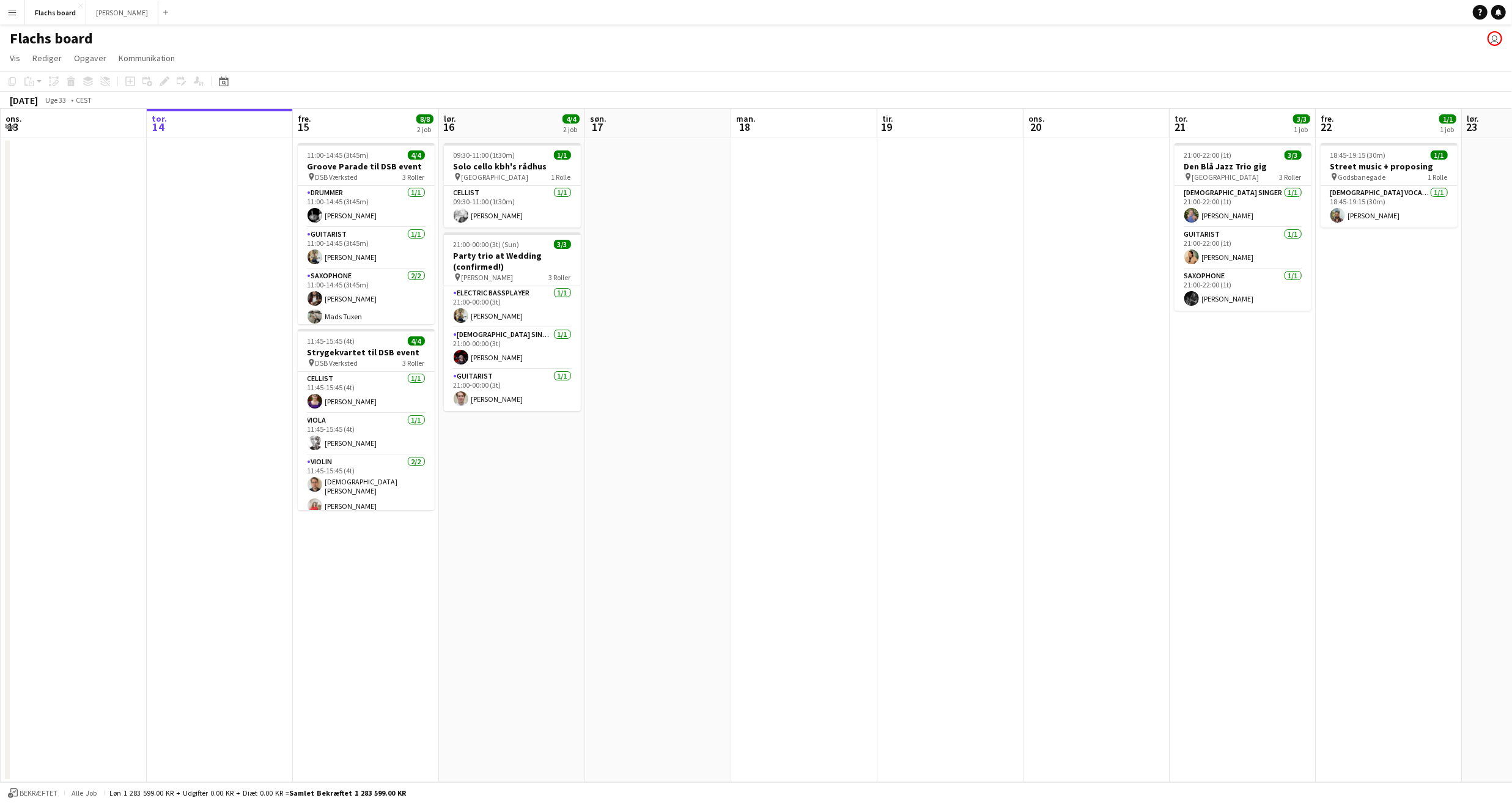
click at [16, 15] on app-icon "Menu" at bounding box center [12, 12] width 10 height 10
click at [37, 97] on link "Kommunikation Kommunikation" at bounding box center [62, 91] width 122 height 25
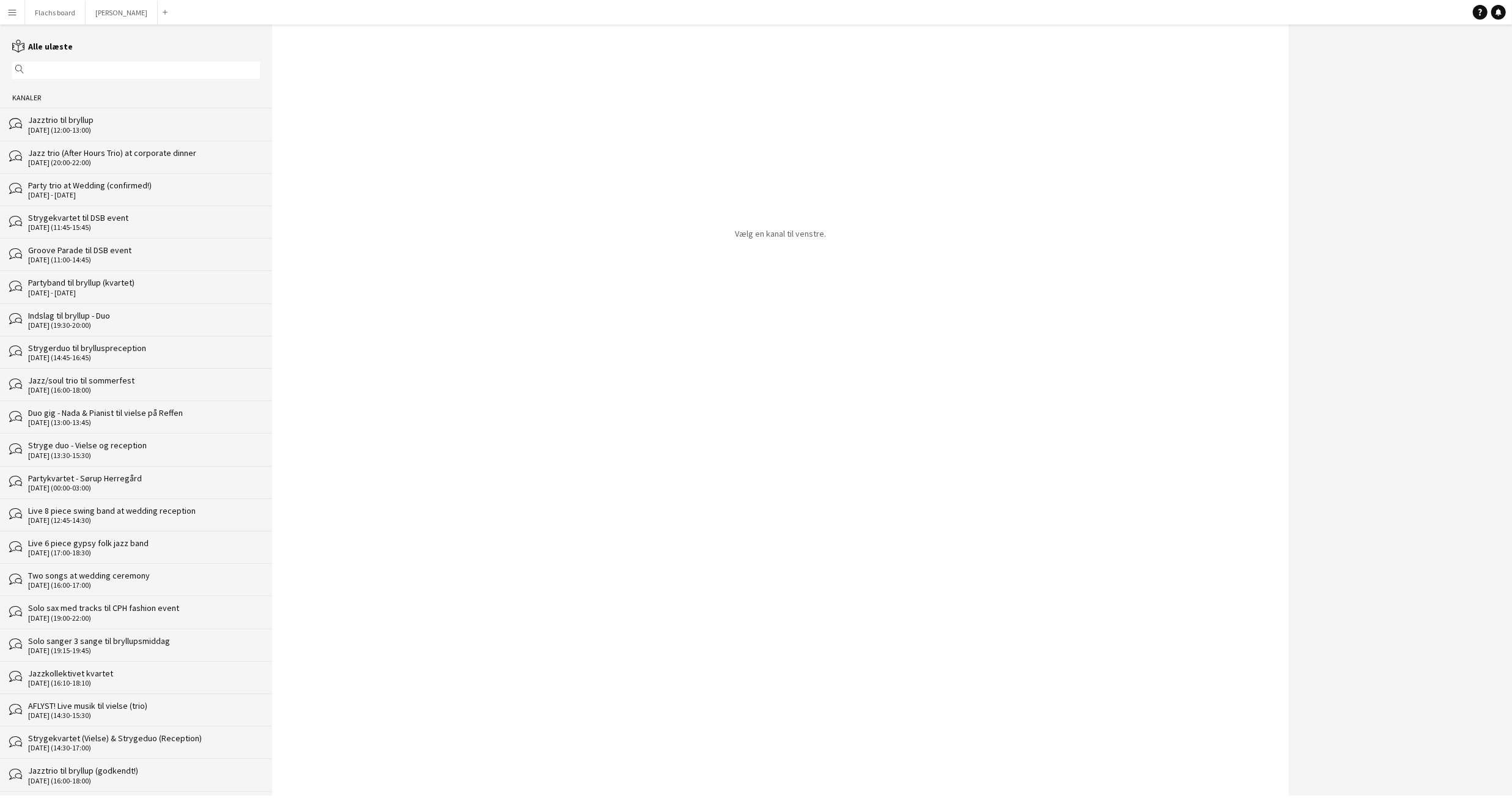
click at [56, 126] on div "09-08-2025 (12:00-13:00)" at bounding box center [144, 130] width 232 height 9
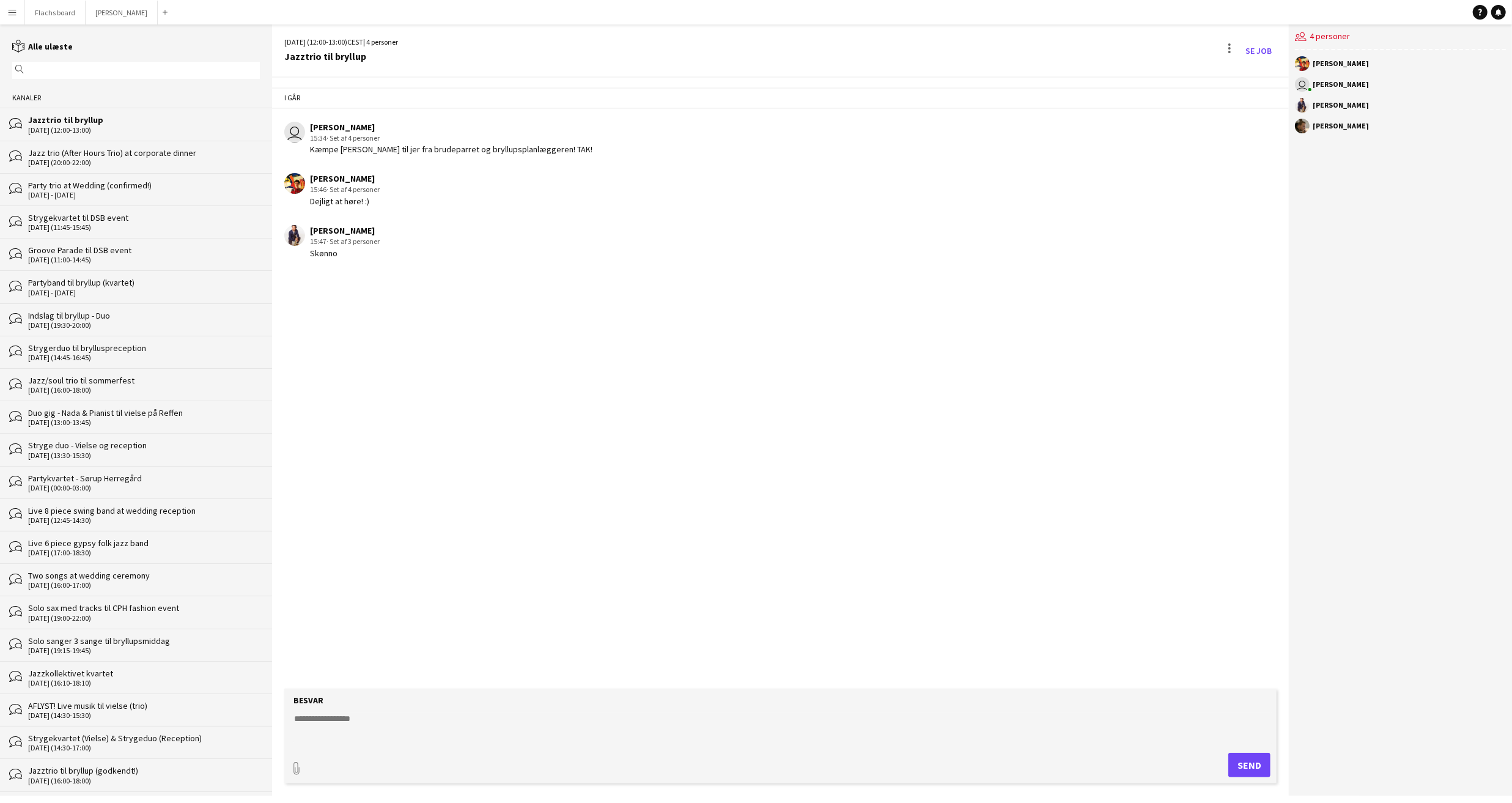
click at [80, 159] on div "11-11-2025 (20:00-22:00)" at bounding box center [144, 162] width 232 height 9
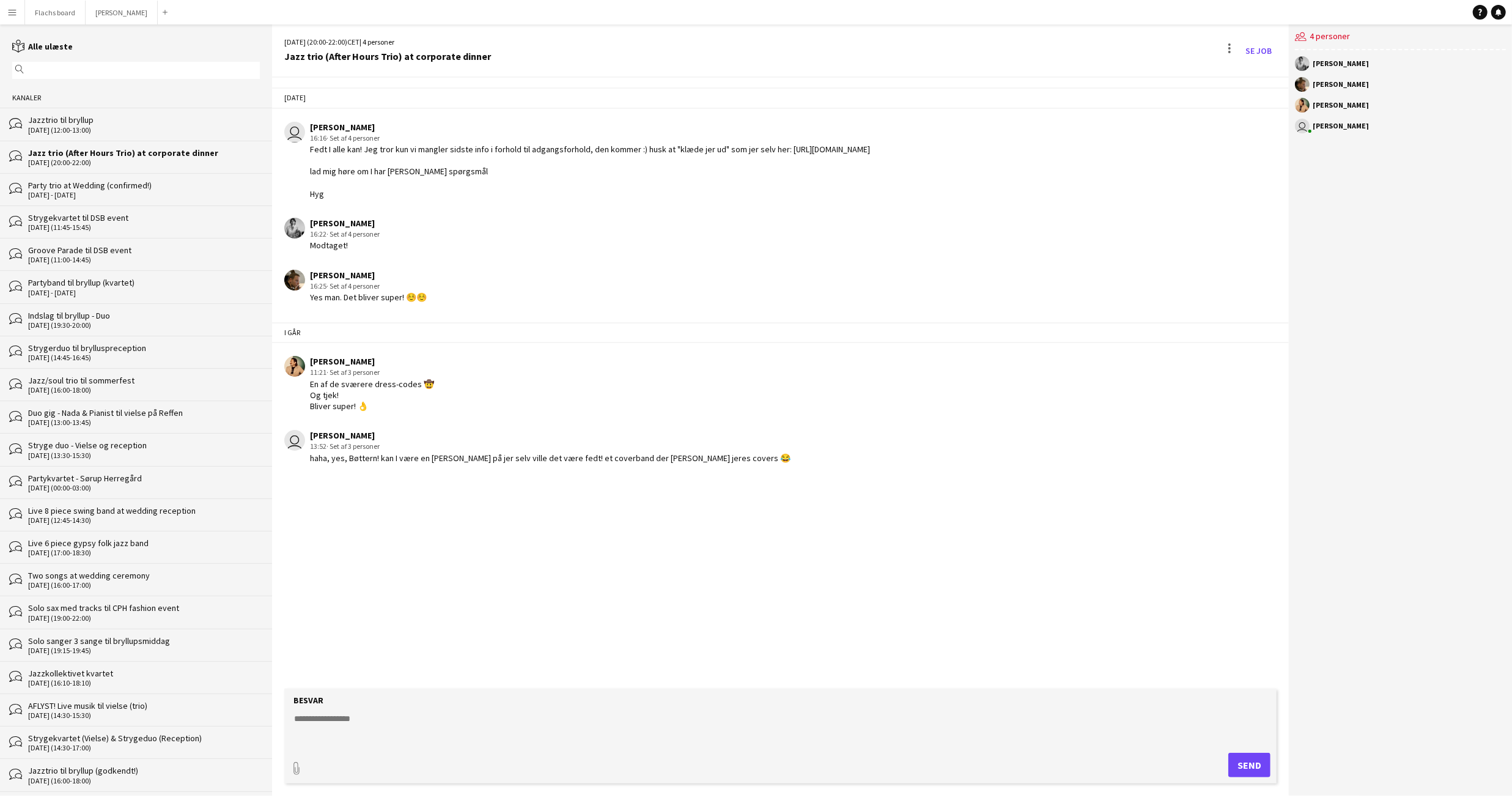
click at [104, 193] on div "16 - 17 Aug 2025" at bounding box center [144, 195] width 232 height 9
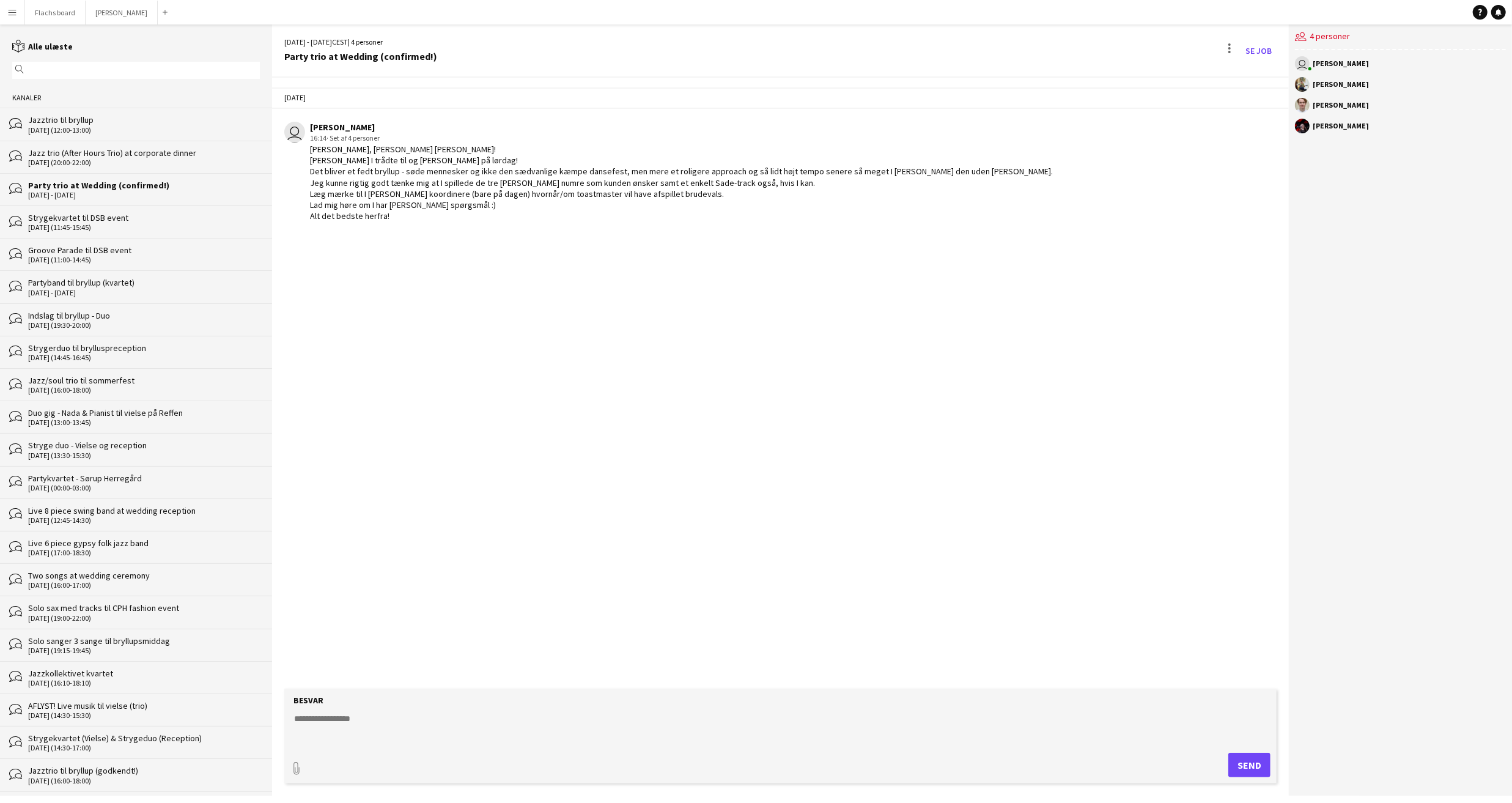
click at [416, 717] on textarea at bounding box center [783, 728] width 980 height 32
click at [56, 18] on button "Flachs board Luk" at bounding box center [55, 12] width 60 height 24
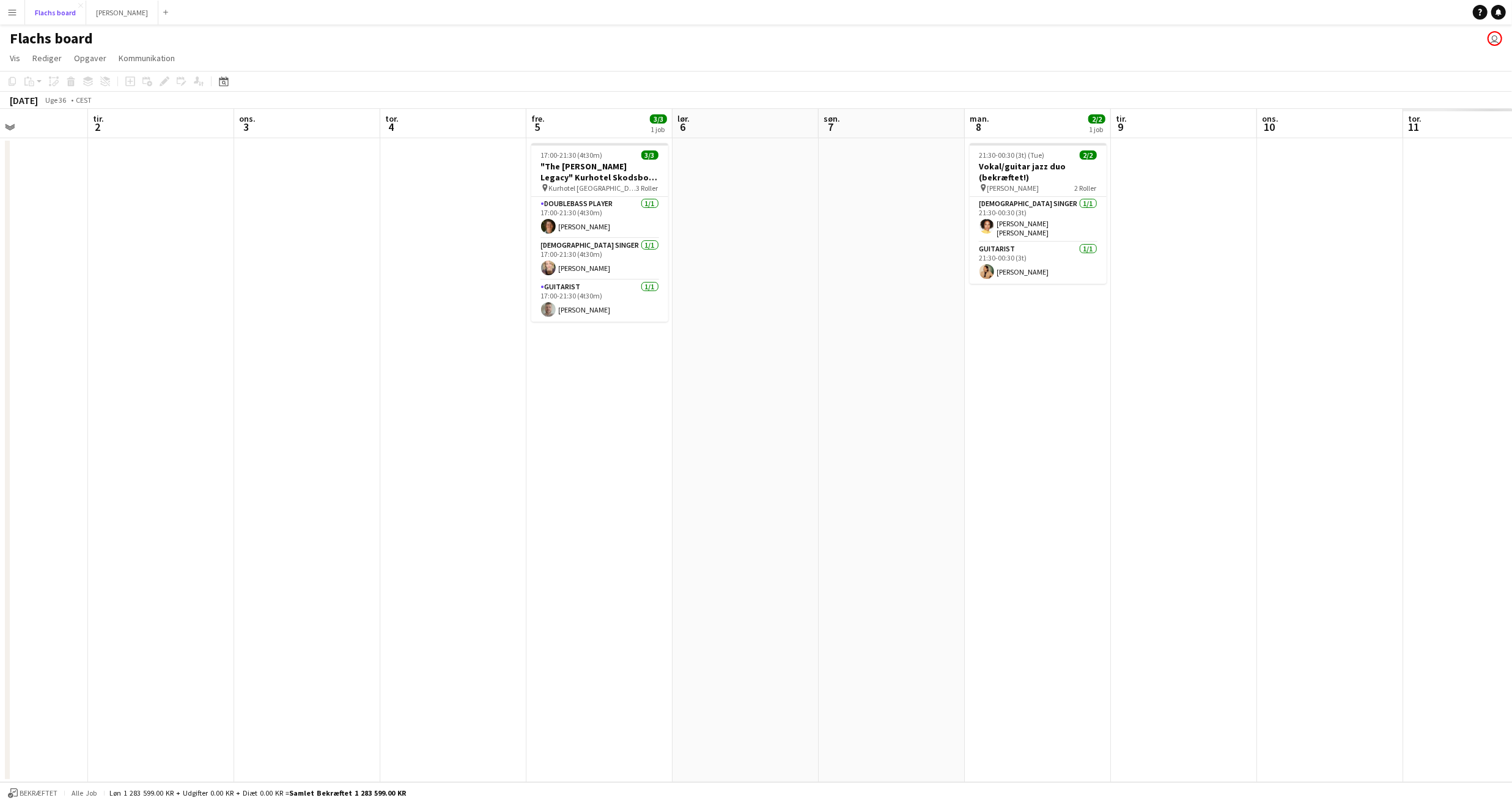
scroll to position [0, 435]
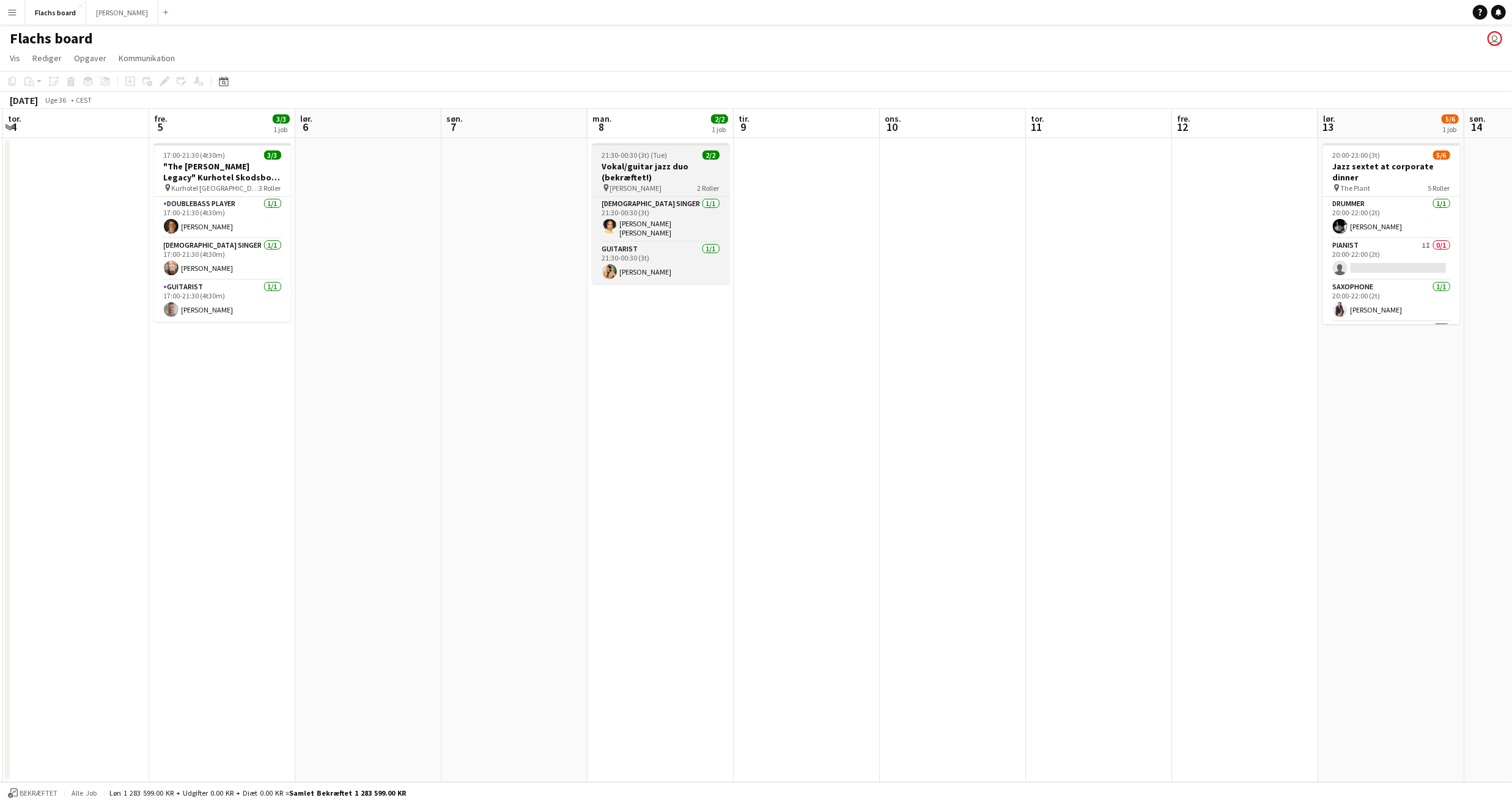
click at [641, 163] on h3 "Vokal/guitar jazz duo (bekræftet!)" at bounding box center [661, 172] width 137 height 22
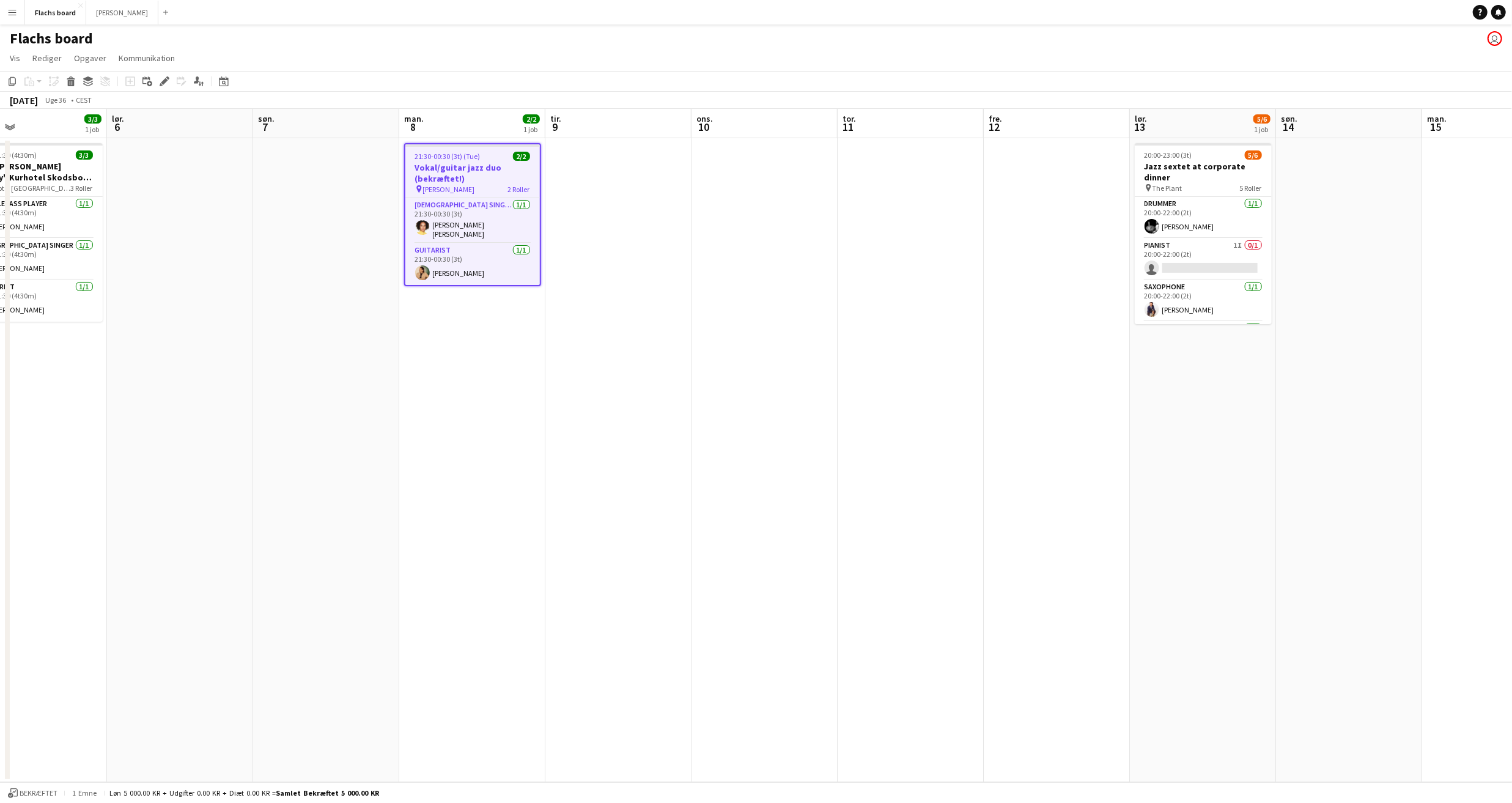
scroll to position [0, 499]
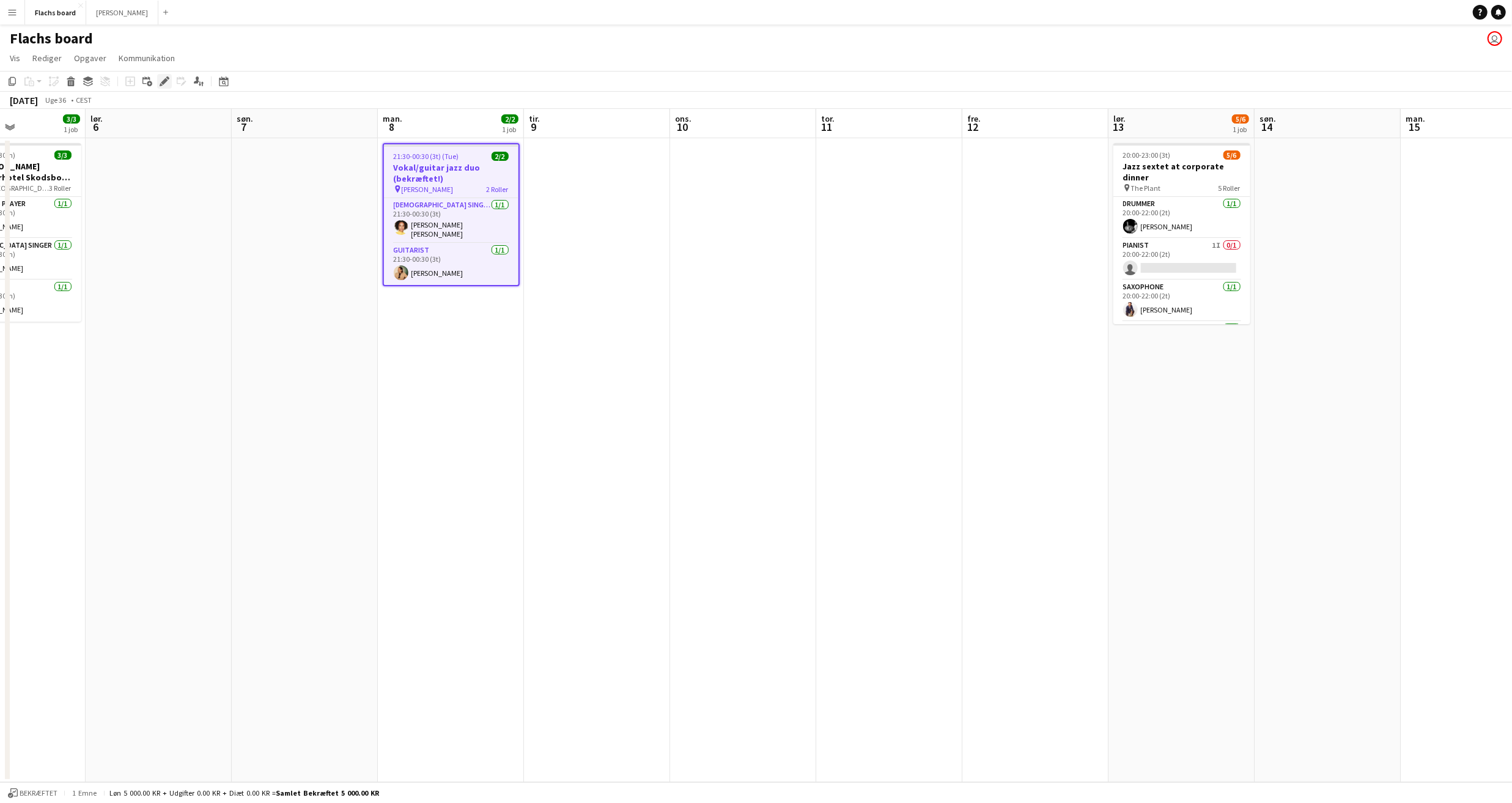
click at [165, 85] on icon "Rediger" at bounding box center [165, 81] width 10 height 10
type input "**********"
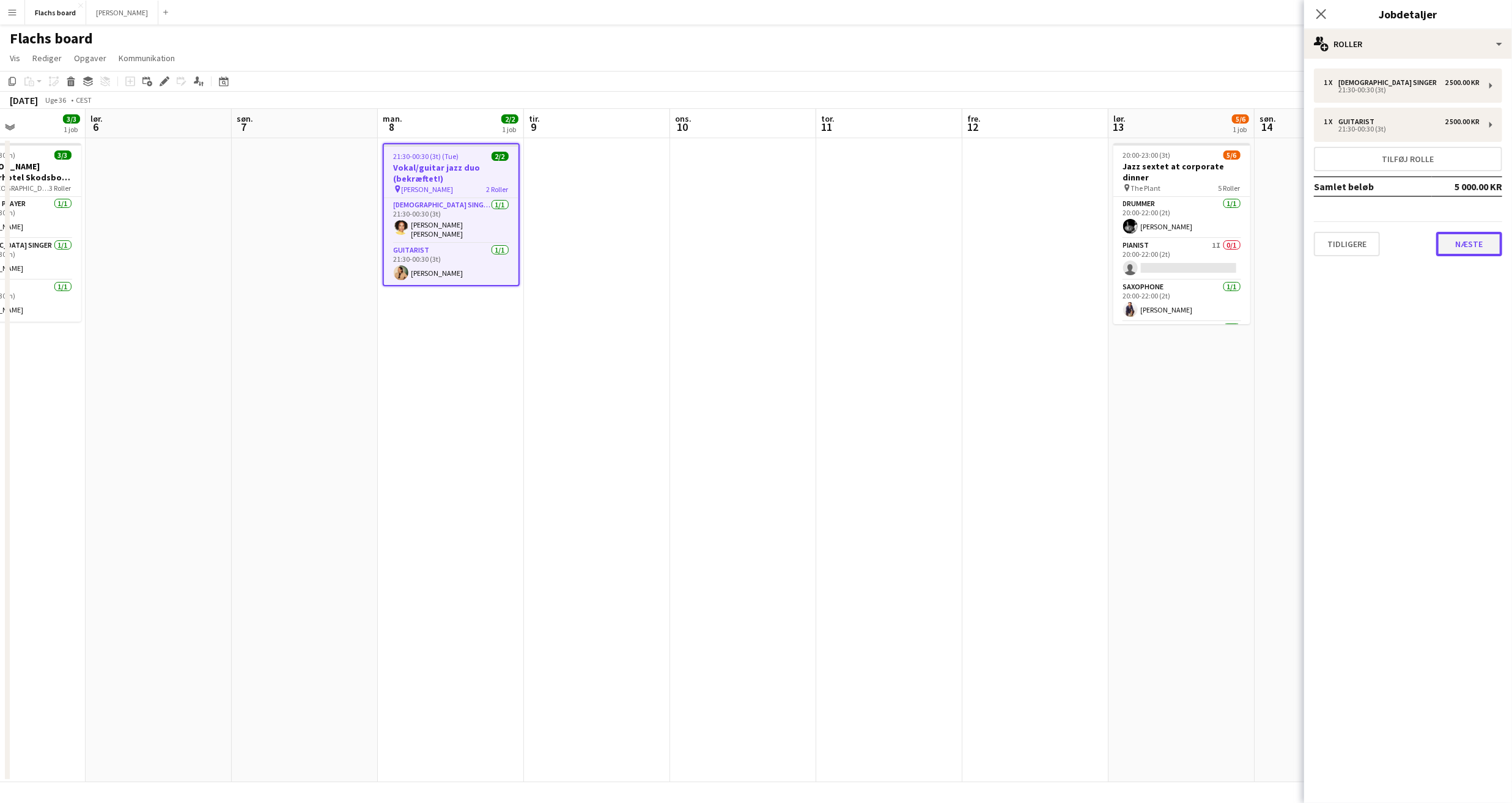
click at [1456, 239] on button "Næste" at bounding box center [1469, 244] width 66 height 25
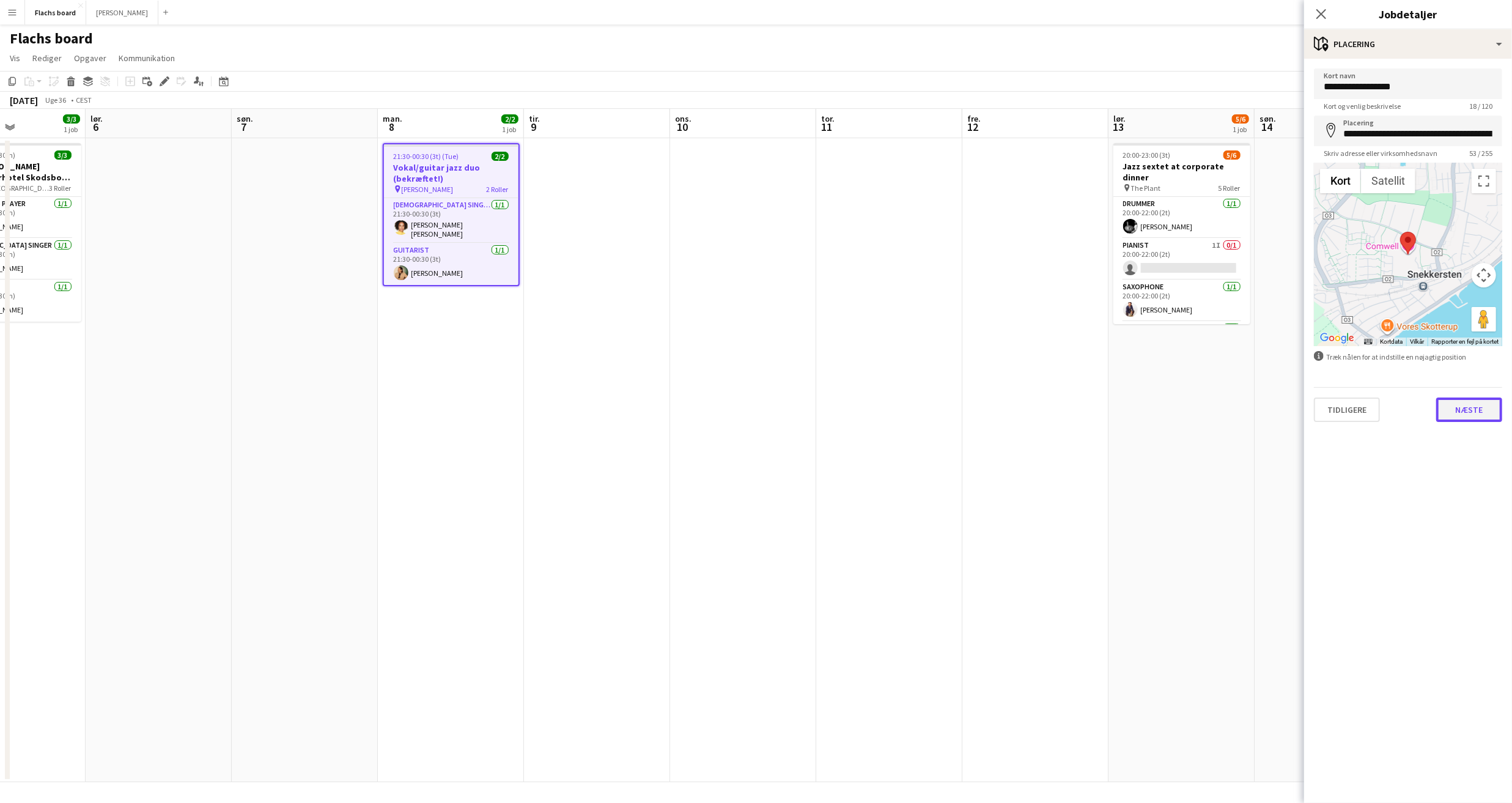
click at [1459, 397] on button "Næste" at bounding box center [1469, 410] width 66 height 25
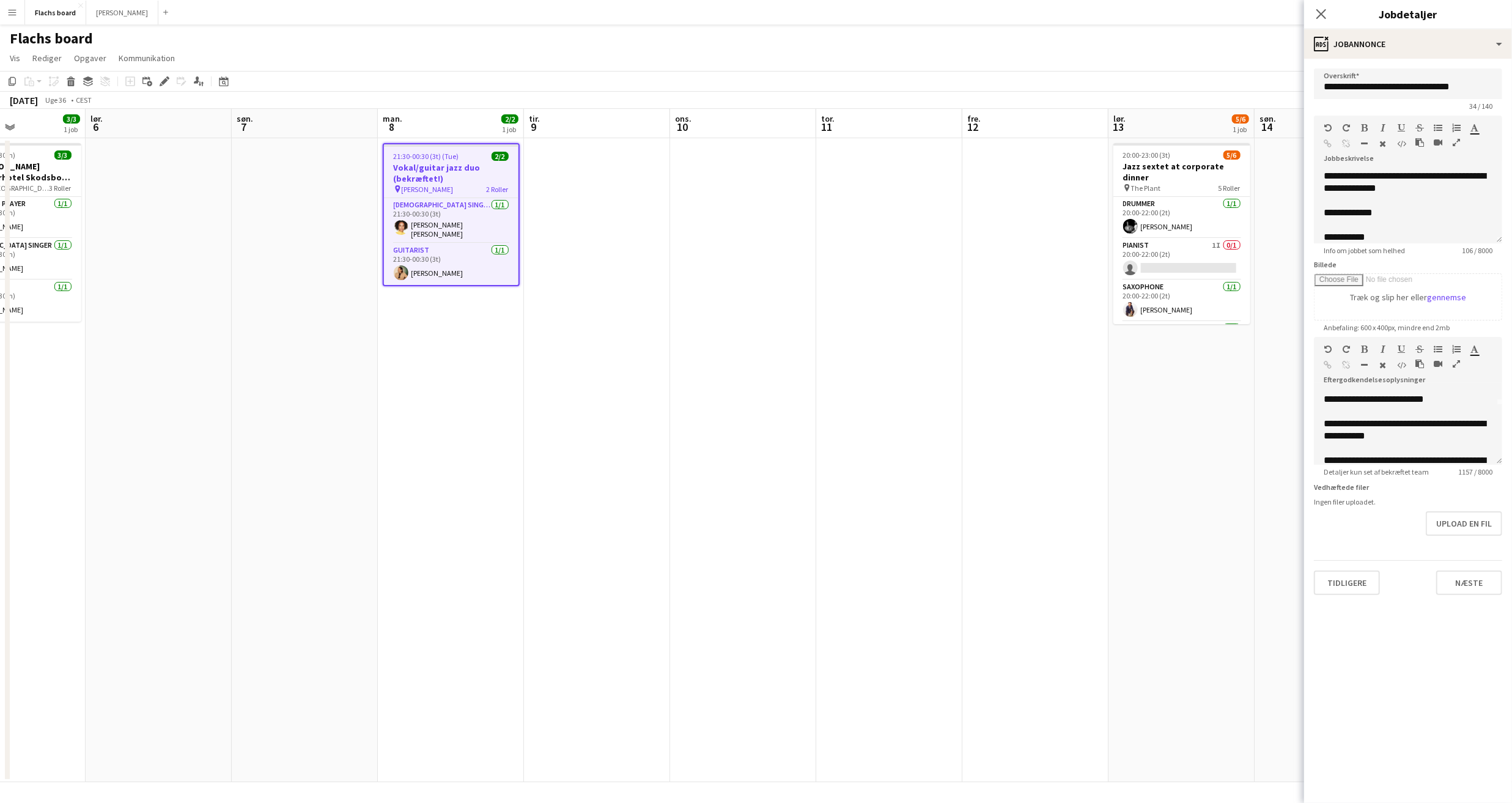
scroll to position [61, 0]
drag, startPoint x: 1403, startPoint y: 433, endPoint x: 1356, endPoint y: 420, distance: 48.8
click at [1356, 420] on div "**********" at bounding box center [1408, 428] width 168 height 25
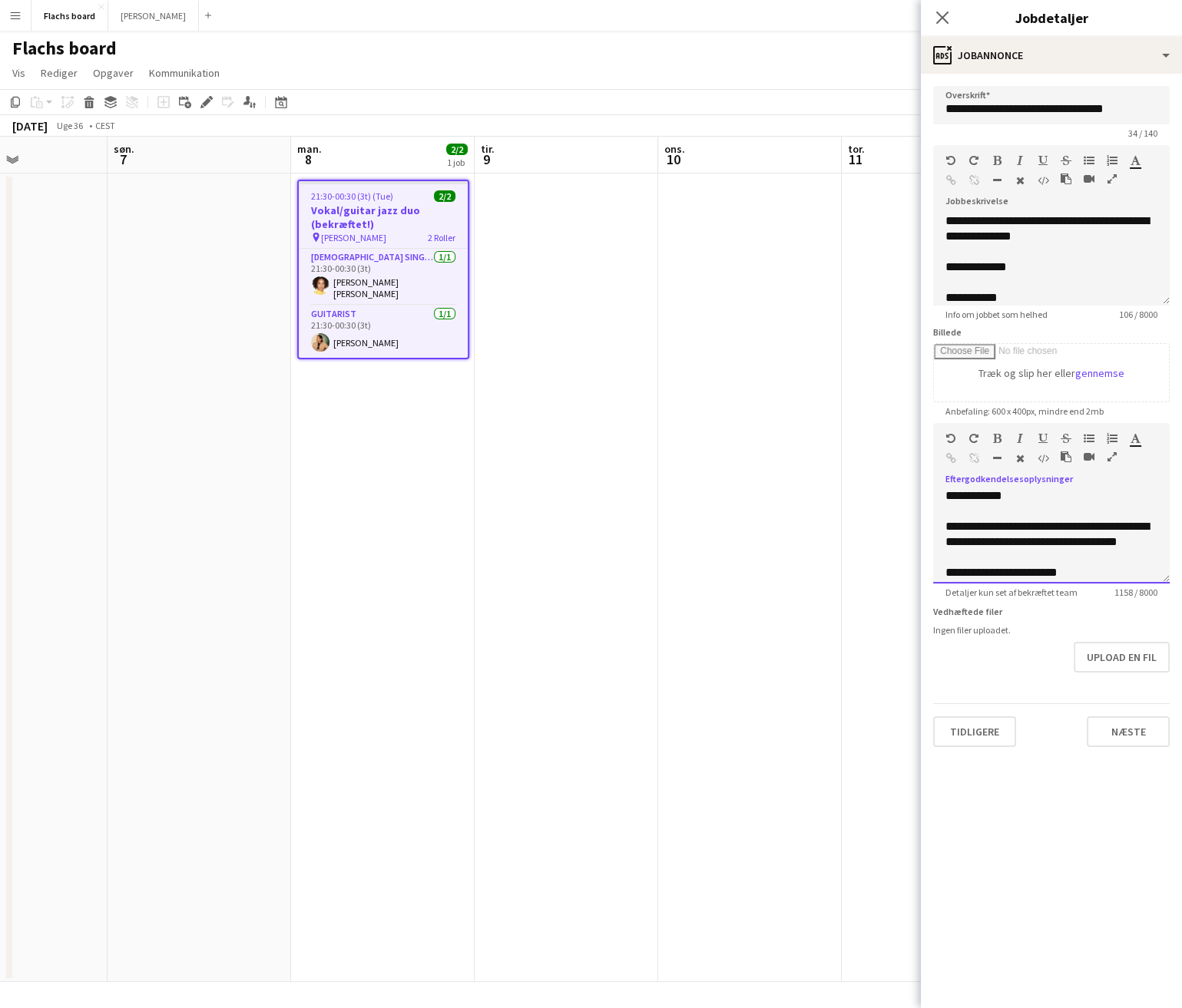
scroll to position [127, 0]
click at [1156, 540] on div "**********" at bounding box center [1051, 533] width 212 height 31
drag, startPoint x: 1150, startPoint y: 546, endPoint x: 923, endPoint y: 532, distance: 227.4
click at [923, 532] on form "**********" at bounding box center [1051, 416] width 261 height 661
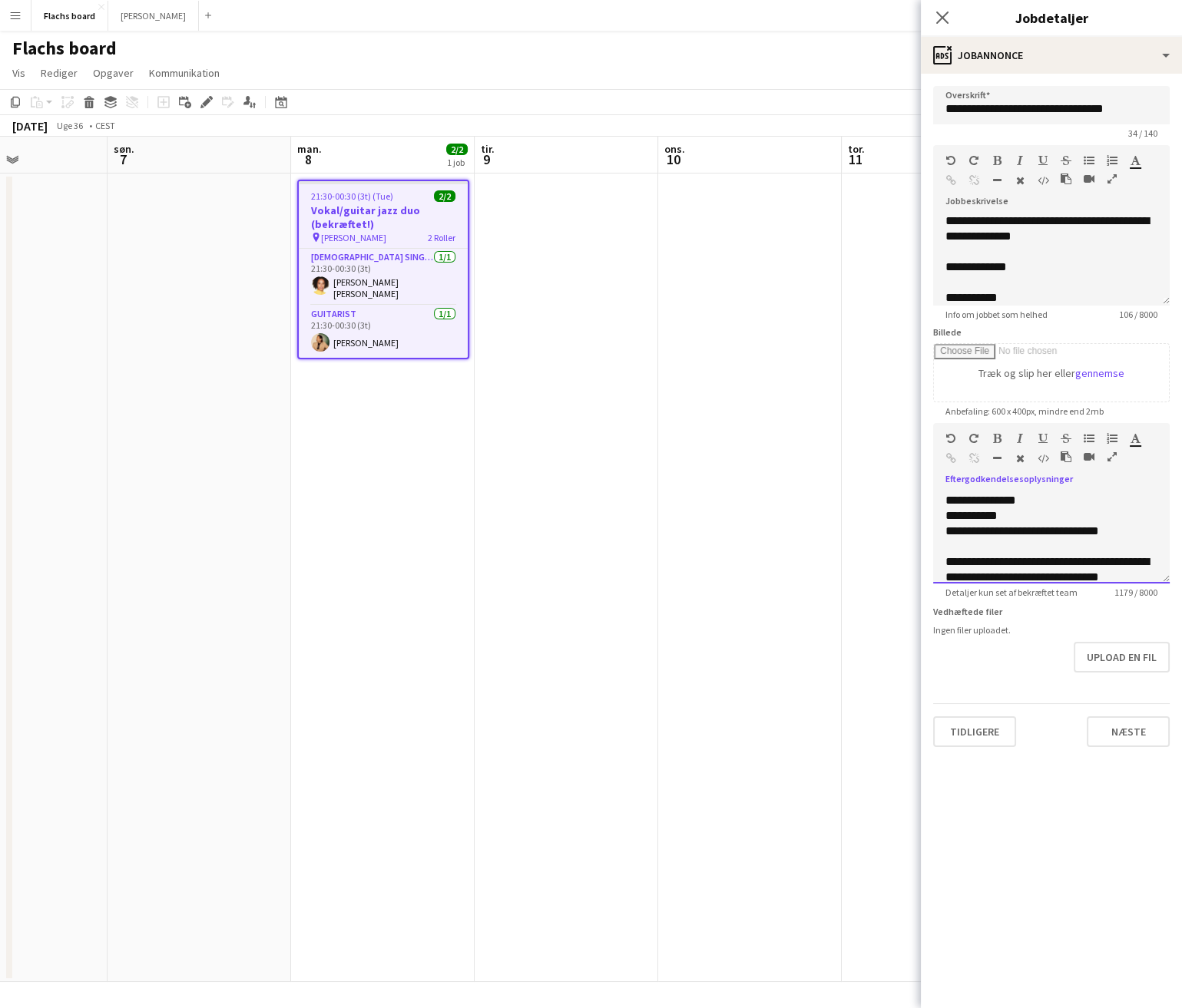
scroll to position [248, 0]
drag, startPoint x: 1007, startPoint y: 555, endPoint x: 1131, endPoint y: 569, distance: 124.8
click at [1131, 569] on div "**********" at bounding box center [1051, 572] width 212 height 46
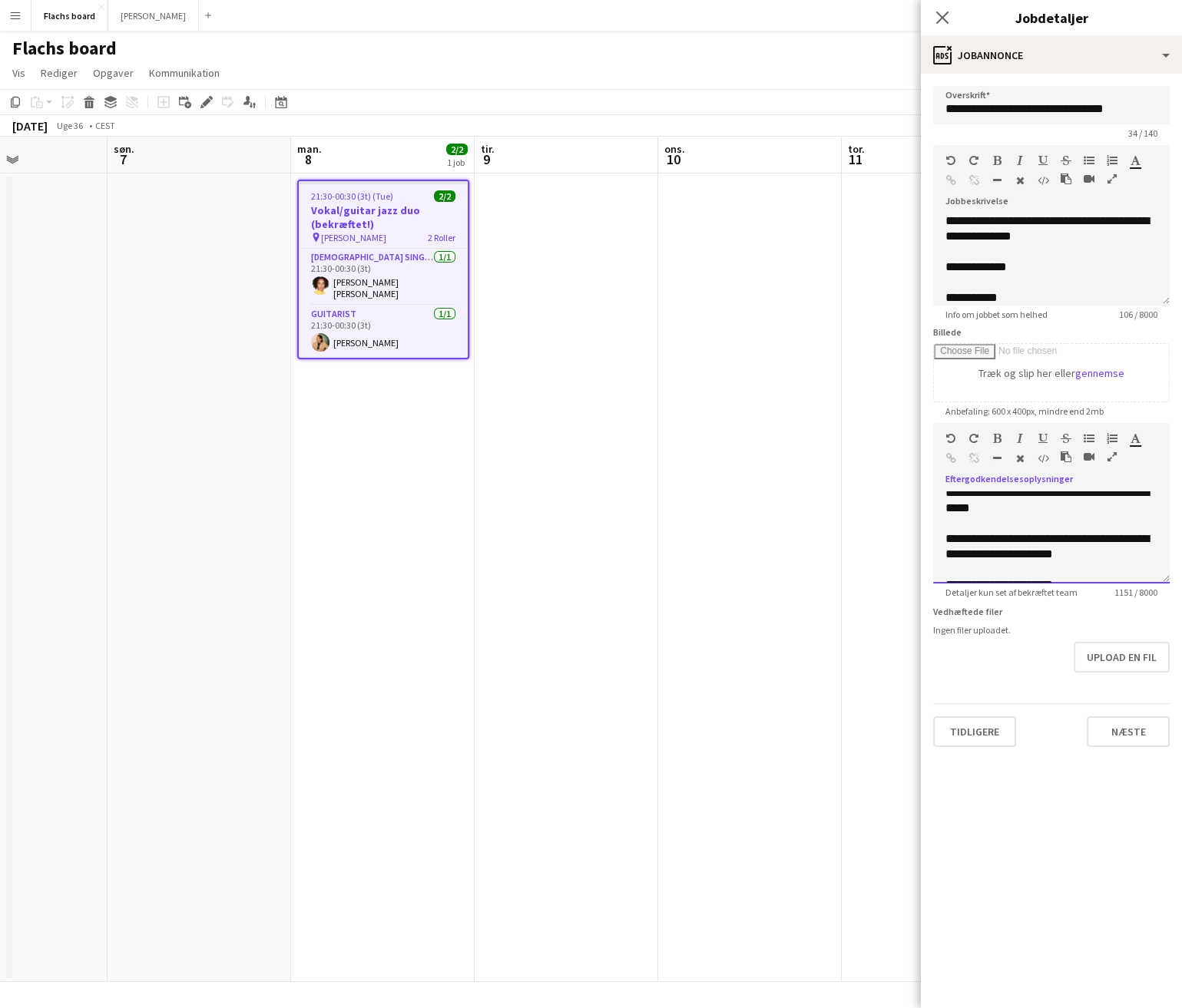
click at [1114, 554] on div "**********" at bounding box center [1051, 547] width 212 height 31
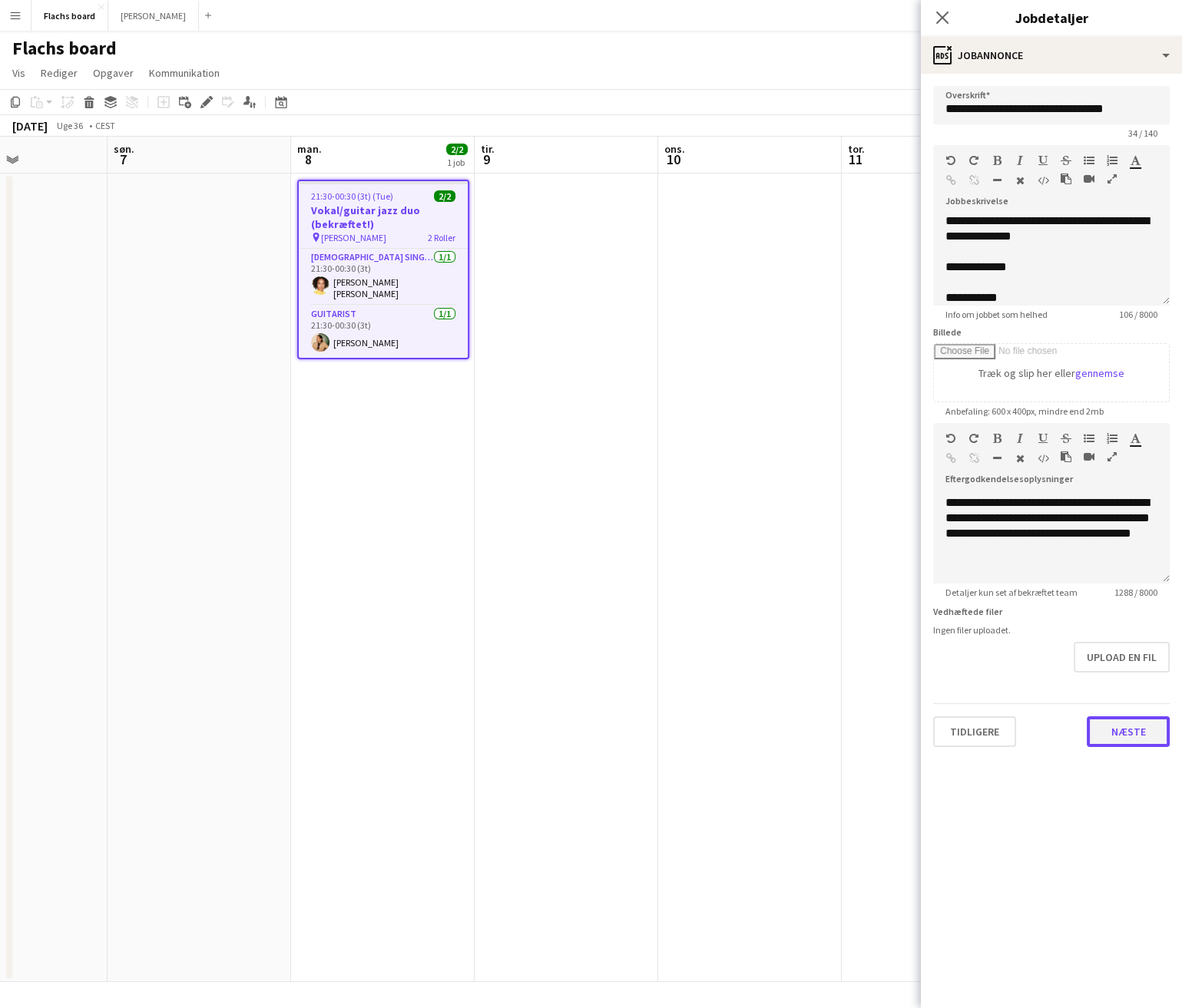
click at [1122, 722] on button "Næste" at bounding box center [1128, 732] width 82 height 31
type input "*******"
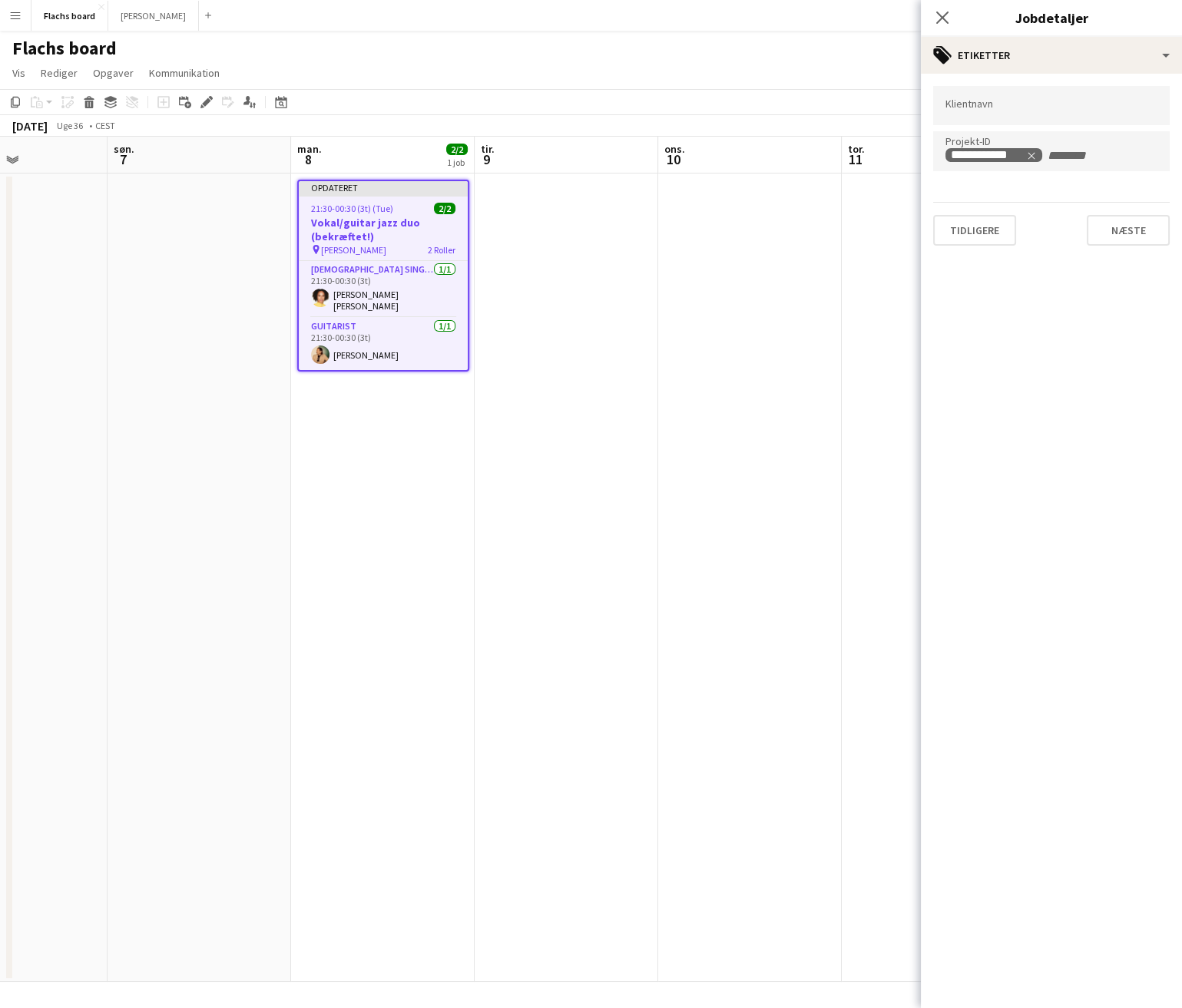
click at [1123, 248] on div "**********" at bounding box center [1051, 166] width 261 height 184
click at [1125, 223] on button "Næste" at bounding box center [1128, 231] width 82 height 31
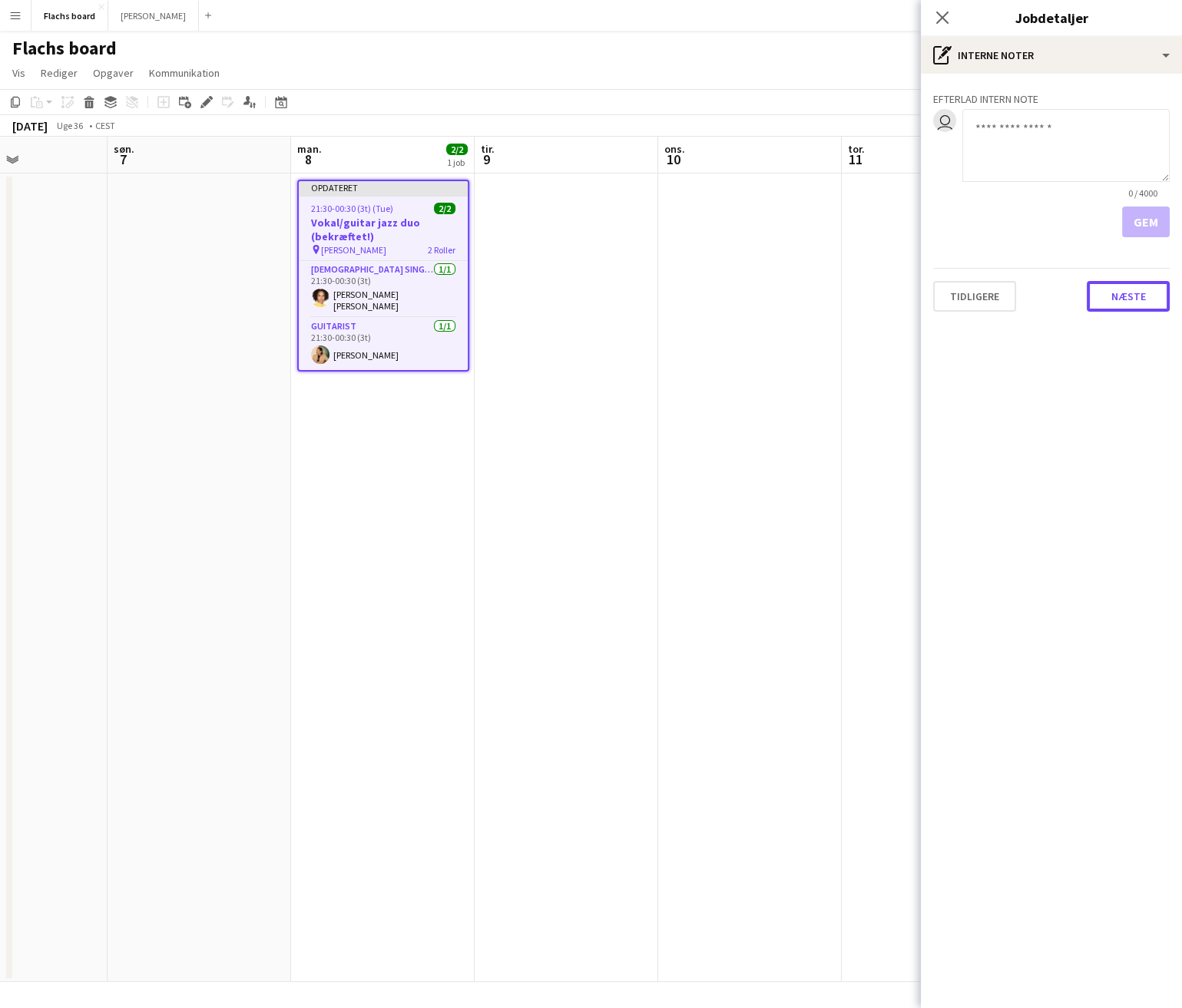
click at [1133, 285] on button "Næste" at bounding box center [1128, 297] width 82 height 31
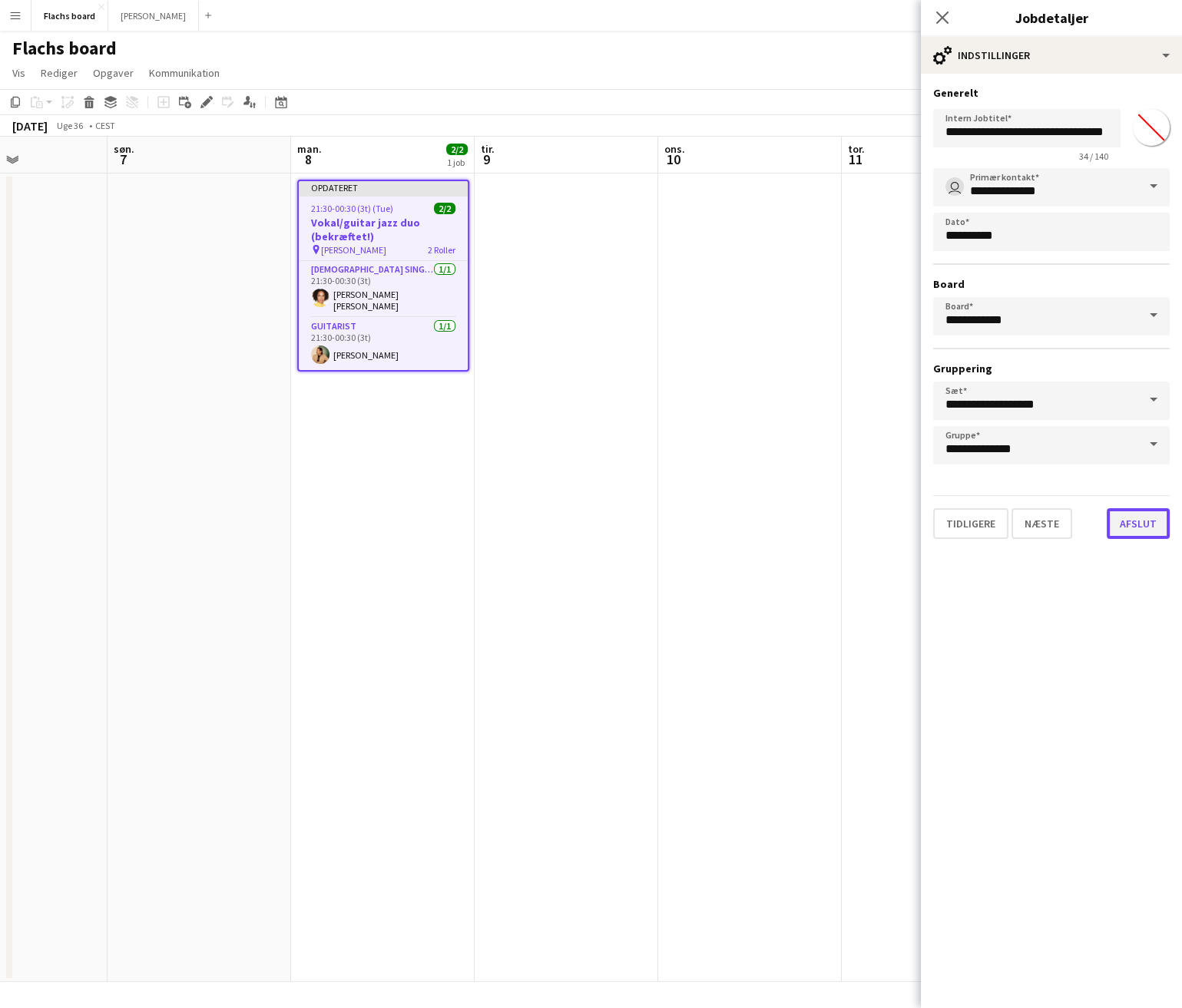
click at [1148, 519] on button "Afslut" at bounding box center [1137, 524] width 63 height 31
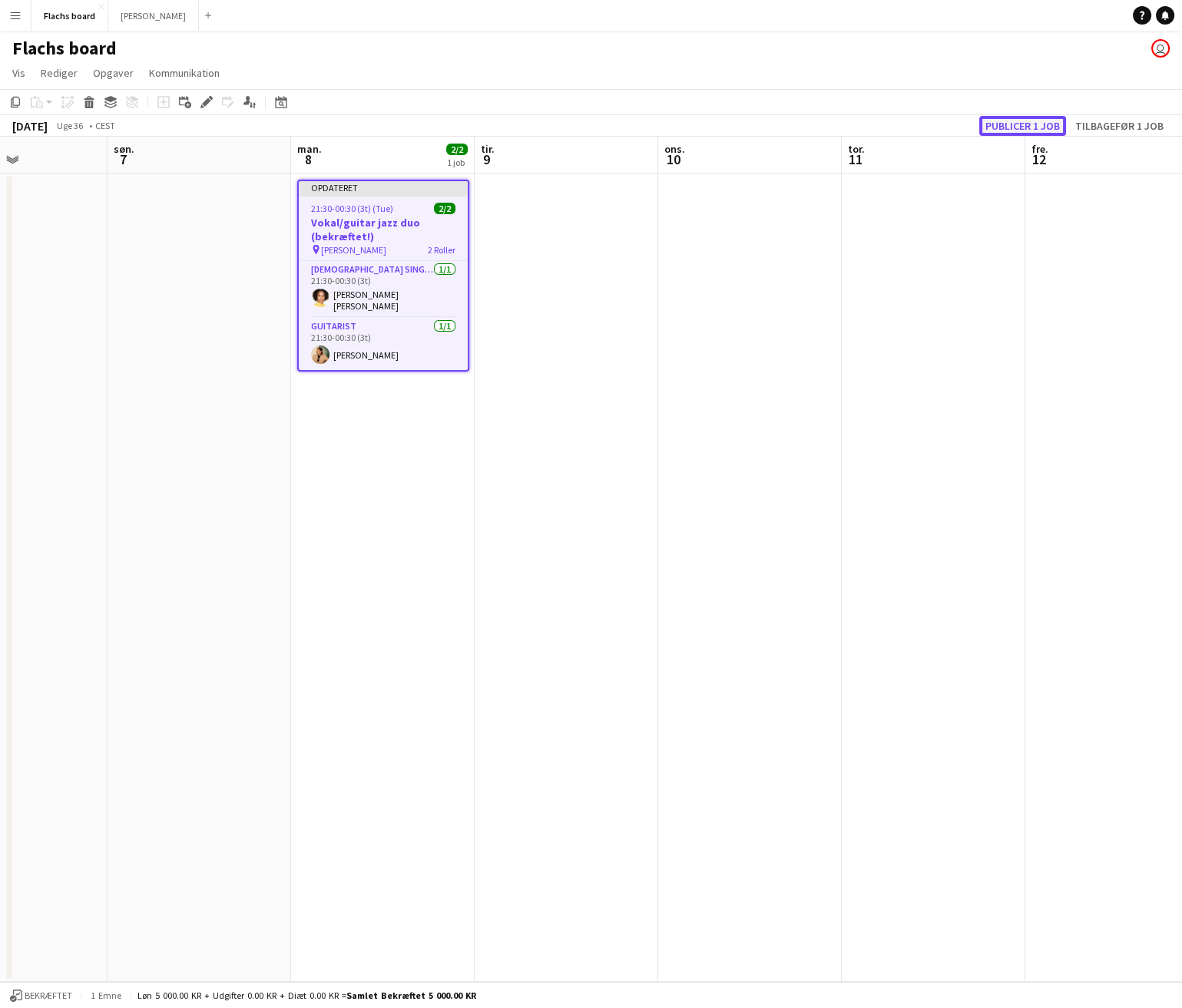
click at [1014, 121] on button "Publicer 1 job" at bounding box center [1022, 126] width 86 height 20
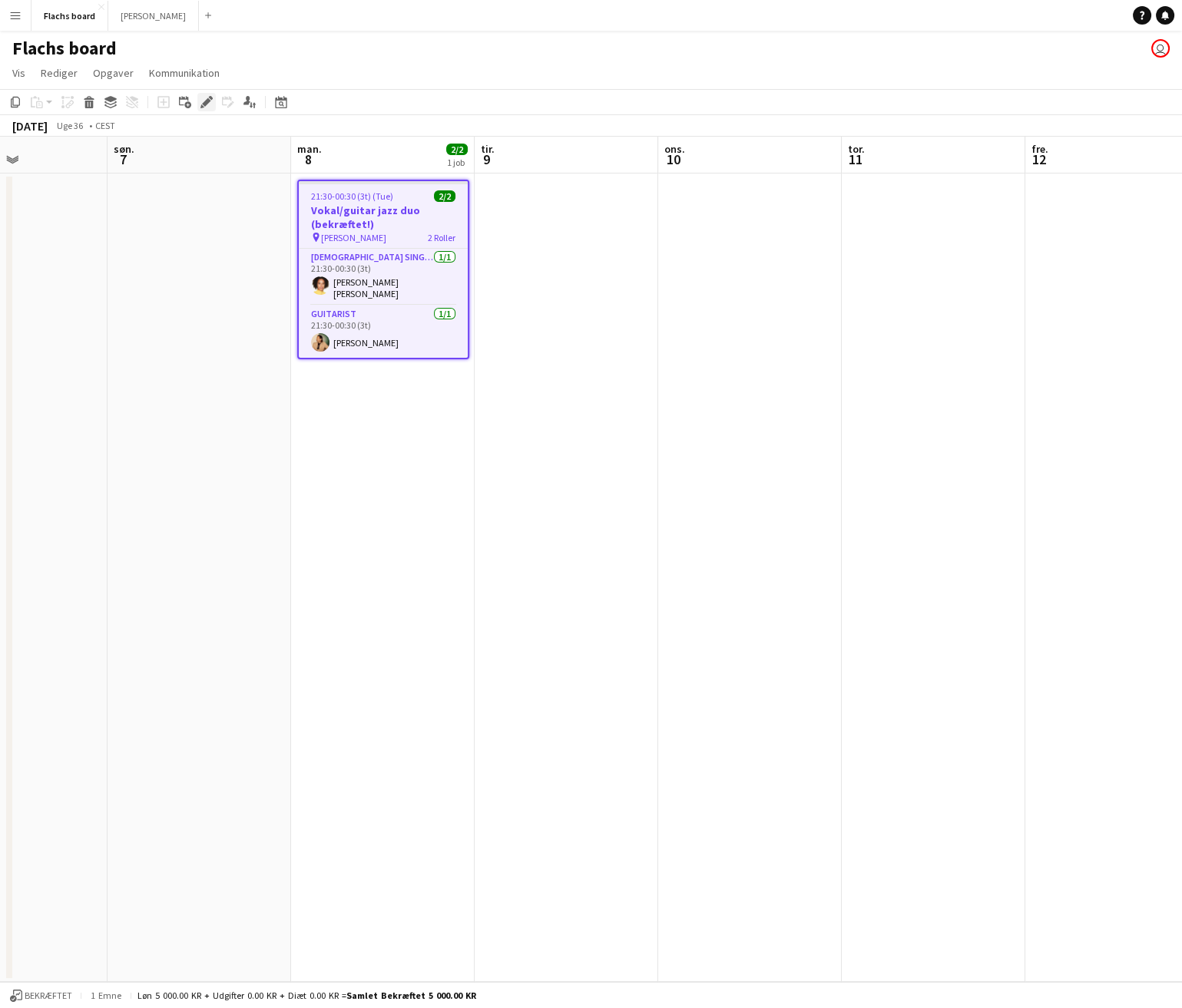
click at [208, 108] on icon "Rediger" at bounding box center [207, 102] width 13 height 13
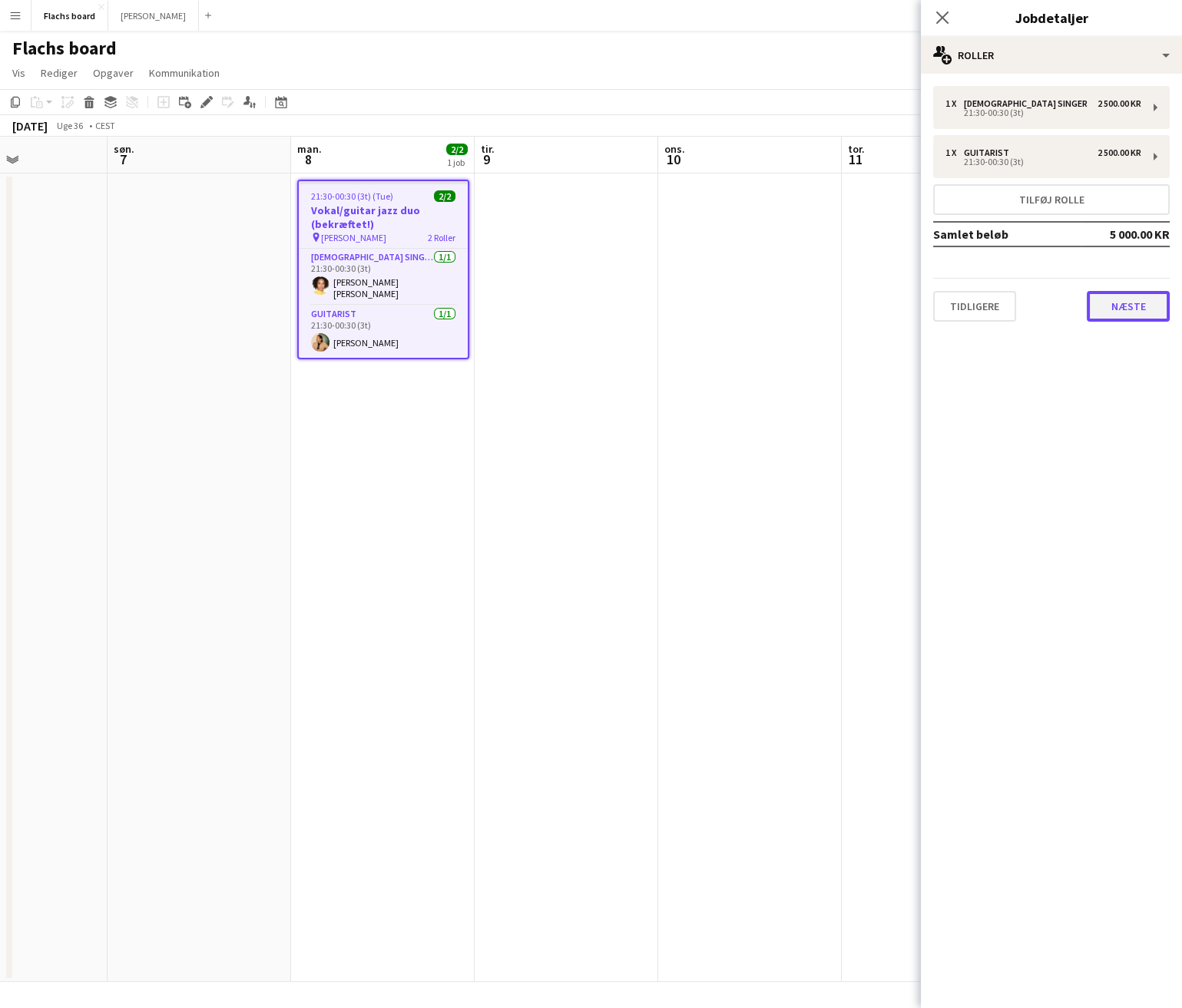
click at [1110, 315] on button "Næste" at bounding box center [1128, 307] width 82 height 31
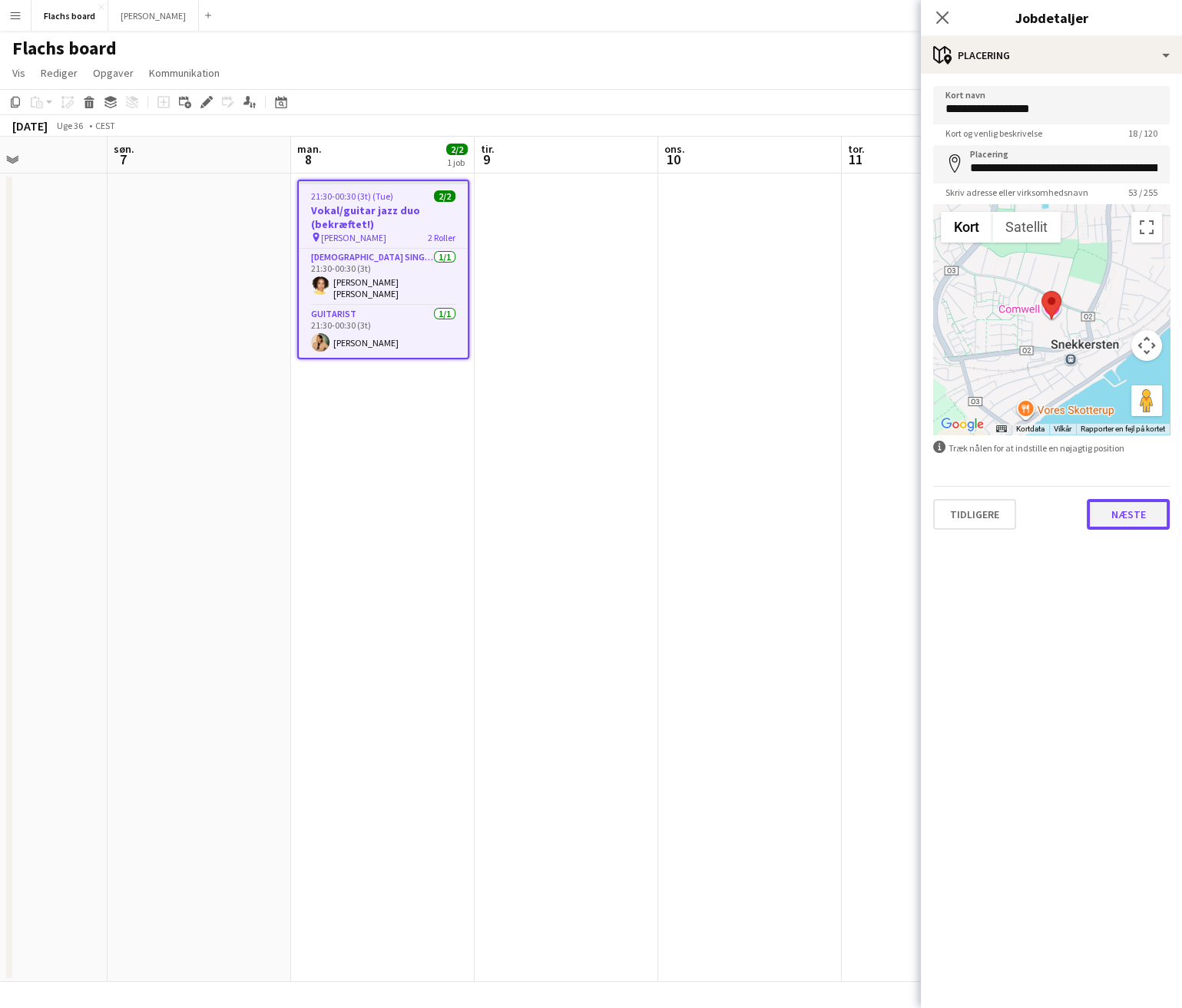
click at [1110, 528] on button "Næste" at bounding box center [1128, 514] width 82 height 31
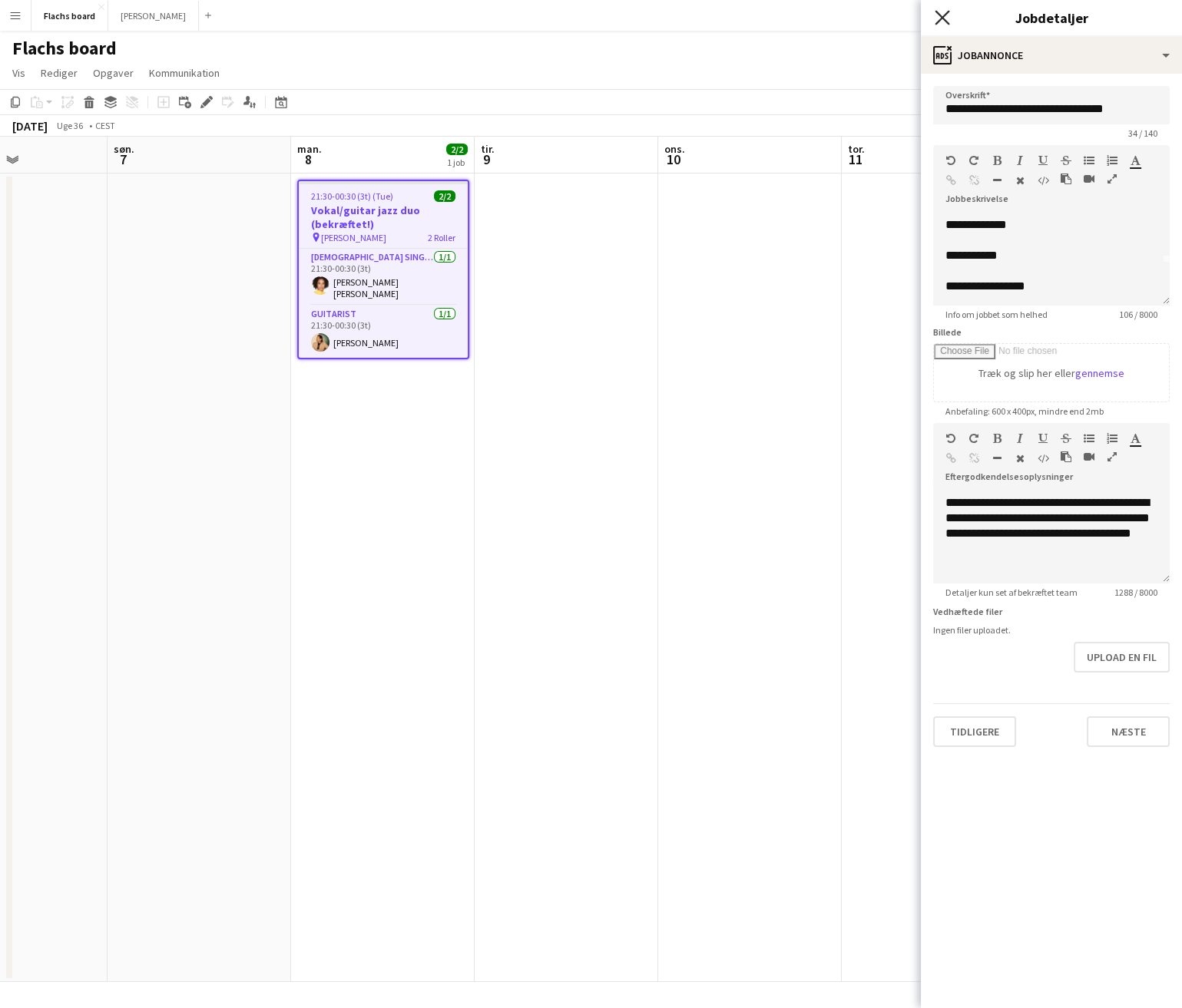
click at [948, 17] on icon "Luk pop-in" at bounding box center [941, 16] width 15 height 15
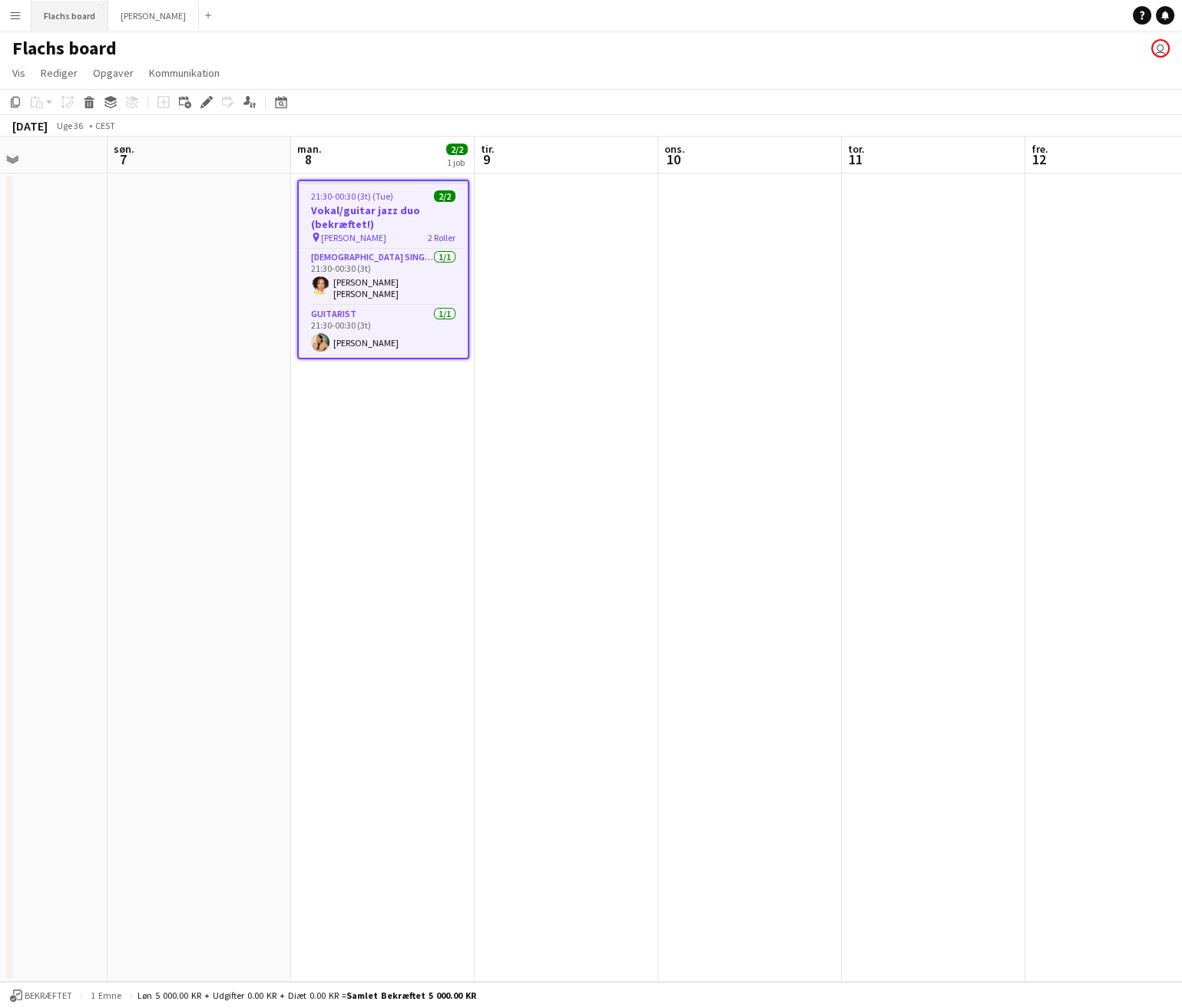
click at [64, 7] on button "Flachs board Luk" at bounding box center [69, 16] width 77 height 30
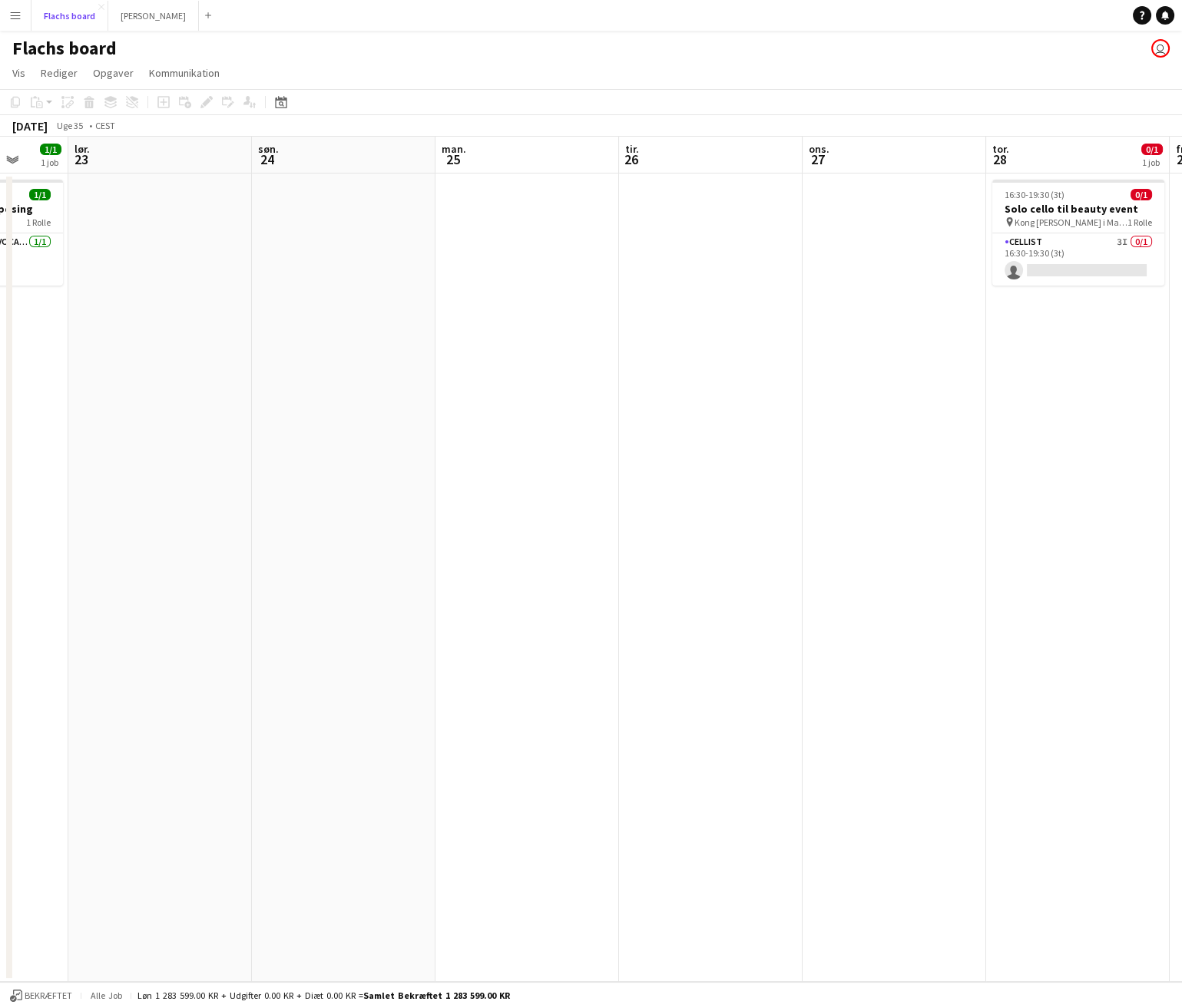
scroll to position [0, 404]
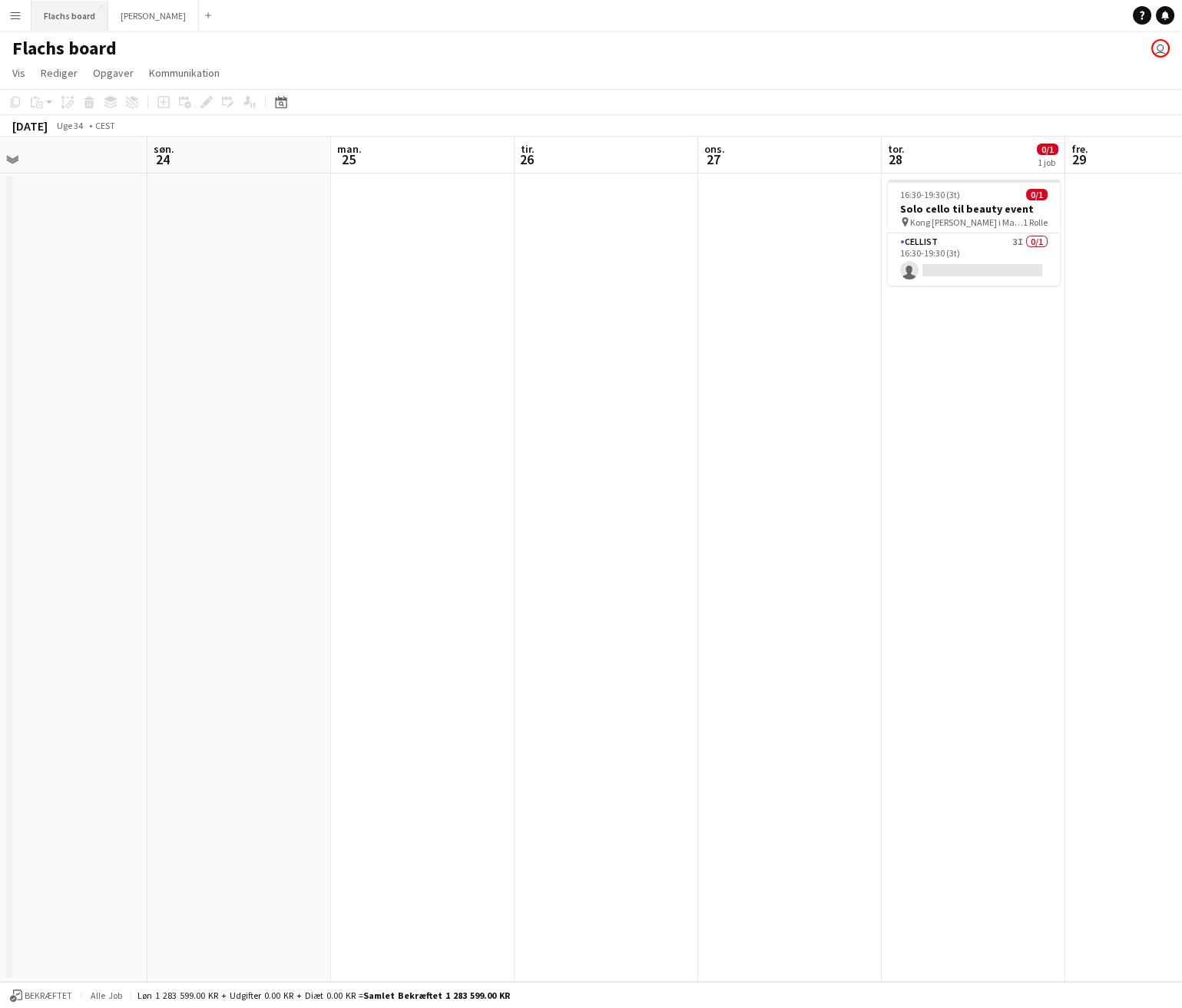
click at [46, 17] on button "Flachs board Luk" at bounding box center [69, 16] width 77 height 30
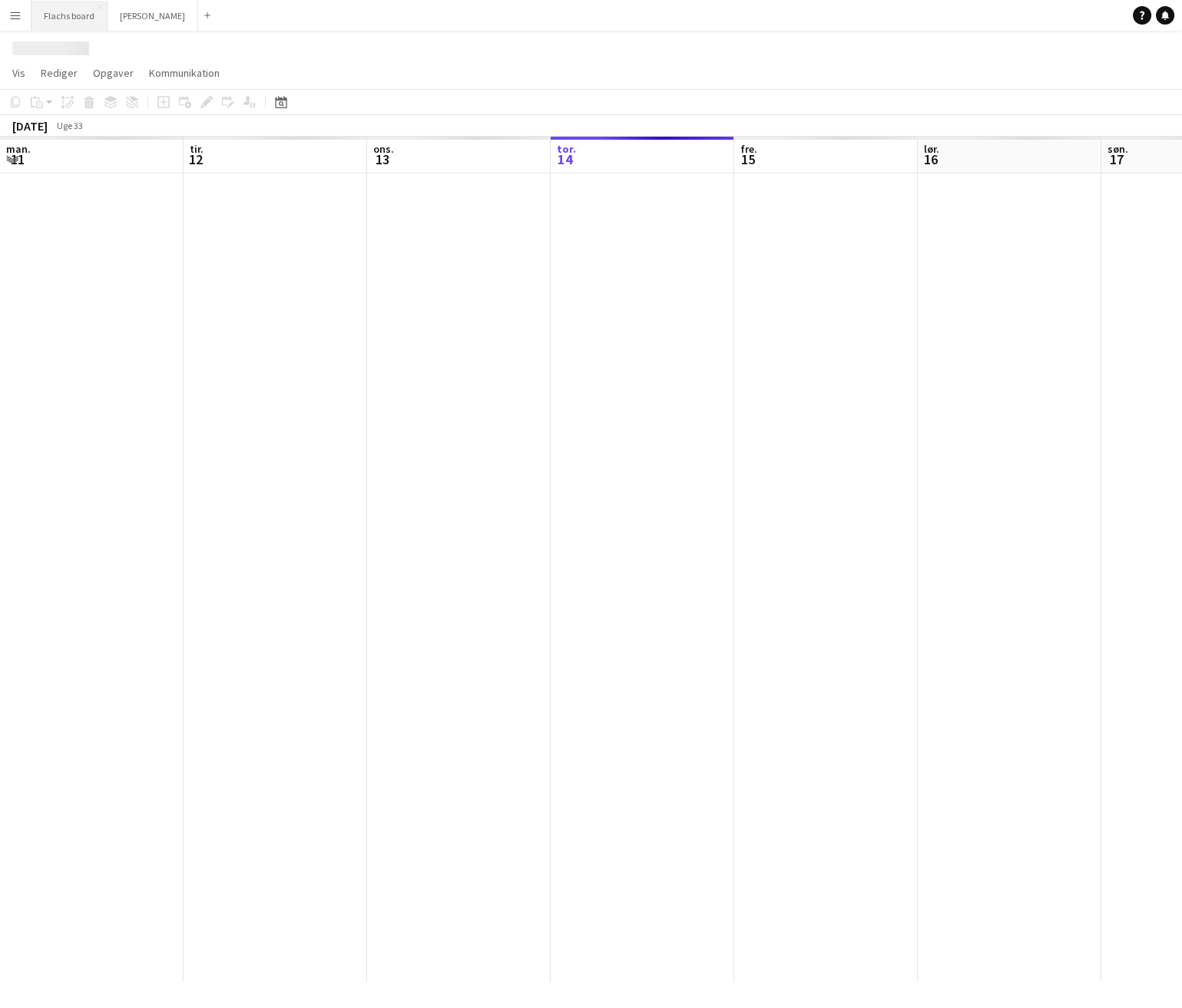
scroll to position [0, 367]
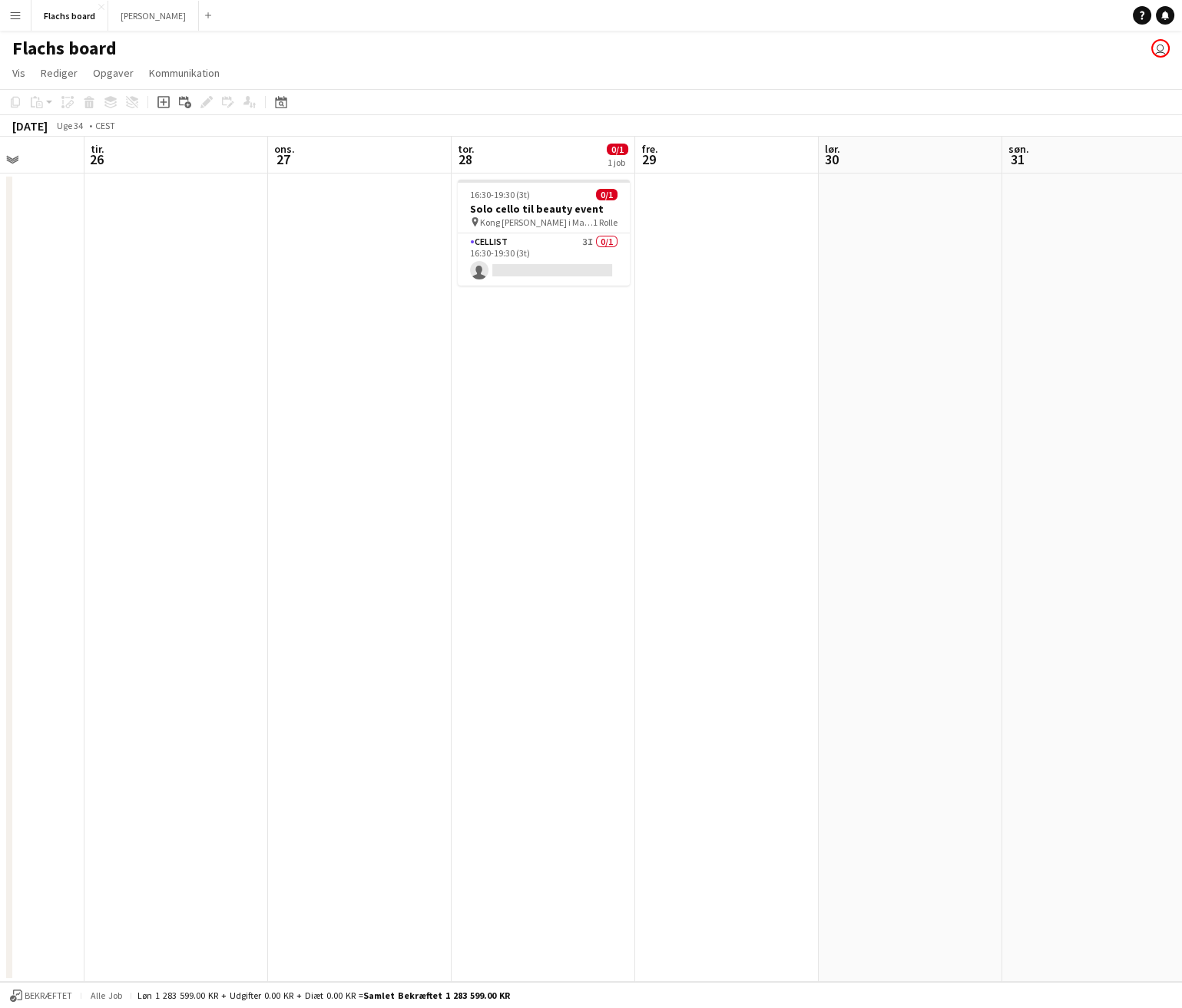
scroll to position [0, 465]
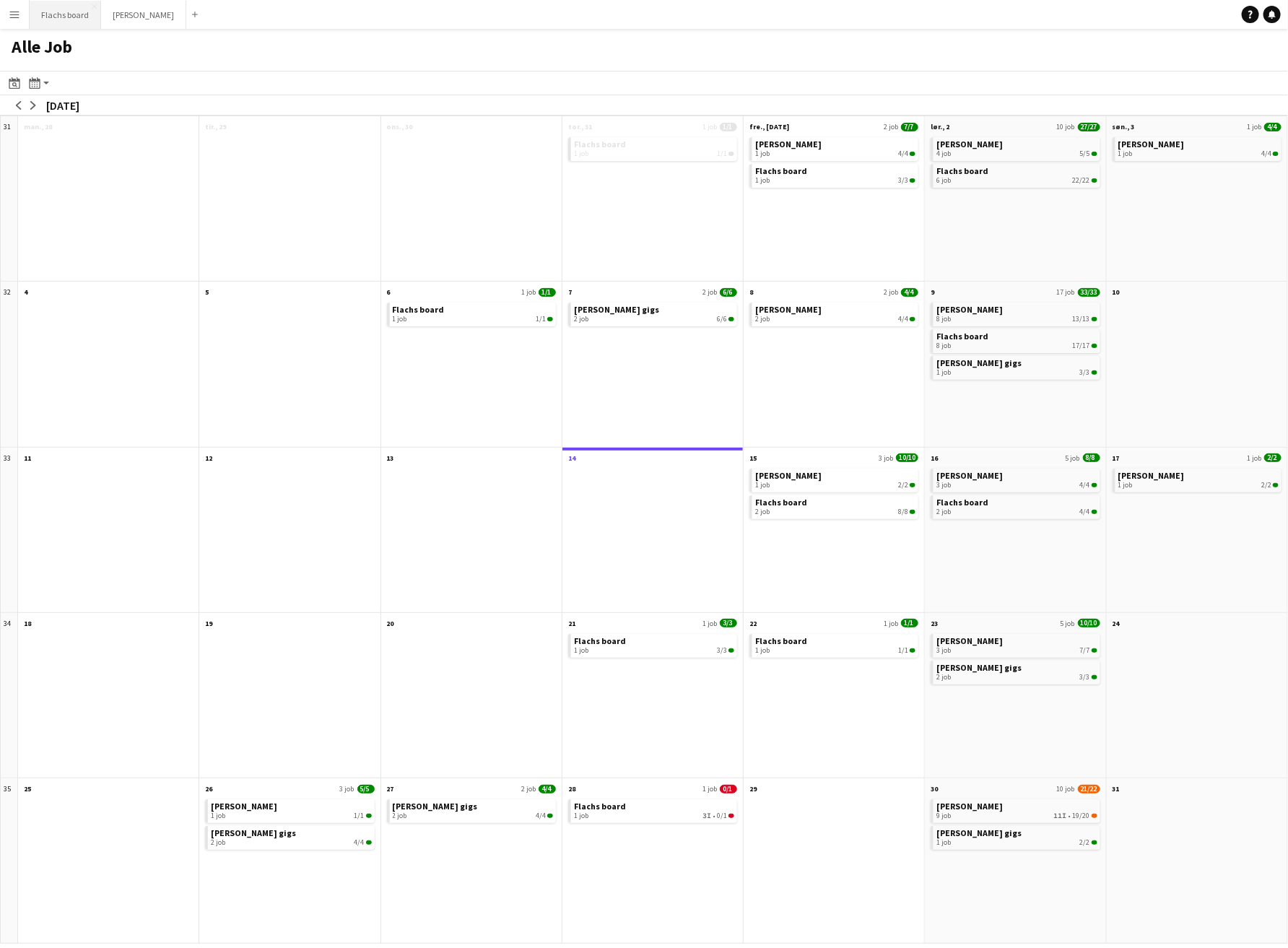
click at [64, 5] on button "Flachs board Luk" at bounding box center [65, 15] width 71 height 28
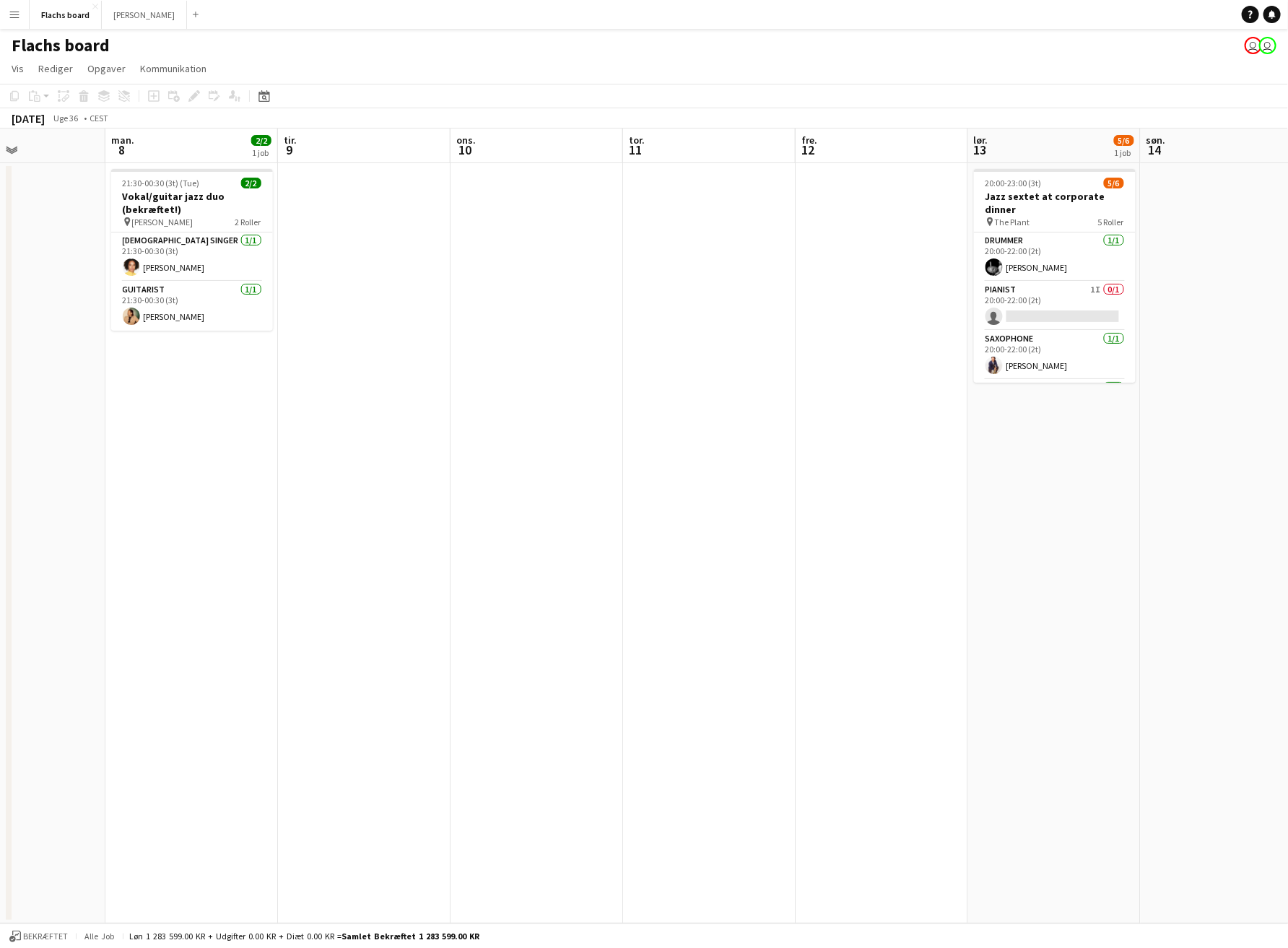
click at [1041, 498] on app-date-cell "20:00-23:00 (3t) 5/6 Jazz sextet at corporate dinner pin The Plant 5 Roller Dru…" at bounding box center [1054, 543] width 172 height 760
